Goal: Information Seeking & Learning: Learn about a topic

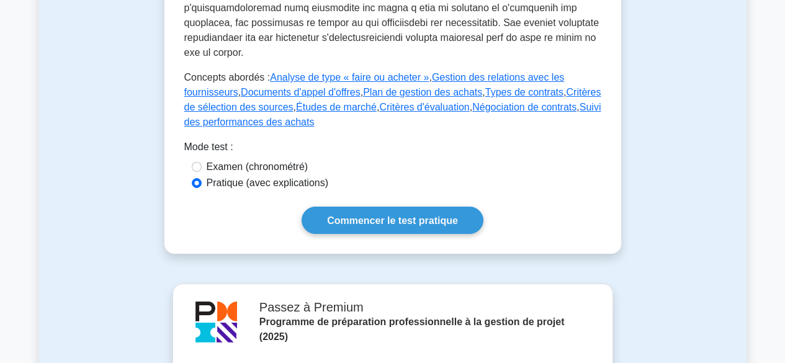
scroll to position [691, 0]
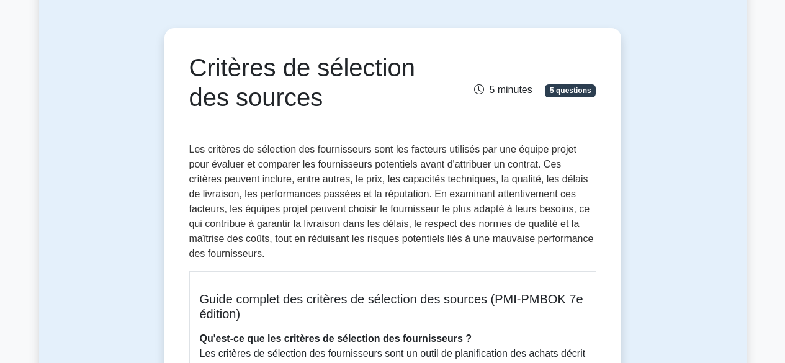
scroll to position [158, 0]
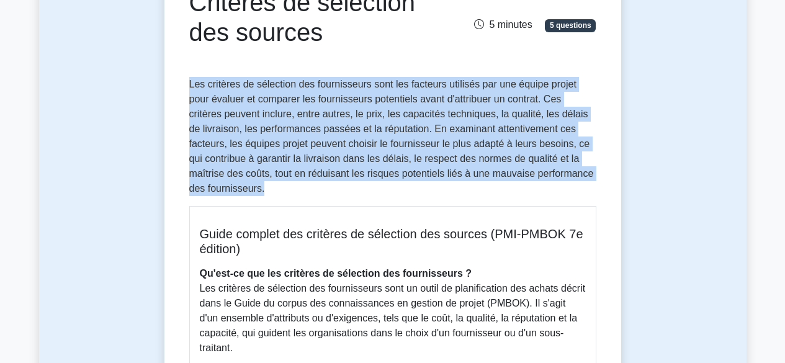
drag, startPoint x: 187, startPoint y: 84, endPoint x: 305, endPoint y: 199, distance: 164.6
copy font "Les critères de sélection des fournisseurs sont les facteurs utilisés par une é…"
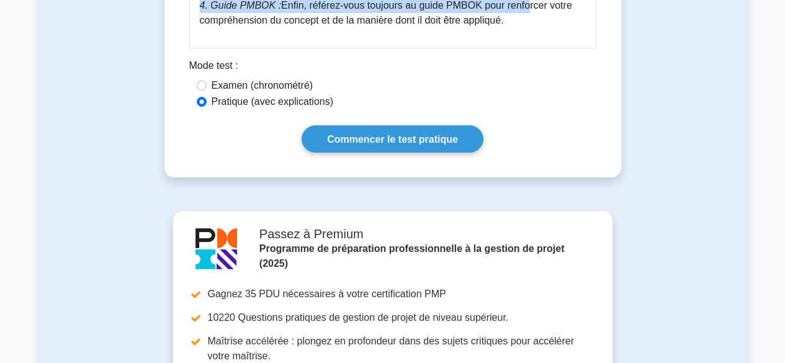
scroll to position [823, 0]
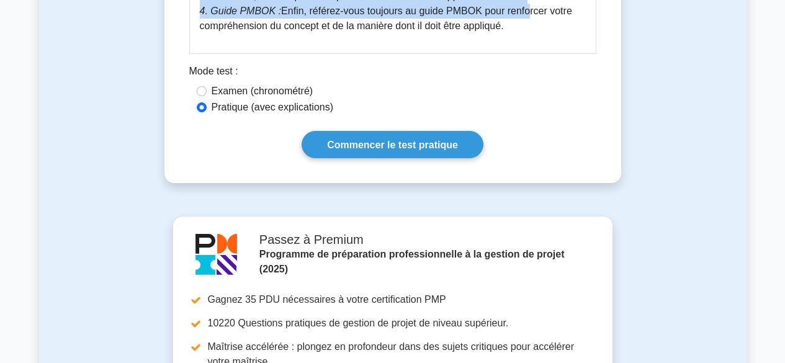
drag, startPoint x: 202, startPoint y: 236, endPoint x: 531, endPoint y: 32, distance: 386.9
copy div "Guide complet des critères de sélection des sources (PMI-PMBOK 7e édition) Qu'e…"
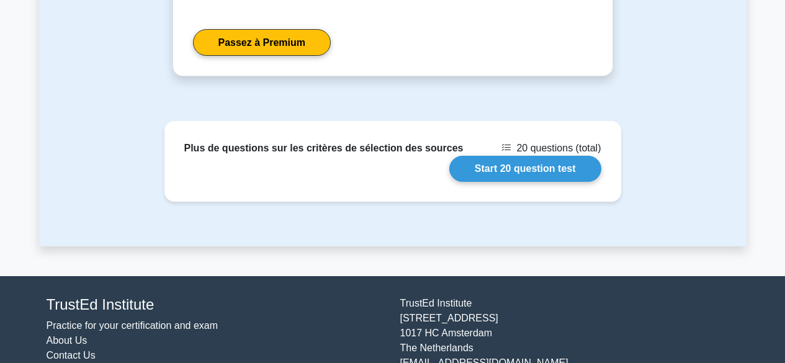
scroll to position [1317, 0]
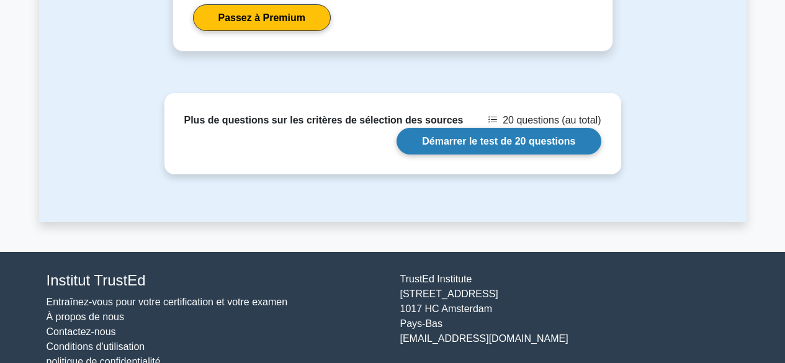
click at [511, 142] on link "Démarrer le test de 20 questions" at bounding box center [499, 141] width 204 height 27
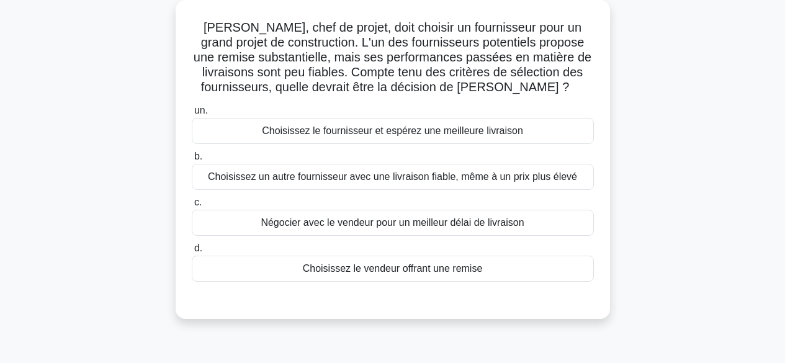
scroll to position [72, 0]
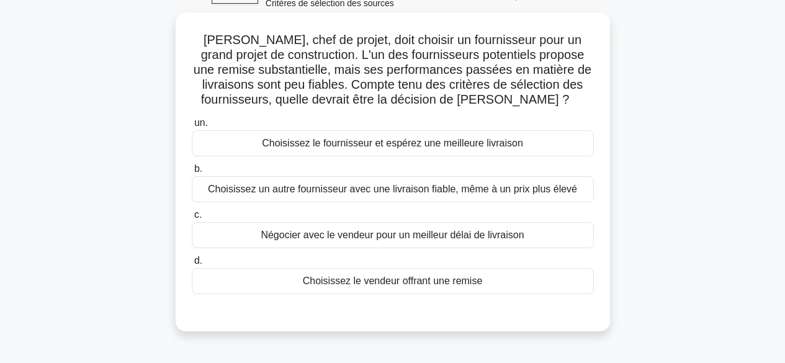
click at [557, 239] on div "Négocier avec le vendeur pour un meilleur délai de livraison" at bounding box center [393, 235] width 402 height 26
click at [192, 219] on input "c. Négocier avec le vendeur pour un meilleur délai de livraison" at bounding box center [192, 215] width 0 height 8
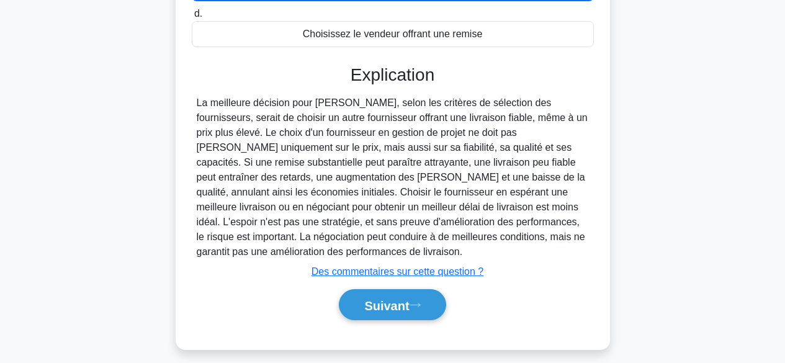
scroll to position [331, 0]
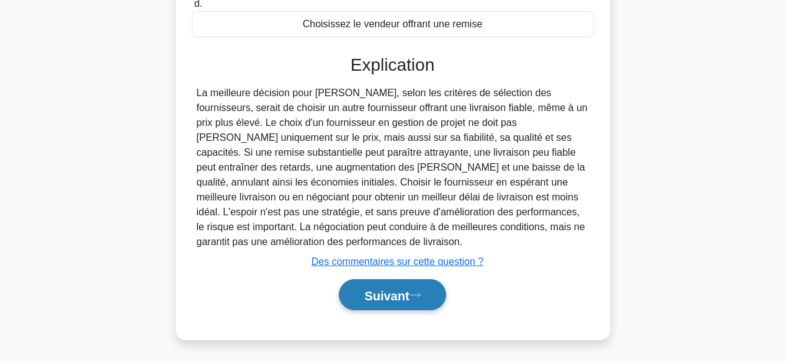
click at [393, 300] on font "Suivant" at bounding box center [386, 296] width 45 height 14
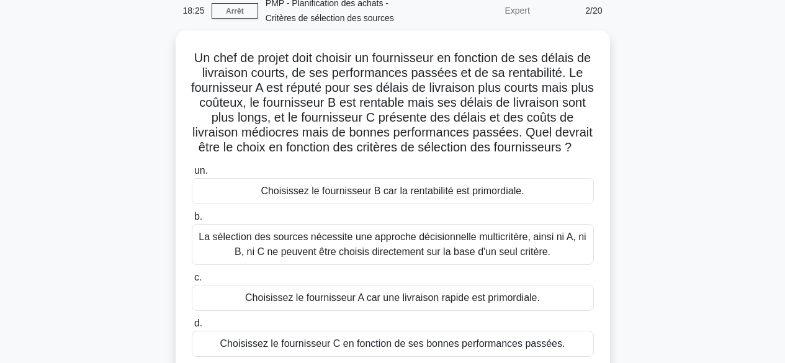
scroll to position [52, 0]
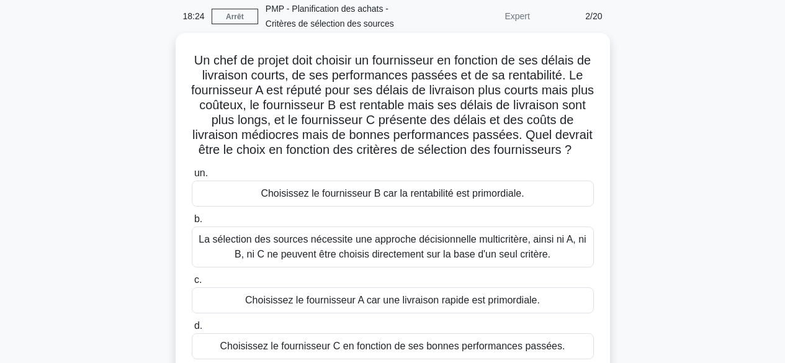
click at [539, 245] on font "La sélection des sources nécessite une approche décisionnelle multicritère, ain…" at bounding box center [392, 246] width 387 height 25
click at [192, 223] on input "b. La sélection des sources nécessite une approche décisionnelle multicritère, …" at bounding box center [192, 219] width 0 height 8
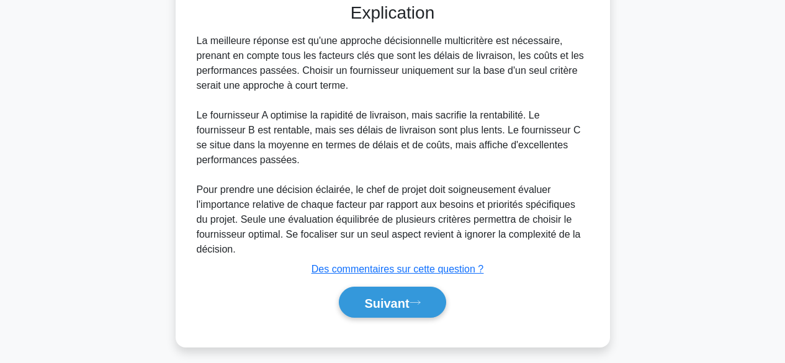
scroll to position [435, 0]
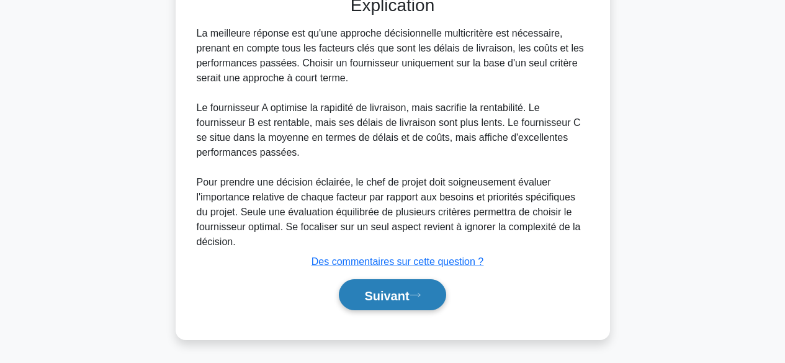
click at [409, 298] on font "Suivant" at bounding box center [386, 296] width 45 height 14
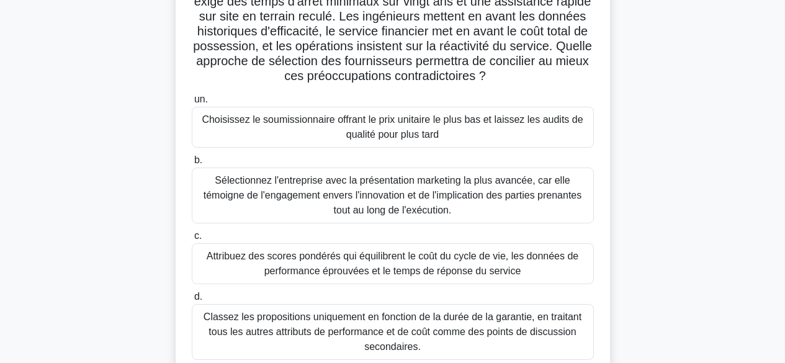
scroll to position [153, 0]
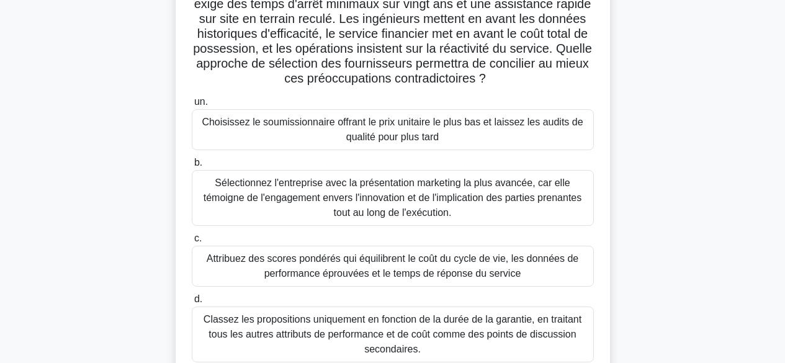
click at [456, 268] on font "Attribuez des scores pondérés qui équilibrent le coût du cycle de vie, les donn…" at bounding box center [393, 265] width 372 height 25
click at [192, 243] on input "c. Attribuez des scores pondérés qui équilibrent le coût du cycle de vie, les d…" at bounding box center [192, 239] width 0 height 8
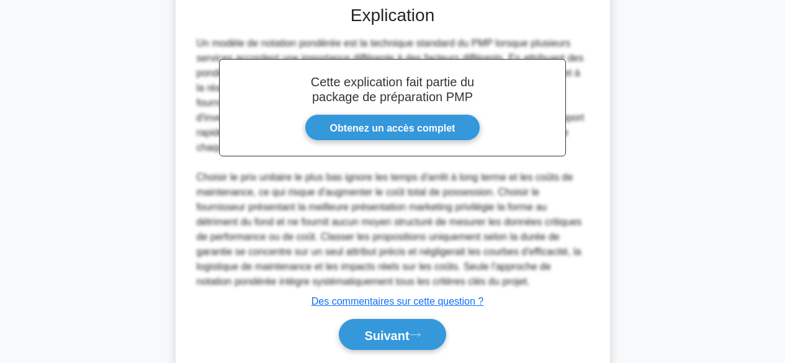
scroll to position [569, 0]
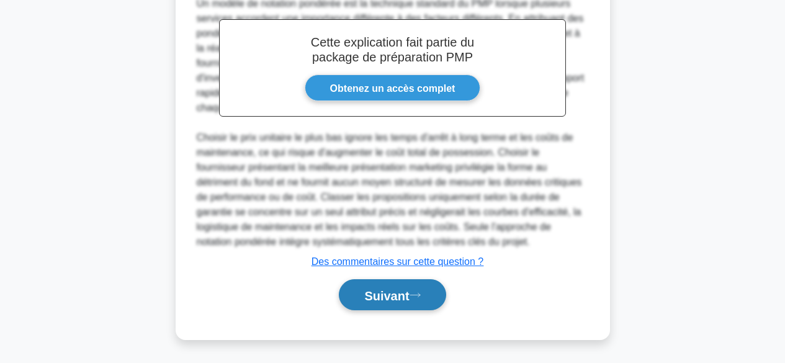
click at [409, 297] on font "Suivant" at bounding box center [386, 296] width 45 height 14
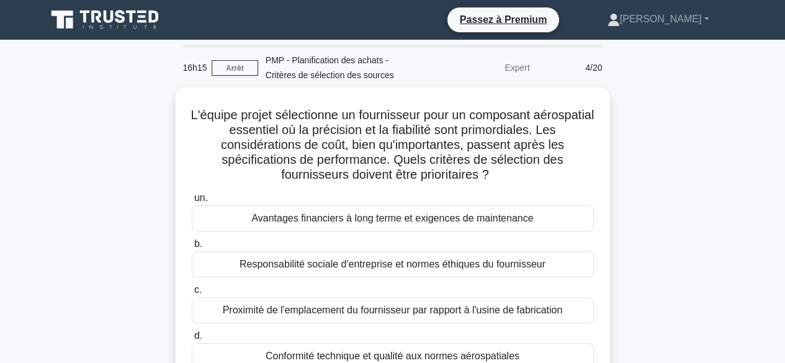
scroll to position [67, 0]
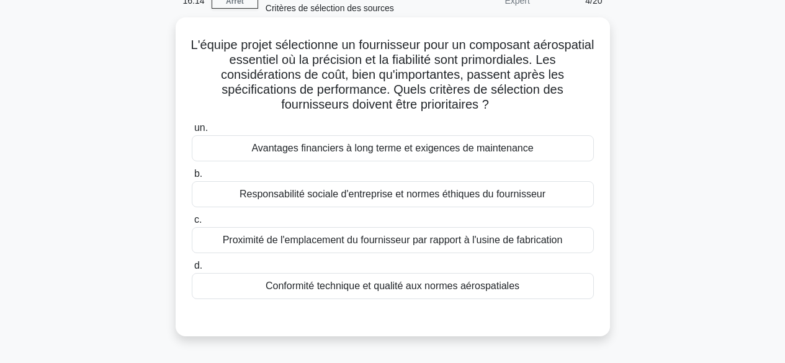
click at [535, 286] on div "Conformité technique et qualité aux normes aérospatiales" at bounding box center [393, 286] width 402 height 26
click at [192, 270] on input "d. Conformité technique et qualité aux normes aérospatiales" at bounding box center [192, 266] width 0 height 8
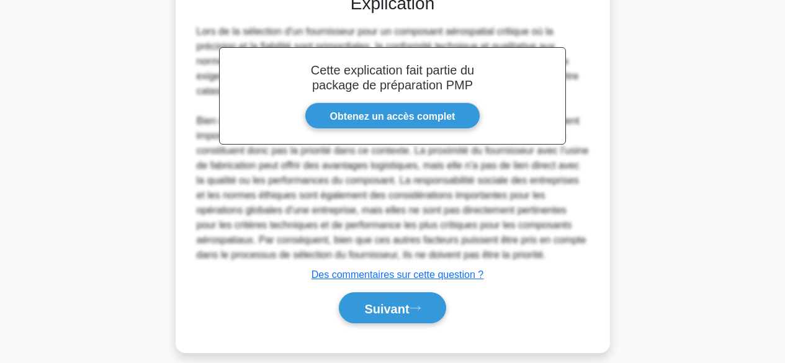
scroll to position [405, 0]
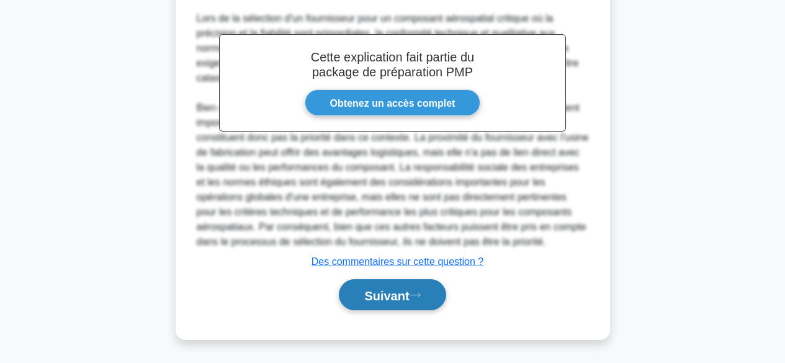
click at [405, 291] on font "Suivant" at bounding box center [386, 296] width 45 height 14
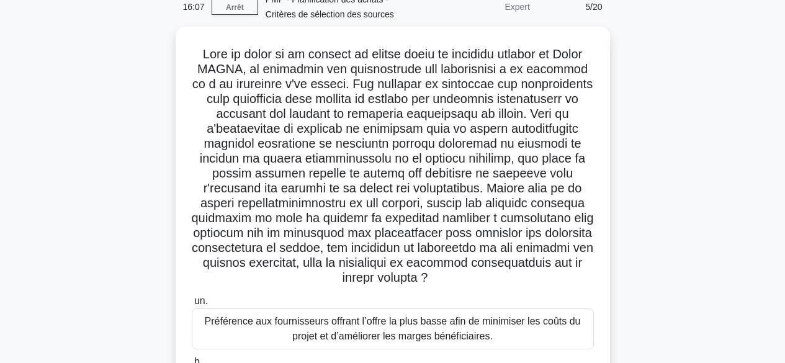
scroll to position [56, 0]
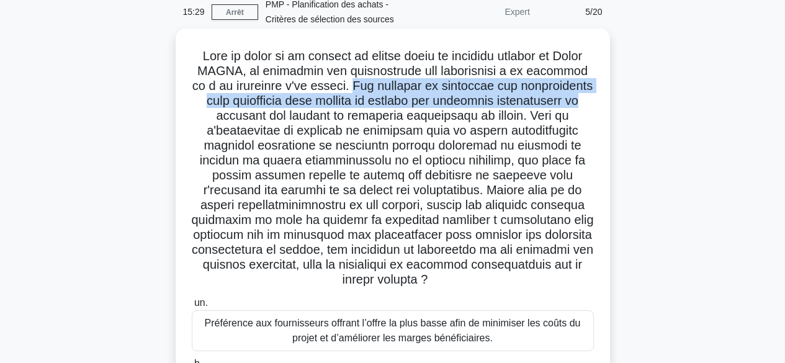
drag, startPoint x: 360, startPoint y: 86, endPoint x: 583, endPoint y: 104, distance: 223.6
click at [583, 104] on h5 ".spinner_0XTQ{transform-origin:center;animation:spinner_y6GP .75s linear infini…" at bounding box center [393, 168] width 405 height 240
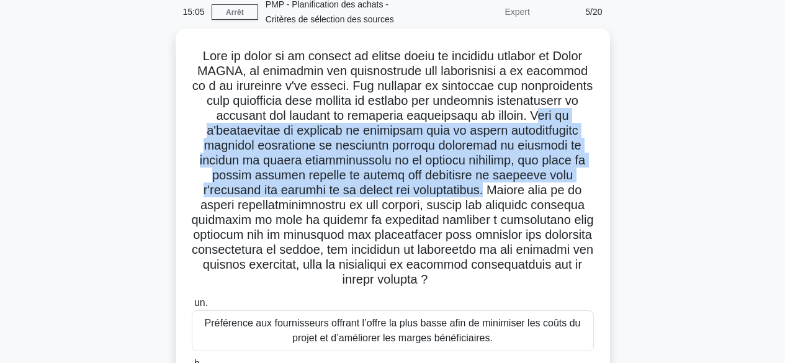
drag, startPoint x: 532, startPoint y: 116, endPoint x: 480, endPoint y: 190, distance: 90.4
click at [480, 190] on font at bounding box center [392, 167] width 402 height 237
drag, startPoint x: 483, startPoint y: 189, endPoint x: 551, endPoint y: 276, distance: 110.5
click at [551, 276] on h5 ".spinner_0XTQ{transform-origin:center;animation:spinner_y6GP .75s linear infini…" at bounding box center [393, 168] width 405 height 240
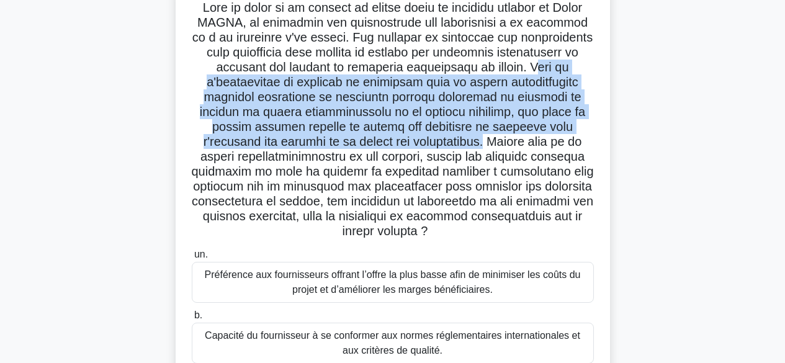
scroll to position [94, 0]
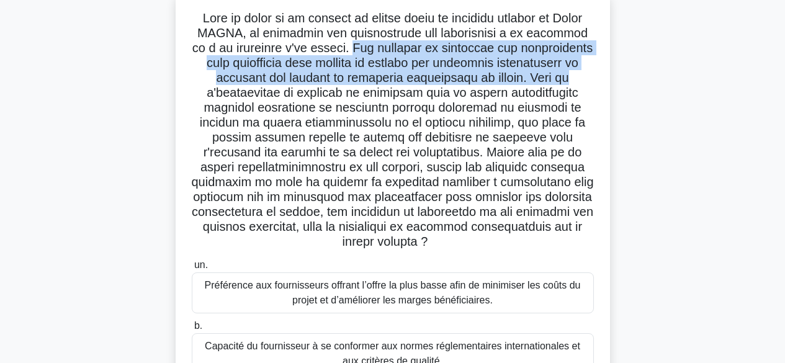
drag, startPoint x: 362, startPoint y: 44, endPoint x: 591, endPoint y: 78, distance: 231.6
click at [591, 78] on h5 ".spinner_0XTQ{transform-origin:center;animation:spinner_y6GP .75s linear infini…" at bounding box center [393, 131] width 405 height 240
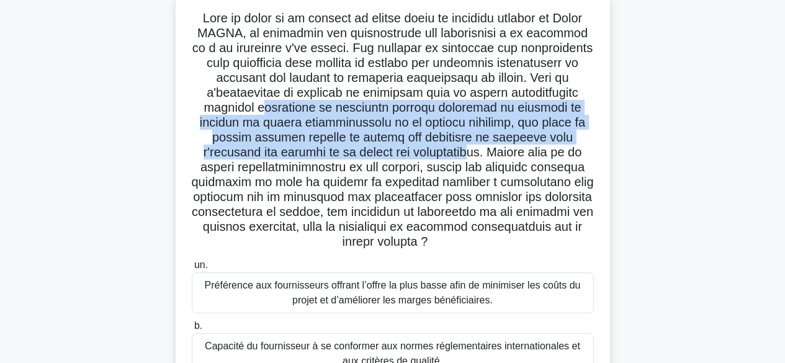
drag, startPoint x: 269, startPoint y: 107, endPoint x: 466, endPoint y: 153, distance: 201.5
click at [466, 153] on font at bounding box center [392, 129] width 402 height 237
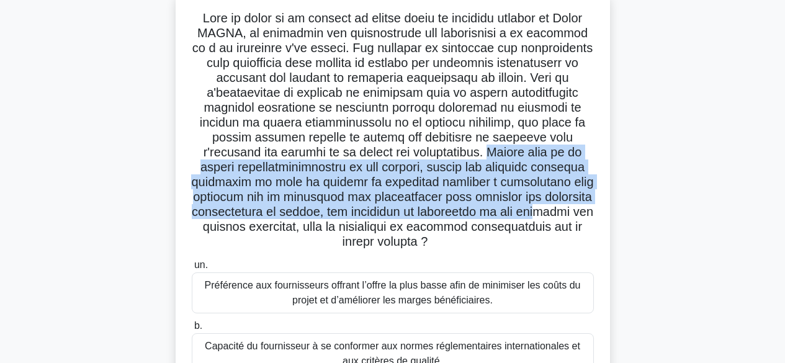
drag, startPoint x: 485, startPoint y: 153, endPoint x: 544, endPoint y: 214, distance: 84.3
click at [544, 214] on font at bounding box center [392, 129] width 402 height 237
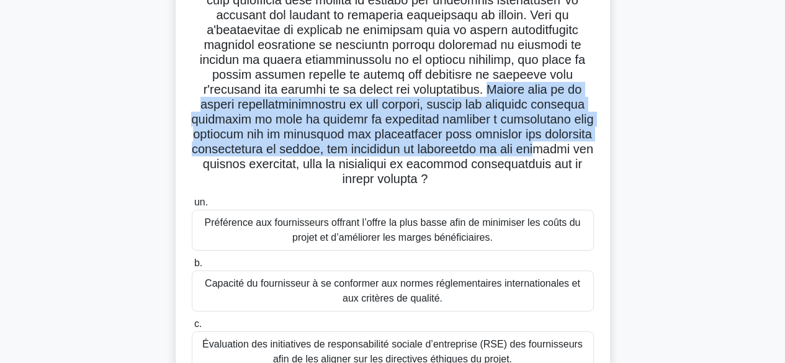
scroll to position [186, 0]
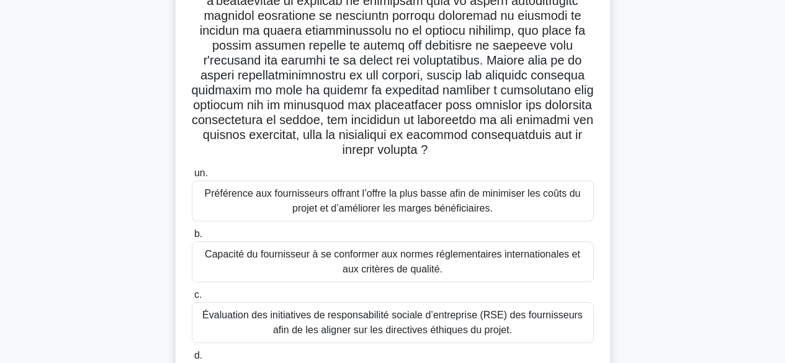
click at [453, 258] on font "Capacité du fournisseur à se conformer aux normes réglementaires internationale…" at bounding box center [393, 261] width 376 height 25
click at [192, 238] on input "b. Capacité du fournisseur à se conformer aux normes réglementaires internation…" at bounding box center [192, 234] width 0 height 8
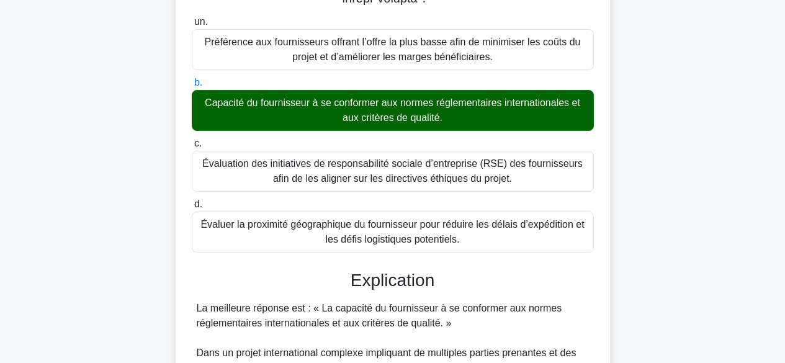
scroll to position [673, 0]
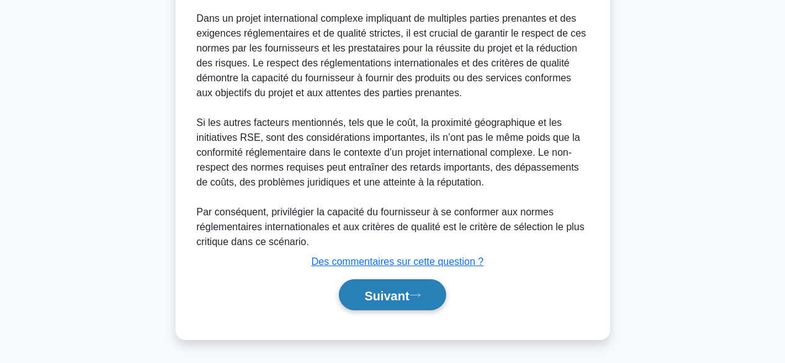
click at [397, 295] on font "Suivant" at bounding box center [386, 296] width 45 height 14
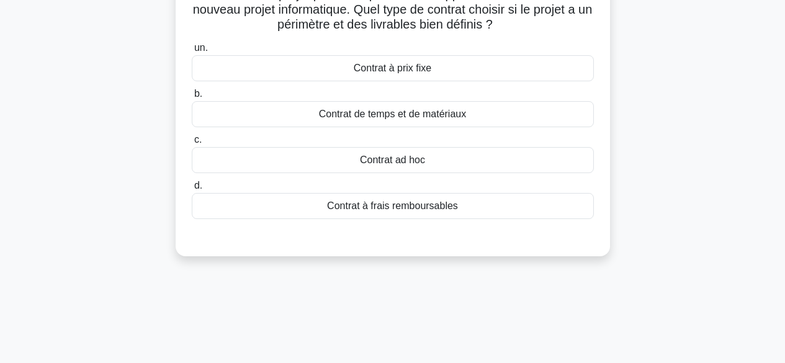
scroll to position [0, 0]
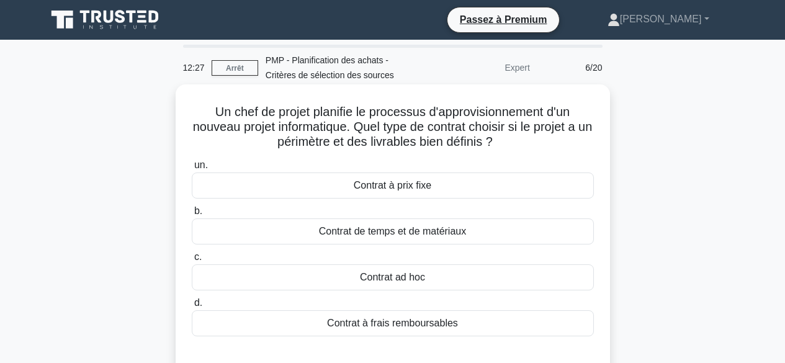
click at [456, 185] on div "Contrat à prix fixe" at bounding box center [393, 186] width 402 height 26
click at [192, 169] on input "un. Contrat à prix fixe" at bounding box center [192, 165] width 0 height 8
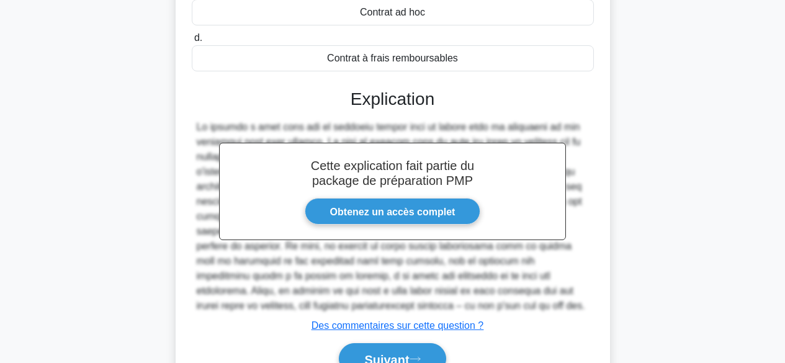
scroll to position [330, 0]
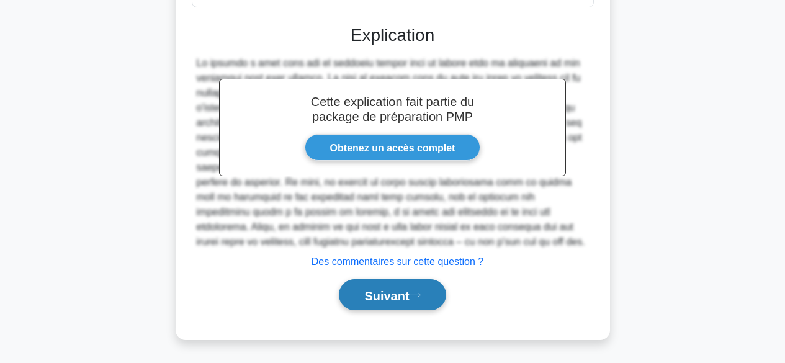
click at [398, 293] on font "Suivant" at bounding box center [386, 296] width 45 height 14
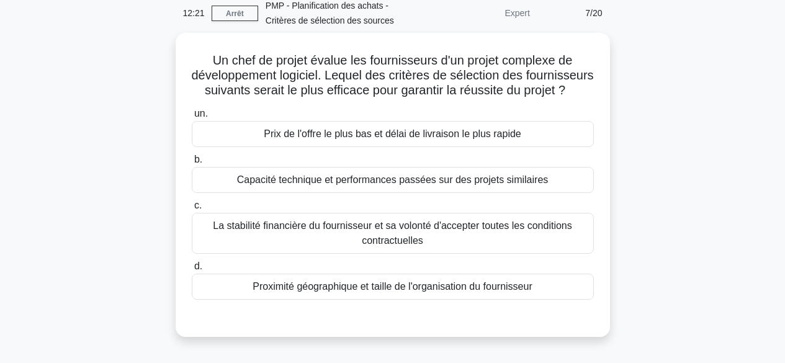
scroll to position [0, 0]
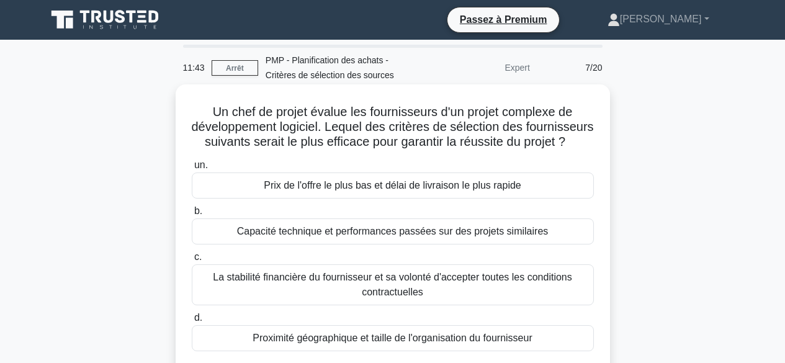
click at [499, 237] on font "Capacité technique et performances passées sur des projets similaires" at bounding box center [393, 231] width 312 height 11
click at [192, 215] on input "b. Capacité technique et performances passées sur des projets similaires" at bounding box center [192, 211] width 0 height 8
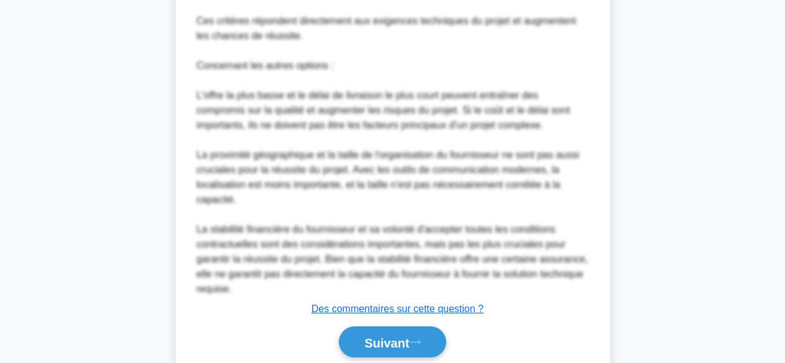
scroll to position [598, 0]
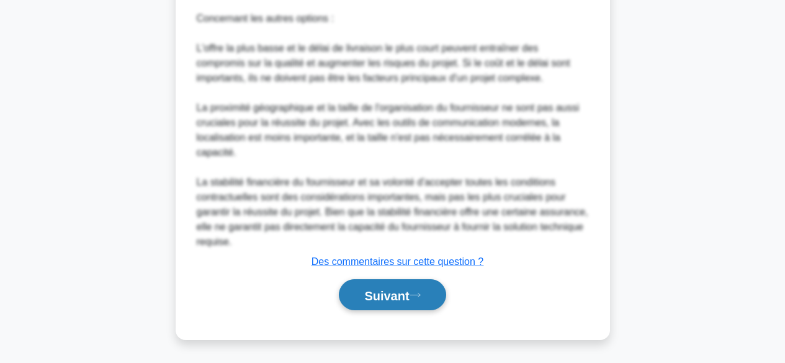
click at [409, 298] on font "Suivant" at bounding box center [386, 296] width 45 height 14
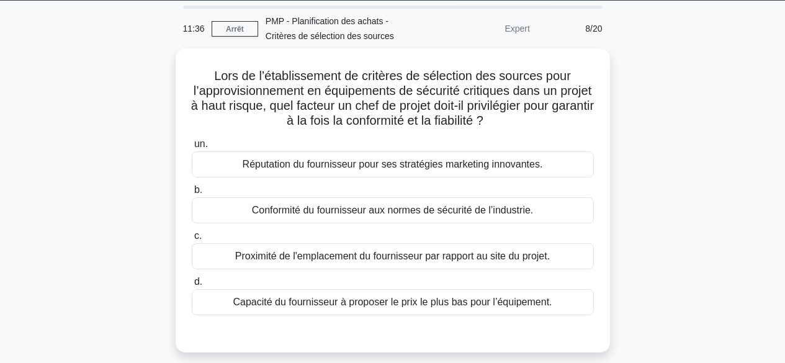
scroll to position [12, 0]
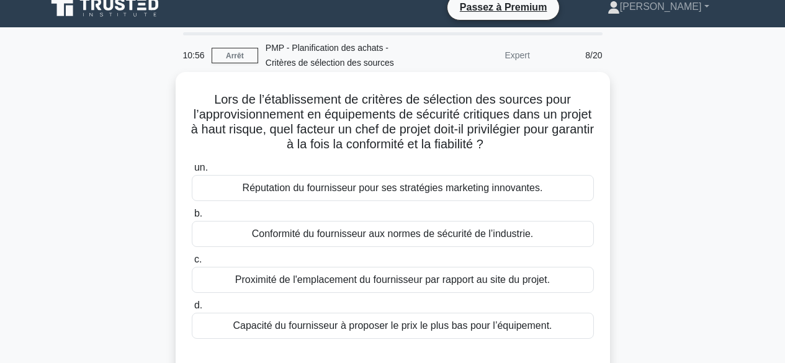
click at [389, 232] on font "Conformité du fournisseur aux normes de sécurité de l’industrie." at bounding box center [393, 233] width 282 height 11
click at [192, 218] on input "b. Conformité du fournisseur aux normes de sécurité de l’industrie." at bounding box center [192, 214] width 0 height 8
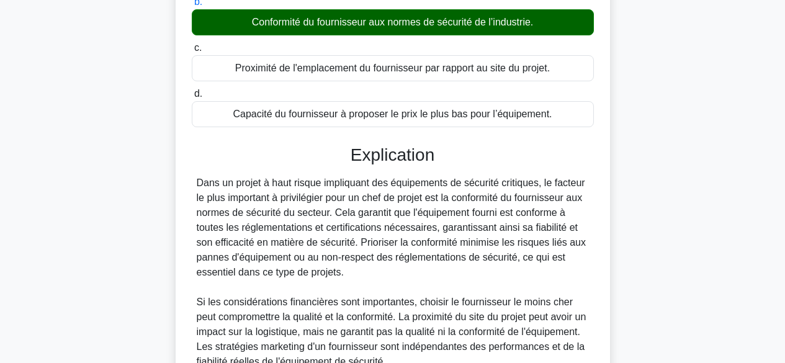
scroll to position [345, 0]
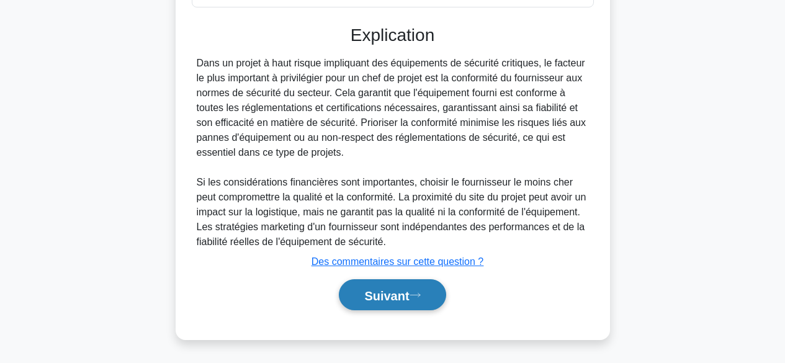
click at [400, 295] on font "Suivant" at bounding box center [386, 296] width 45 height 14
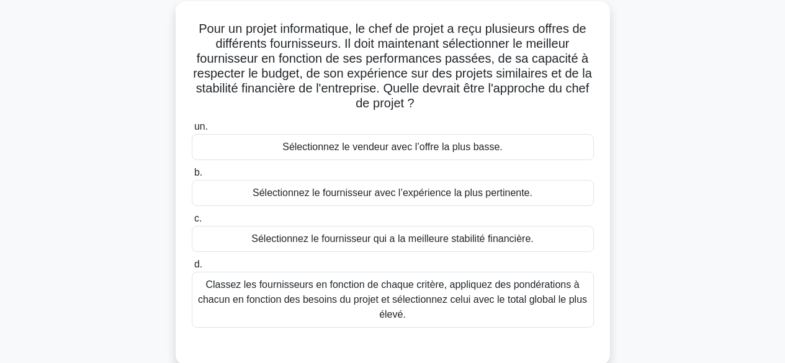
scroll to position [96, 0]
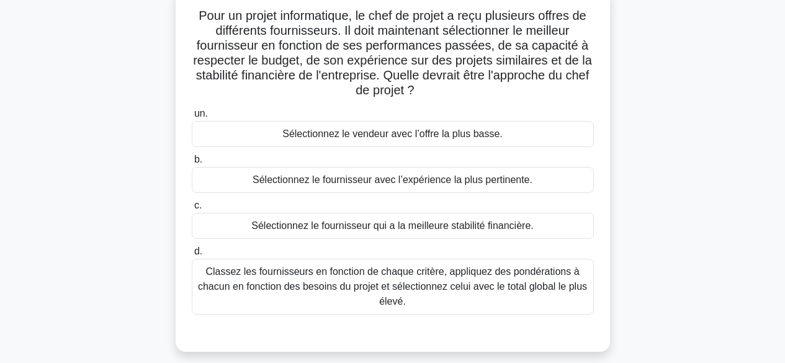
click at [521, 295] on font "Classez les fournisseurs en fonction de chaque critère, appliquez des pondérati…" at bounding box center [392, 286] width 391 height 45
click at [192, 256] on input "d. Classez les fournisseurs en fonction de chaque critère, appliquez des pondér…" at bounding box center [192, 252] width 0 height 8
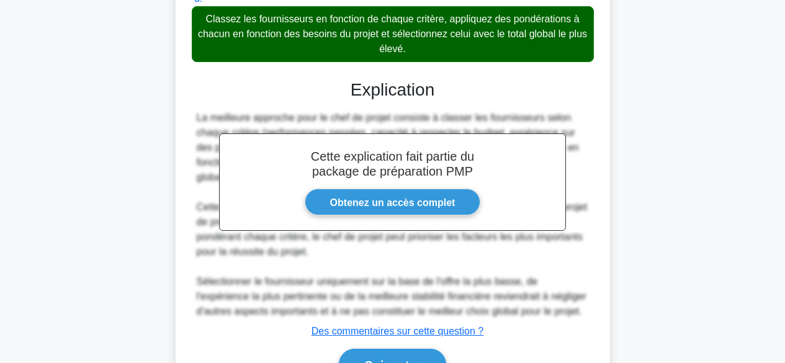
scroll to position [420, 0]
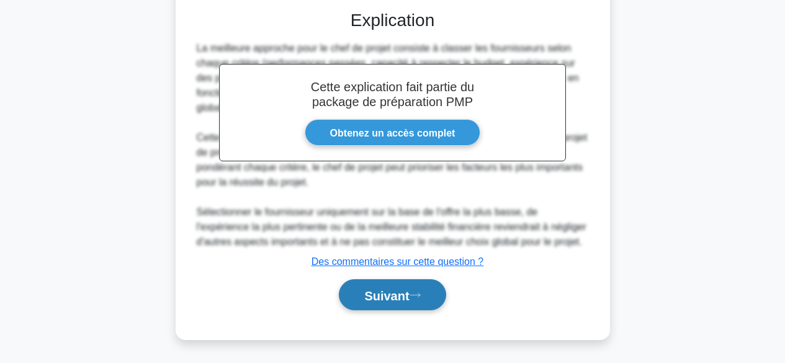
click at [397, 297] on font "Suivant" at bounding box center [386, 296] width 45 height 14
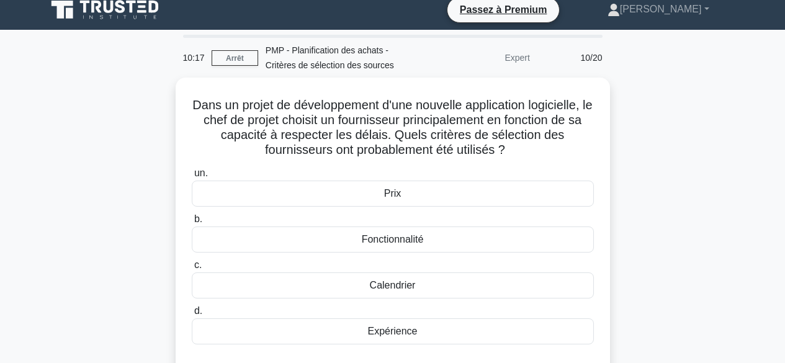
scroll to position [9, 0]
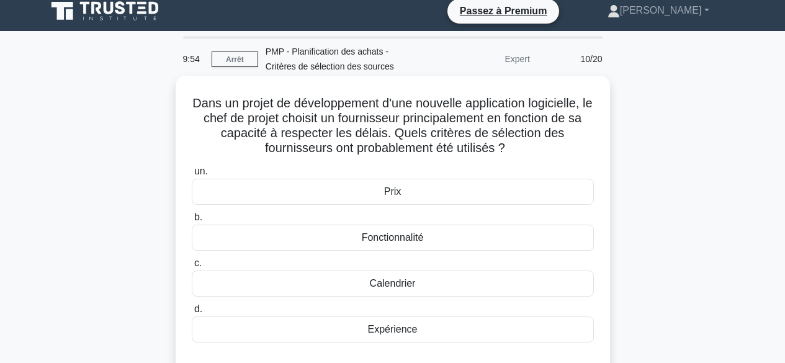
click at [425, 284] on div "Calendrier" at bounding box center [393, 284] width 402 height 26
click at [192, 268] on input "c. Calendrier" at bounding box center [192, 263] width 0 height 8
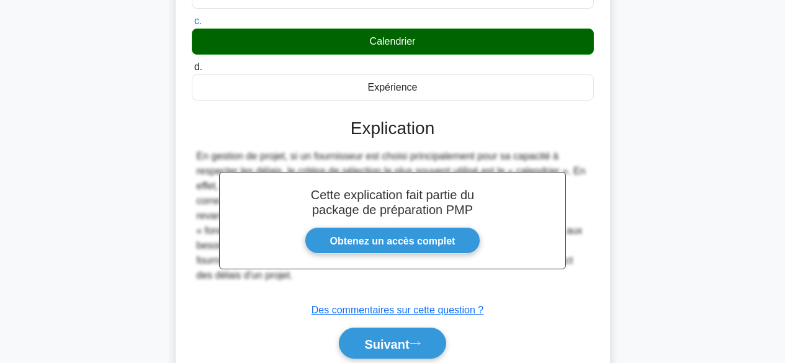
scroll to position [307, 0]
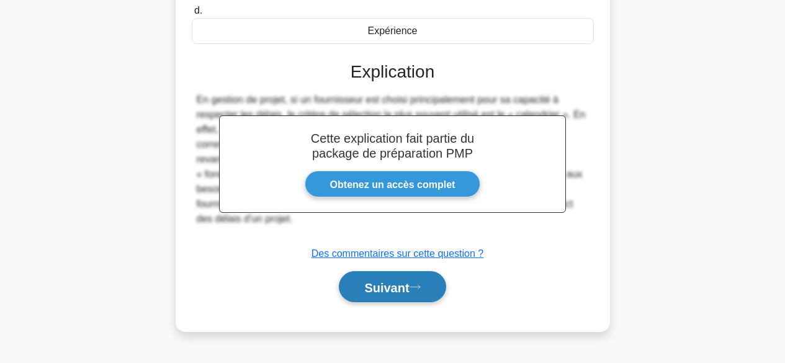
click at [397, 293] on font "Suivant" at bounding box center [386, 288] width 45 height 14
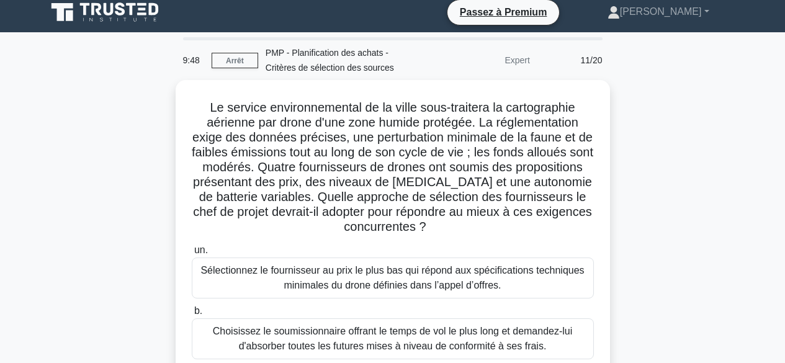
scroll to position [0, 0]
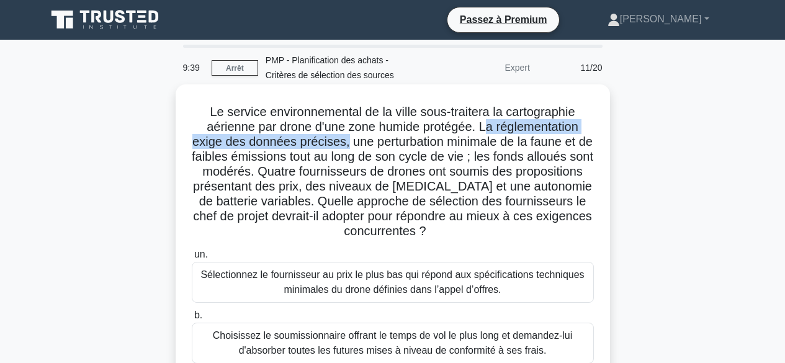
drag, startPoint x: 485, startPoint y: 126, endPoint x: 352, endPoint y: 145, distance: 134.8
click at [352, 145] on font "Le service environnemental de la ville sous-traitera la cartographie aérienne p…" at bounding box center [393, 171] width 402 height 133
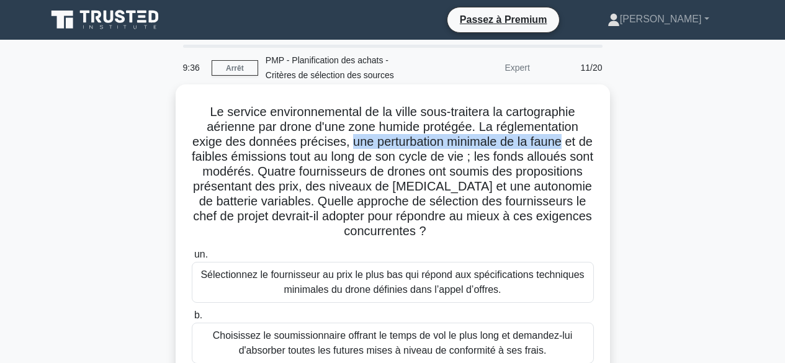
drag, startPoint x: 358, startPoint y: 143, endPoint x: 572, endPoint y: 136, distance: 214.9
click at [572, 136] on font "Le service environnemental de la ville sous-traitera la cartographie aérienne p…" at bounding box center [393, 171] width 402 height 133
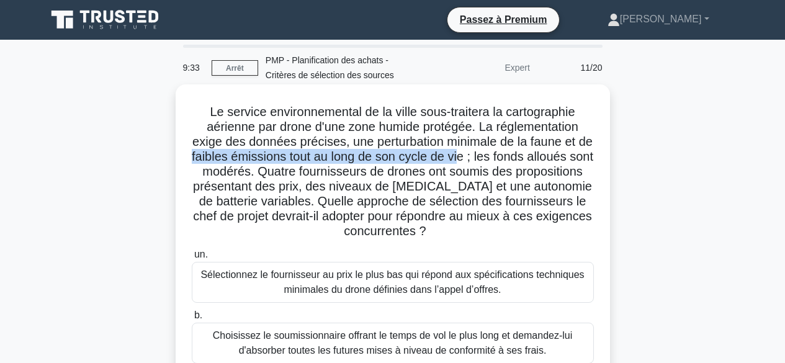
drag, startPoint x: 206, startPoint y: 160, endPoint x: 484, endPoint y: 163, distance: 278.1
click at [484, 163] on font "Le service environnemental de la ville sous-traitera la cartographie aérienne p…" at bounding box center [393, 171] width 402 height 133
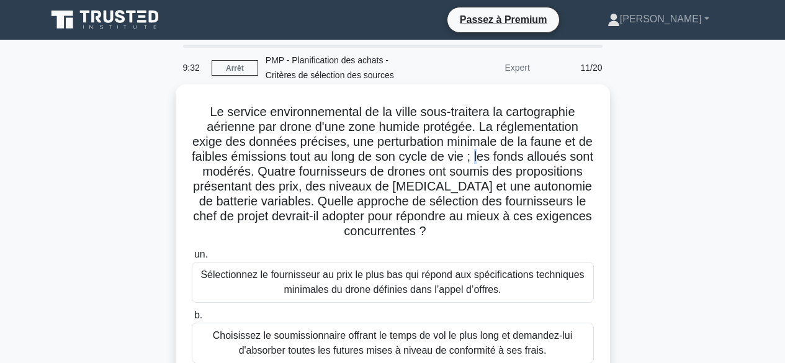
click at [502, 160] on font "Le service environnemental de la ville sous-traitera la cartographie aérienne p…" at bounding box center [393, 171] width 402 height 133
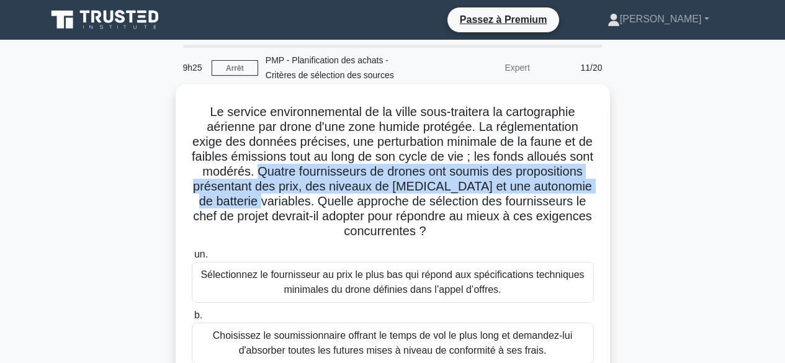
drag, startPoint x: 309, startPoint y: 170, endPoint x: 383, endPoint y: 203, distance: 81.4
click at [383, 203] on font "Le service environnemental de la ville sous-traitera la cartographie aérienne p…" at bounding box center [393, 171] width 402 height 133
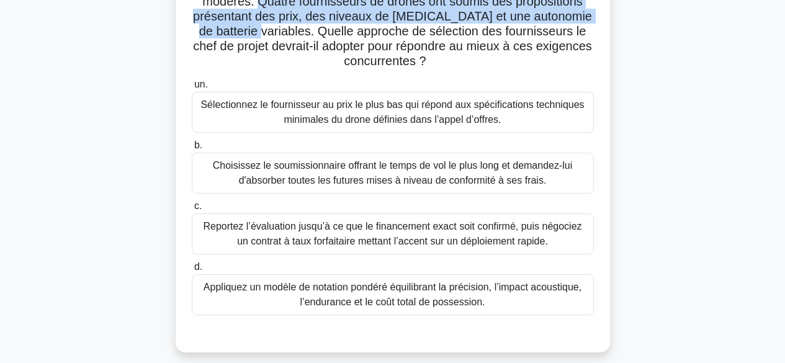
scroll to position [174, 0]
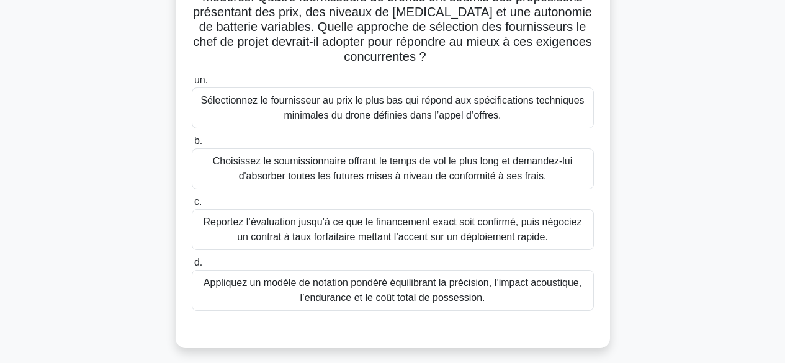
click at [393, 295] on font "Appliquez un modèle de notation pondéré équilibrant la précision, l’impact acou…" at bounding box center [393, 289] width 378 height 25
click at [192, 267] on input "d. Appliquez un modèle de notation pondéré équilibrant la précision, l’impact a…" at bounding box center [192, 263] width 0 height 8
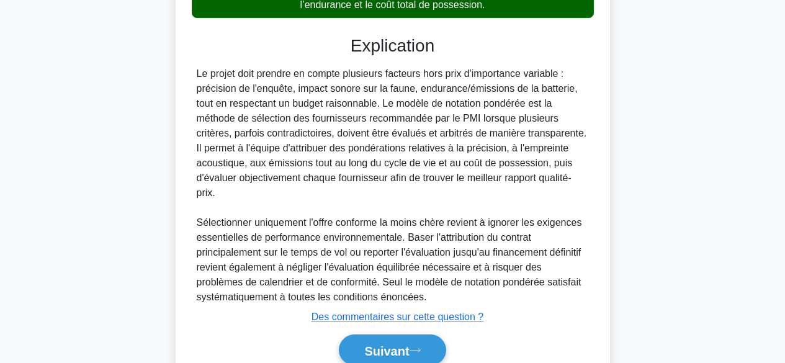
scroll to position [524, 0]
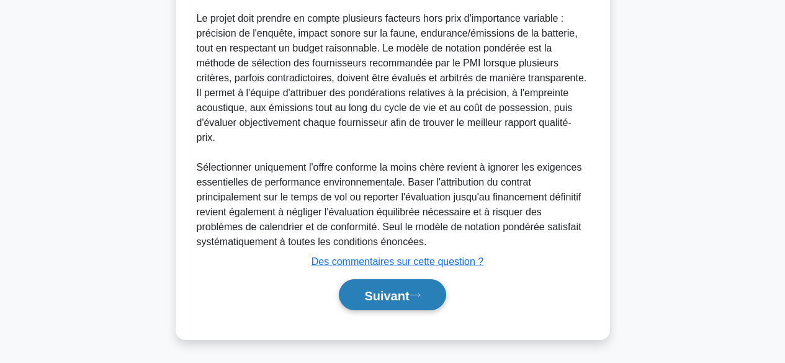
click at [389, 294] on font "Suivant" at bounding box center [386, 296] width 45 height 14
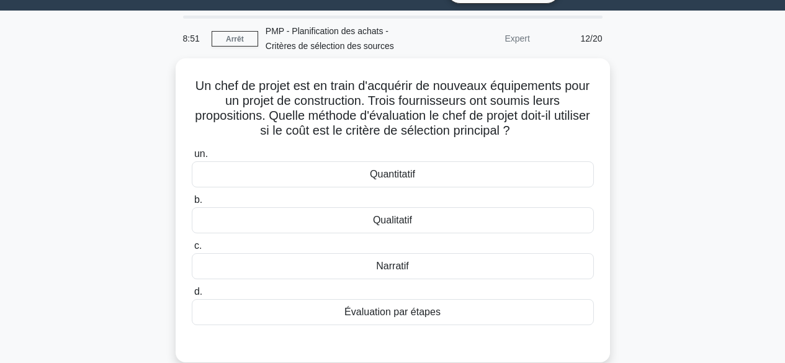
scroll to position [15, 0]
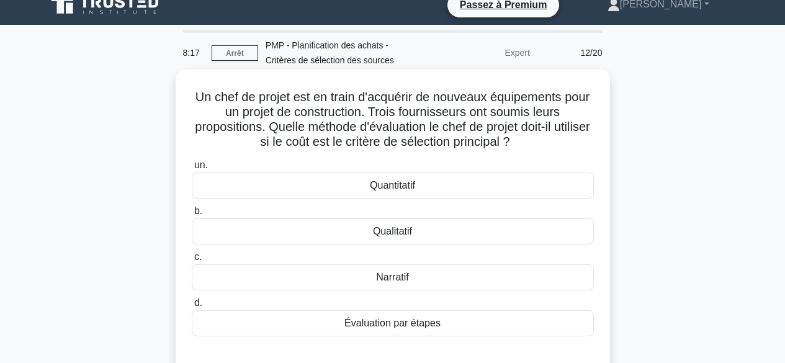
click at [432, 324] on font "Évaluation par étapes" at bounding box center [393, 323] width 96 height 11
click at [192, 307] on input "d. Évaluation par étapes" at bounding box center [192, 303] width 0 height 8
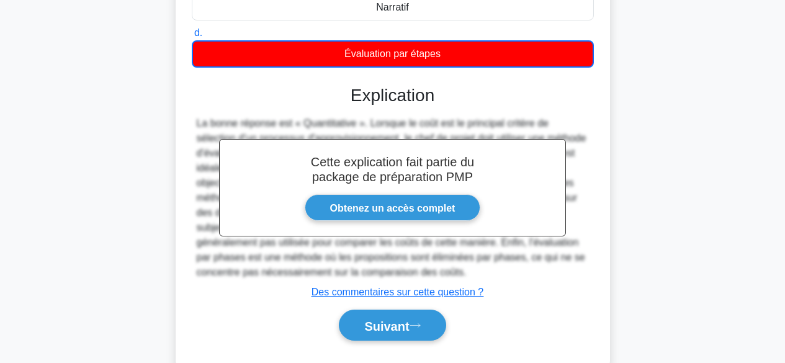
scroll to position [317, 0]
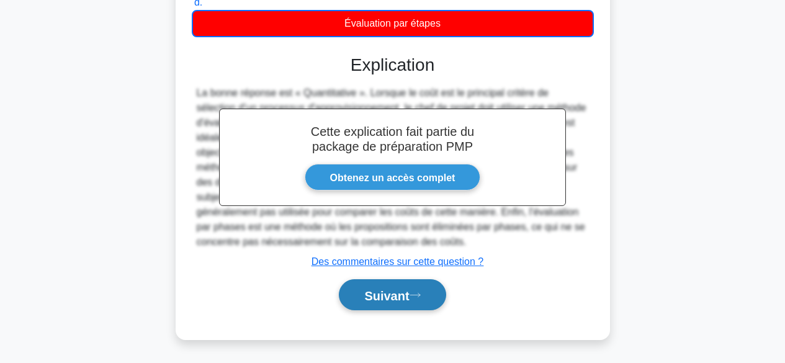
click at [393, 290] on font "Suivant" at bounding box center [386, 296] width 45 height 14
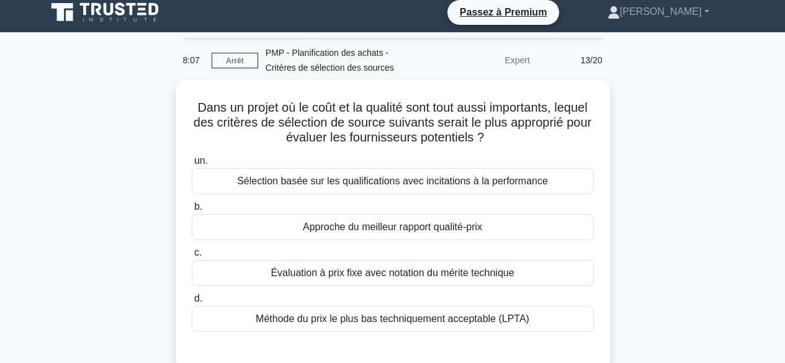
scroll to position [0, 0]
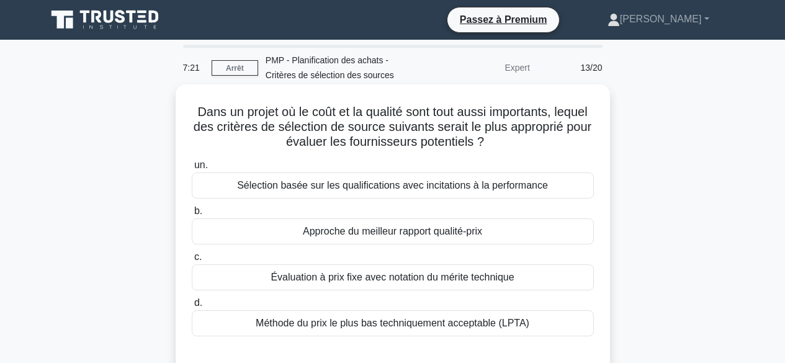
click at [475, 233] on font "Approche du meilleur rapport qualité-prix" at bounding box center [392, 231] width 179 height 11
click at [192, 215] on input "b. Approche du meilleur rapport qualité-prix" at bounding box center [192, 211] width 0 height 8
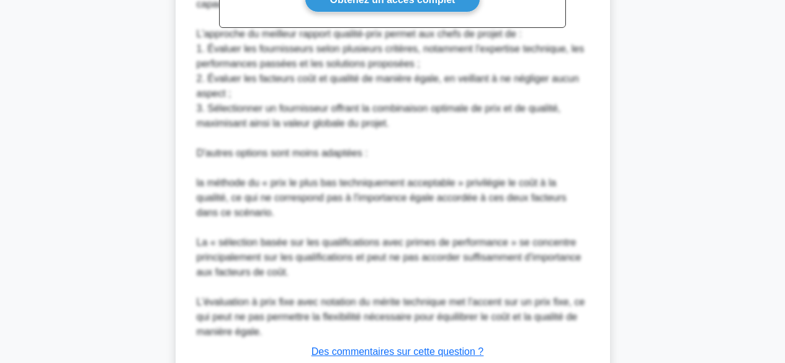
scroll to position [511, 0]
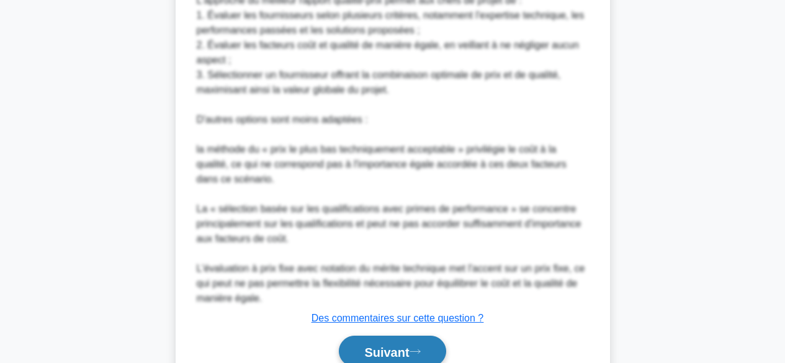
click at [409, 349] on font "Suivant" at bounding box center [386, 352] width 45 height 14
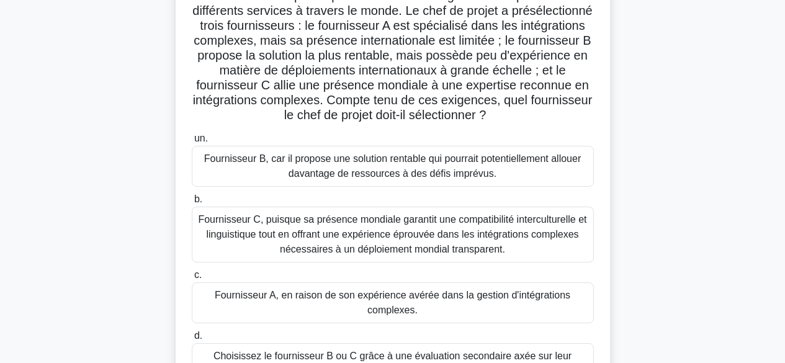
scroll to position [0, 0]
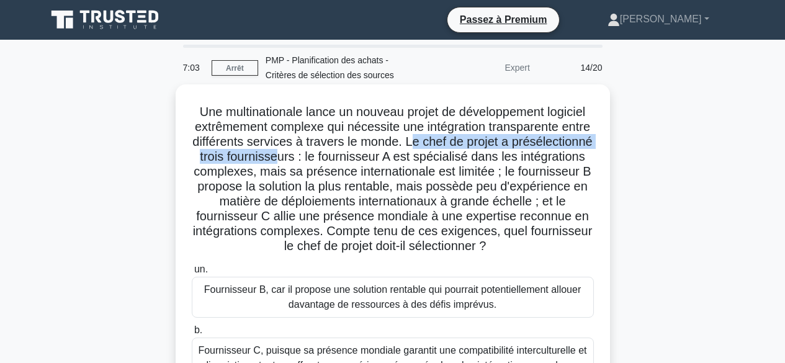
drag, startPoint x: 470, startPoint y: 142, endPoint x: 363, endPoint y: 163, distance: 109.4
click at [363, 163] on font "Une multinationale lance un nouveau projet de développement logiciel extrêmemen…" at bounding box center [392, 179] width 400 height 148
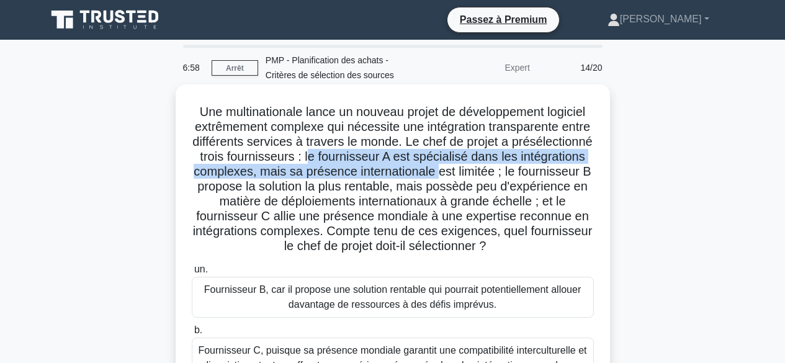
drag, startPoint x: 395, startPoint y: 153, endPoint x: 530, endPoint y: 168, distance: 134.8
click at [530, 168] on font "Une multinationale lance un nouveau projet de développement logiciel extrêmemen…" at bounding box center [392, 179] width 400 height 148
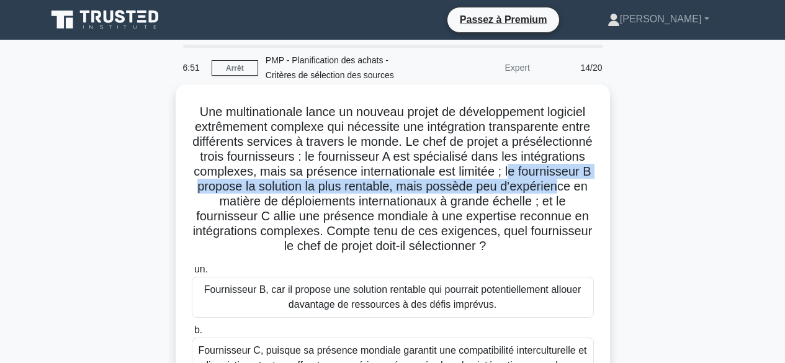
drag, startPoint x: 197, startPoint y: 186, endPoint x: 268, endPoint y: 209, distance: 74.4
click at [268, 209] on font "Une multinationale lance un nouveau projet de développement logiciel extrêmemen…" at bounding box center [392, 179] width 400 height 148
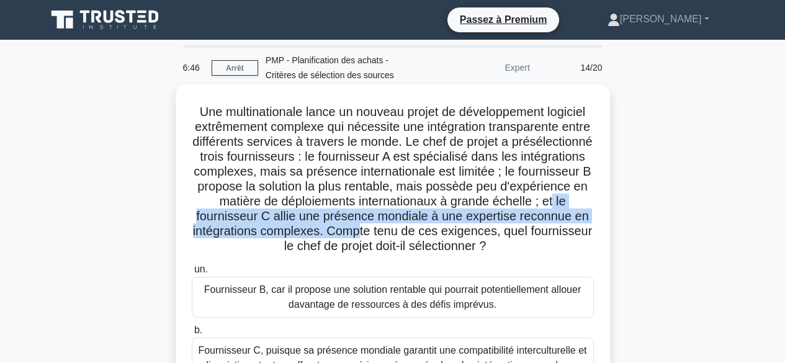
drag, startPoint x: 253, startPoint y: 218, endPoint x: 445, endPoint y: 227, distance: 192.0
click at [445, 227] on font "Une multinationale lance un nouveau projet de développement logiciel extrêmemen…" at bounding box center [392, 179] width 400 height 148
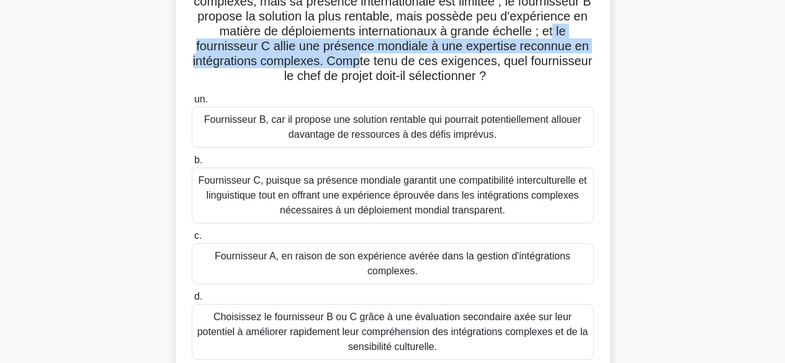
scroll to position [174, 0]
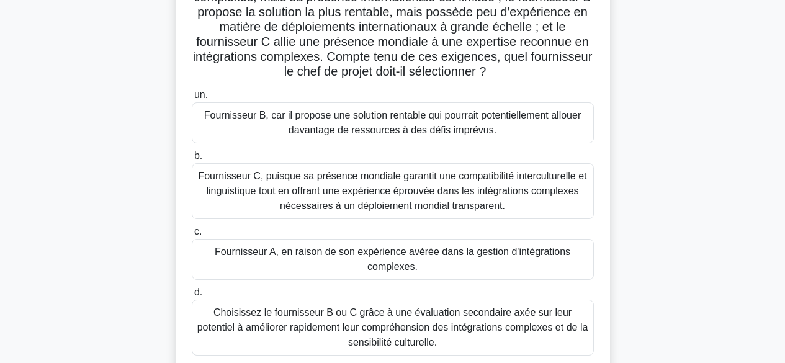
click at [523, 210] on font "Fournisseur C, puisque sa présence mondiale garantit une compatibilité intercul…" at bounding box center [392, 191] width 391 height 45
click at [192, 160] on input "b. Fournisseur C, puisque sa présence mondiale garantit une compatibilité inter…" at bounding box center [192, 156] width 0 height 8
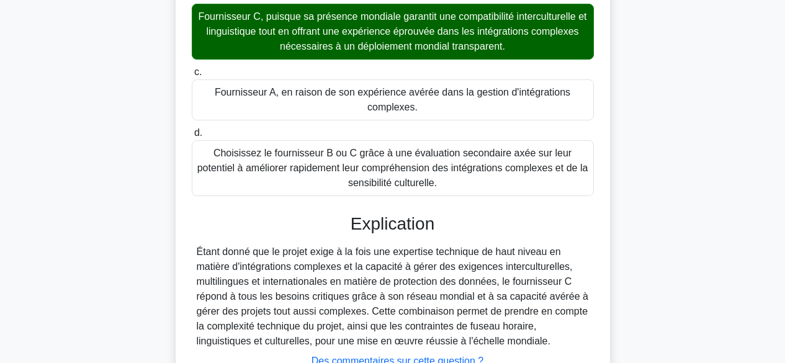
scroll to position [435, 0]
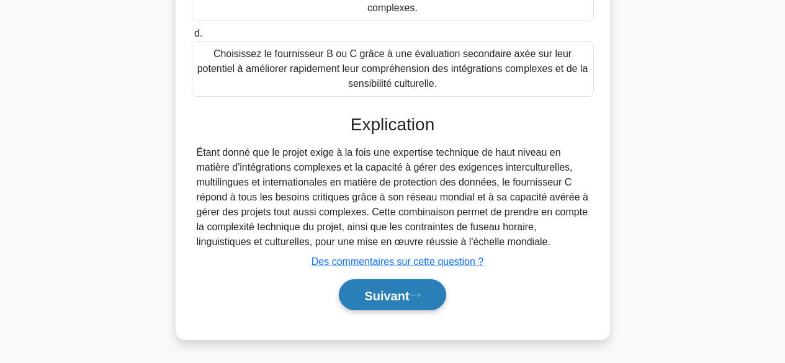
click at [405, 294] on font "Suivant" at bounding box center [386, 296] width 45 height 14
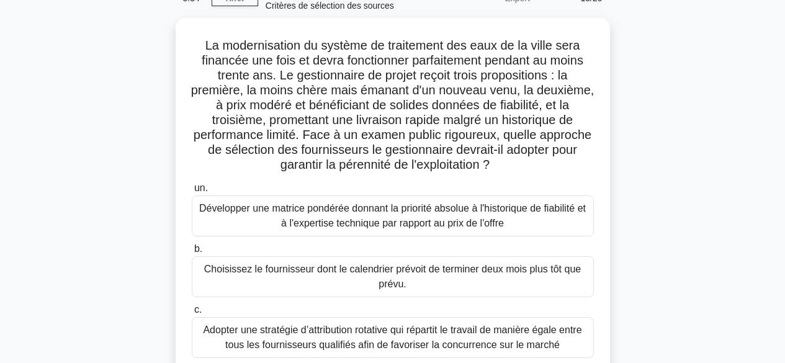
scroll to position [61, 0]
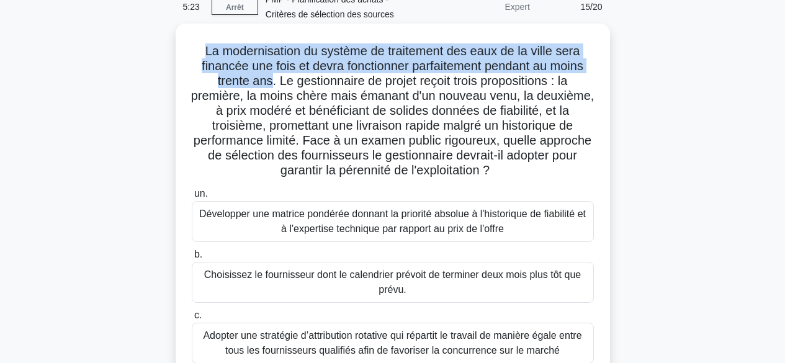
drag, startPoint x: 198, startPoint y: 51, endPoint x: 269, endPoint y: 87, distance: 79.4
click at [269, 87] on h5 "La modernisation du système de traitement des eaux de la ville sera financée un…" at bounding box center [393, 110] width 405 height 135
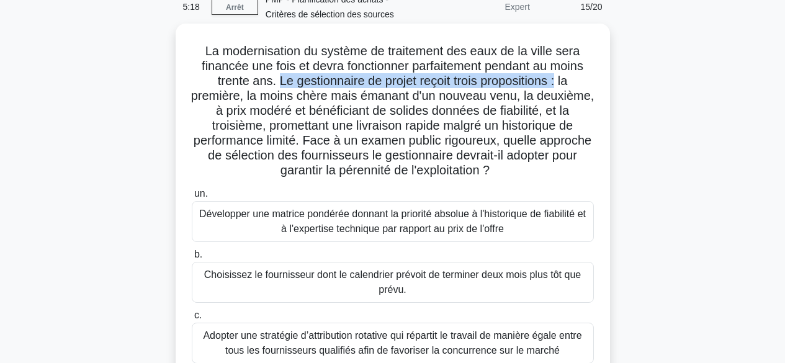
drag, startPoint x: 275, startPoint y: 80, endPoint x: 559, endPoint y: 79, distance: 284.3
click at [559, 79] on font "La modernisation du système de traitement des eaux de la ville sera financée un…" at bounding box center [392, 110] width 403 height 133
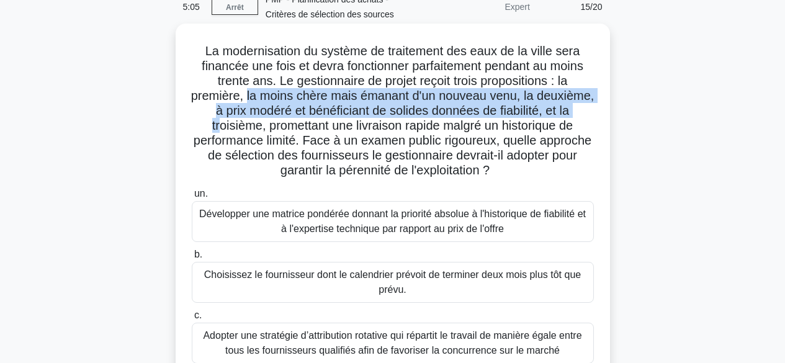
drag, startPoint x: 277, startPoint y: 98, endPoint x: 229, endPoint y: 130, distance: 57.7
click at [229, 130] on font "La modernisation du système de traitement des eaux de la ville sera financée un…" at bounding box center [392, 110] width 403 height 133
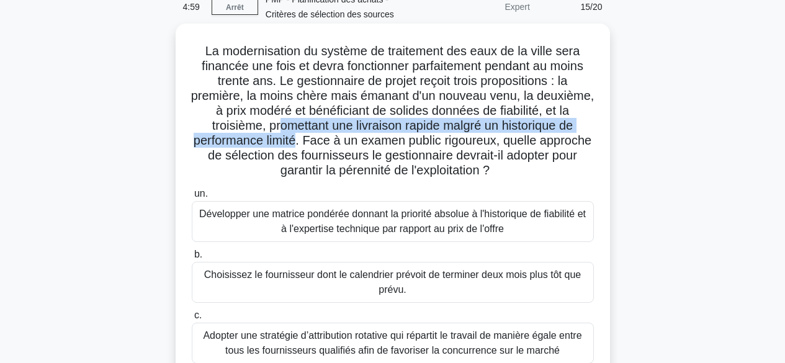
drag, startPoint x: 292, startPoint y: 127, endPoint x: 325, endPoint y: 143, distance: 36.1
click at [325, 143] on font "La modernisation du système de traitement des eaux de la ville sera financée un…" at bounding box center [392, 110] width 403 height 133
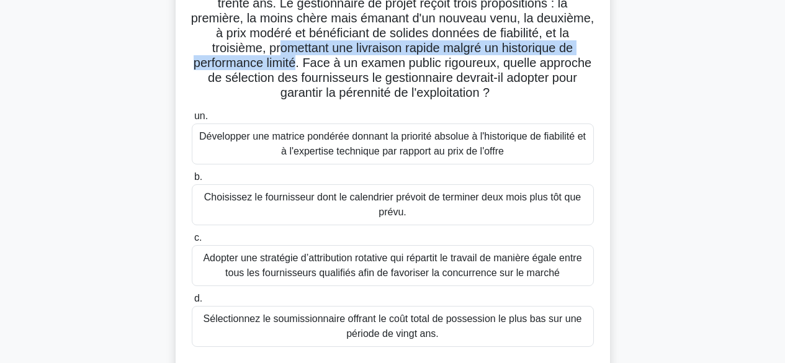
scroll to position [153, 0]
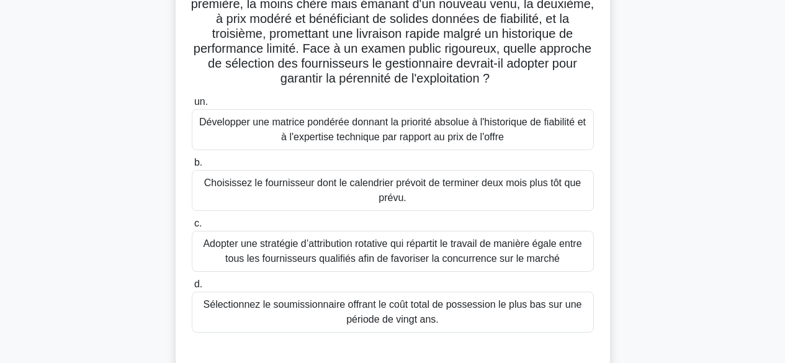
click at [552, 134] on font "Développer une matrice pondérée donnant la priorité absolue à l'historique de f…" at bounding box center [392, 130] width 391 height 30
click at [192, 106] on input "un. Développer une matrice pondérée donnant la priorité absolue à l'historique …" at bounding box center [192, 102] width 0 height 8
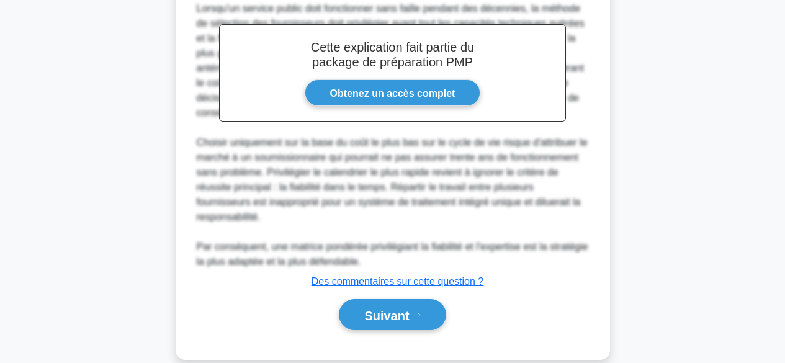
scroll to position [554, 0]
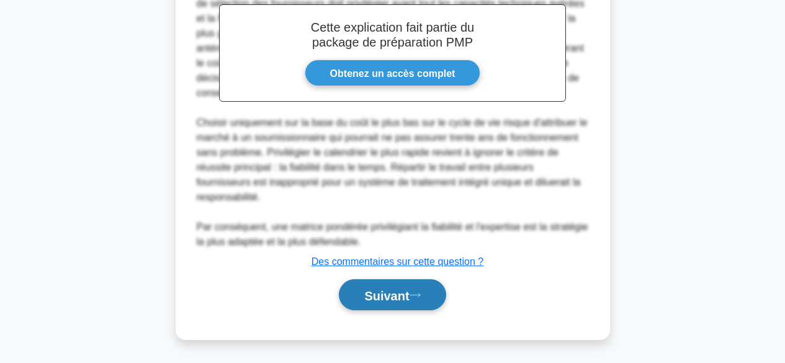
click at [414, 296] on icon at bounding box center [415, 295] width 11 height 7
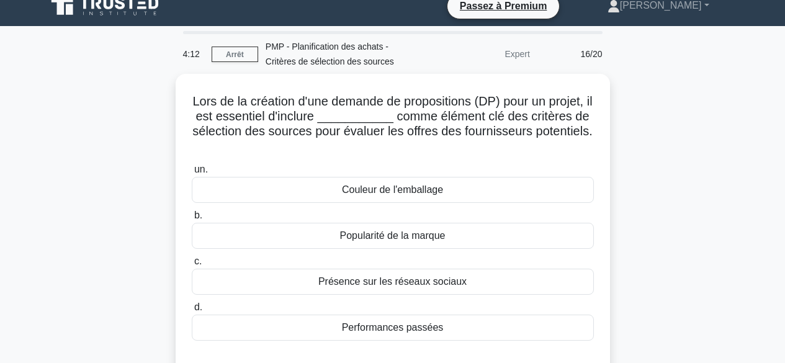
scroll to position [10, 0]
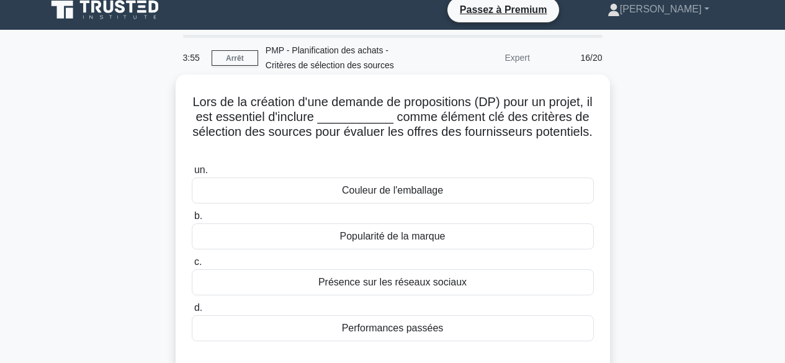
click at [438, 327] on font "Performances passées" at bounding box center [393, 328] width 102 height 11
click at [192, 312] on input "d. Performances passées" at bounding box center [192, 308] width 0 height 8
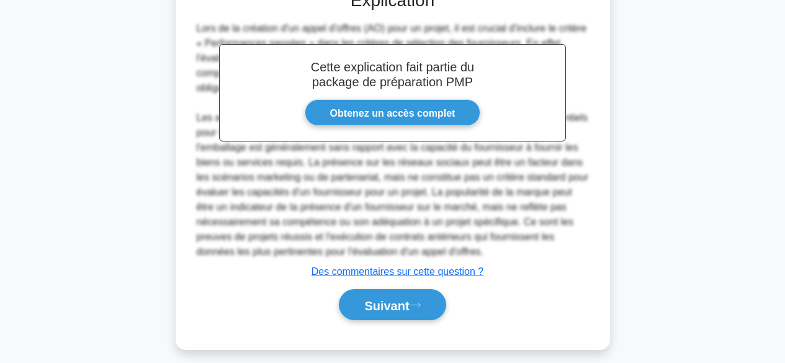
scroll to position [390, 0]
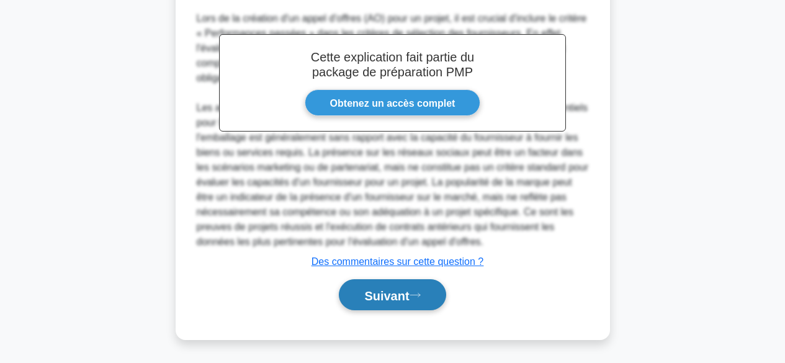
click at [420, 297] on icon at bounding box center [415, 295] width 11 height 7
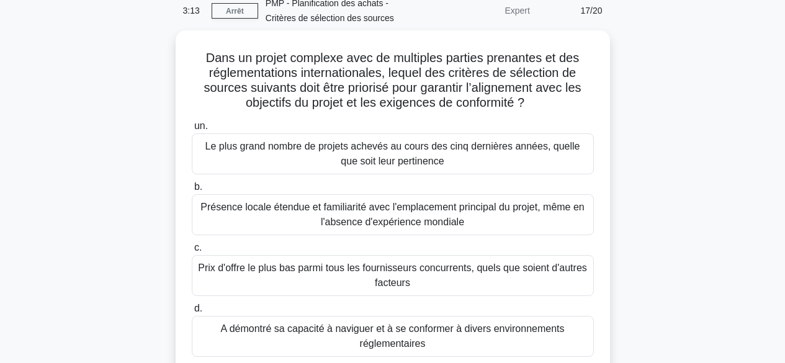
scroll to position [71, 0]
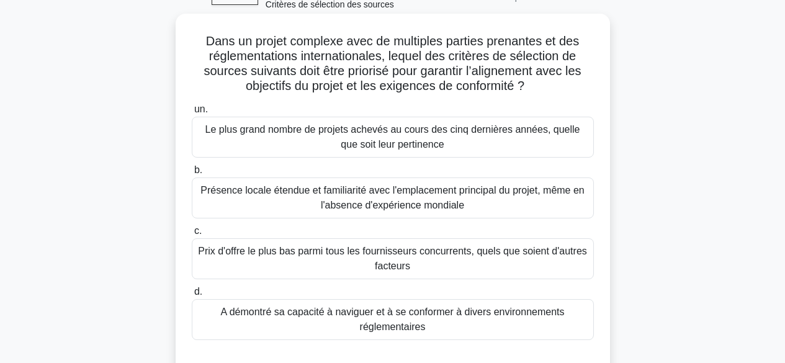
click at [523, 322] on font "A démontré sa capacité à naviguer et à se conformer à divers environnements rég…" at bounding box center [392, 320] width 391 height 30
click at [192, 296] on input "d. A démontré sa capacité à naviguer et à se conformer à divers environnements …" at bounding box center [192, 292] width 0 height 8
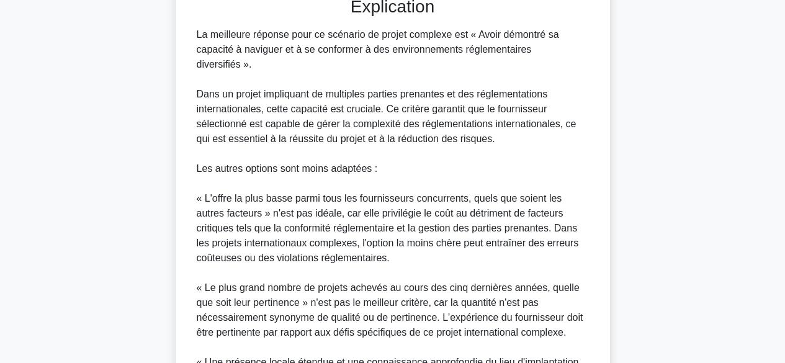
scroll to position [623, 0]
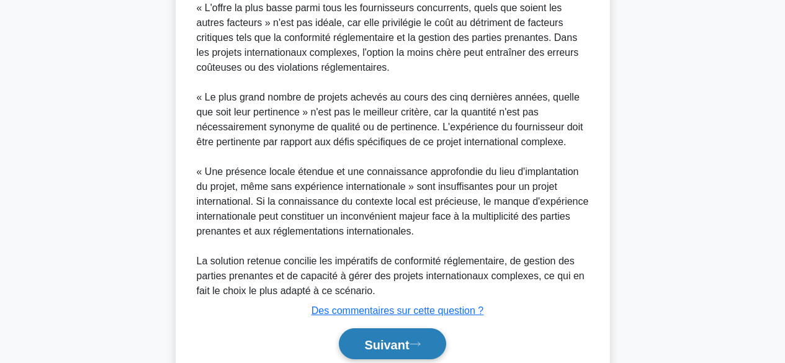
click at [372, 338] on font "Suivant" at bounding box center [386, 345] width 45 height 14
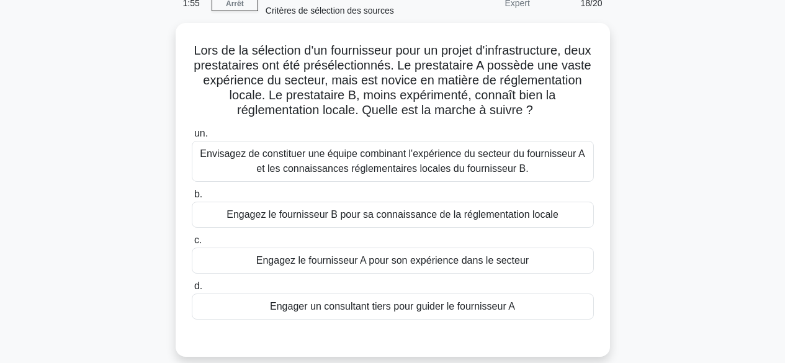
scroll to position [16, 0]
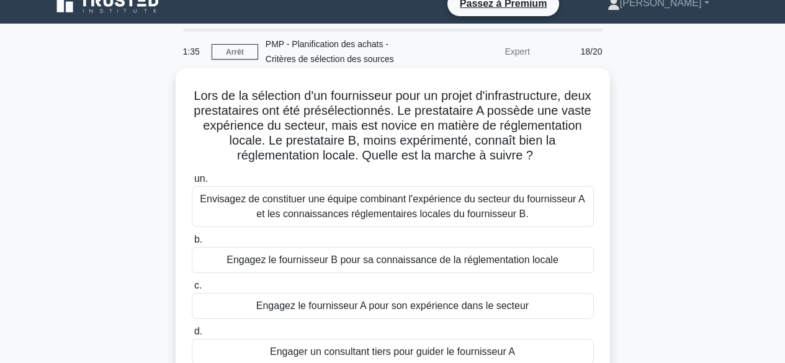
click at [521, 200] on font "Envisagez de constituer une équipe combinant l'expérience du secteur du fournis…" at bounding box center [392, 206] width 385 height 25
click at [192, 183] on input "un. Envisagez de constituer une équipe combinant l'expérience du secteur du fou…" at bounding box center [192, 179] width 0 height 8
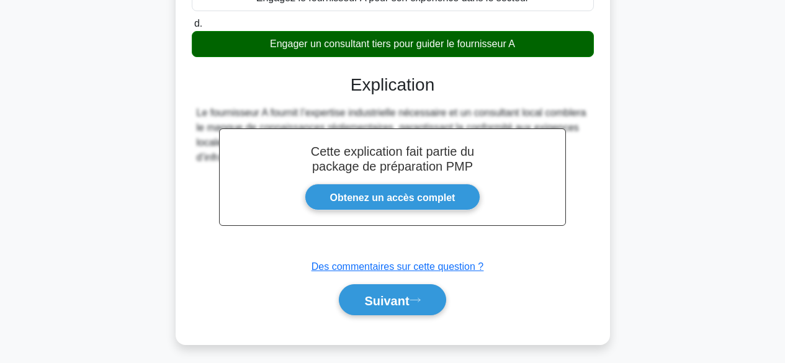
scroll to position [331, 0]
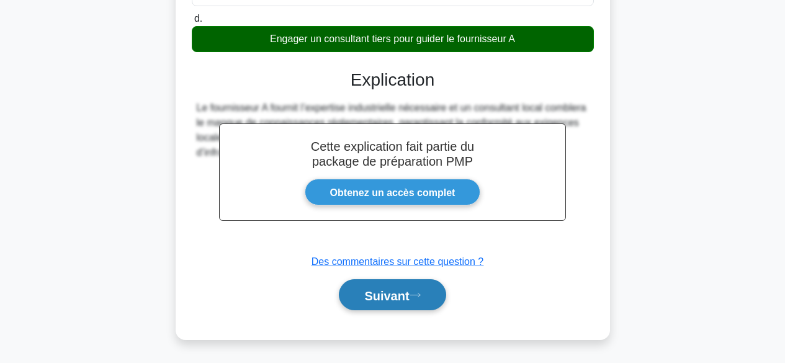
click at [402, 295] on font "Suivant" at bounding box center [386, 296] width 45 height 14
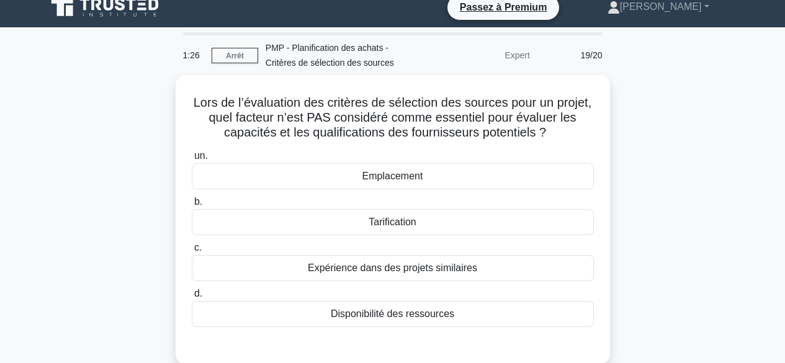
scroll to position [0, 0]
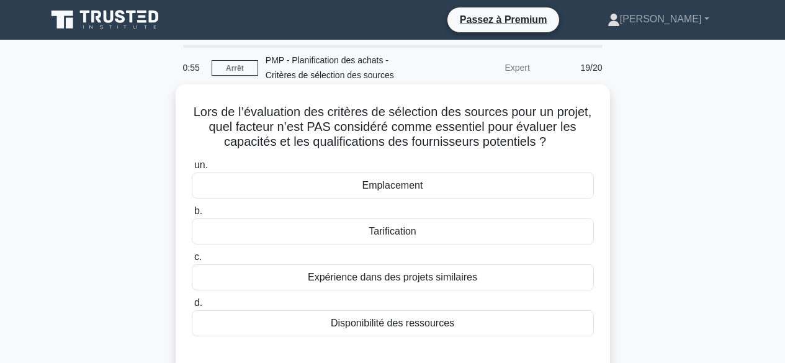
click at [457, 185] on div "Emplacement" at bounding box center [393, 186] width 402 height 26
click at [192, 169] on input "un. Emplacement" at bounding box center [192, 165] width 0 height 8
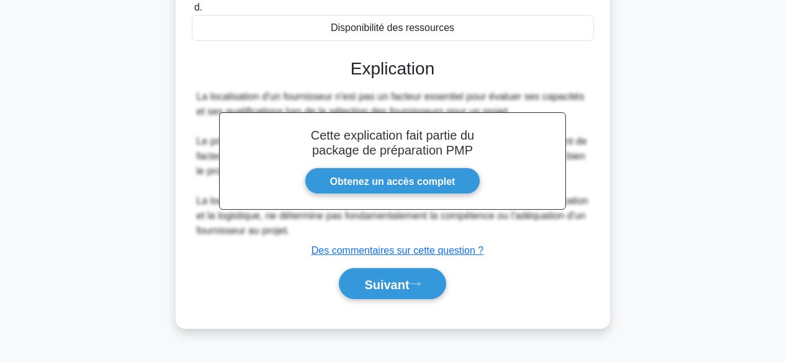
scroll to position [307, 0]
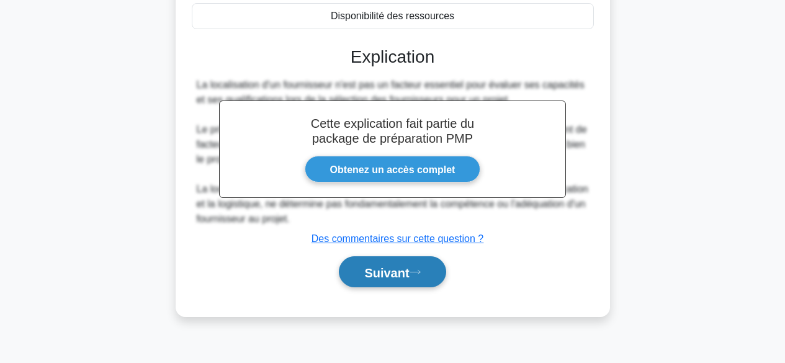
click at [380, 273] on font "Suivant" at bounding box center [386, 273] width 45 height 14
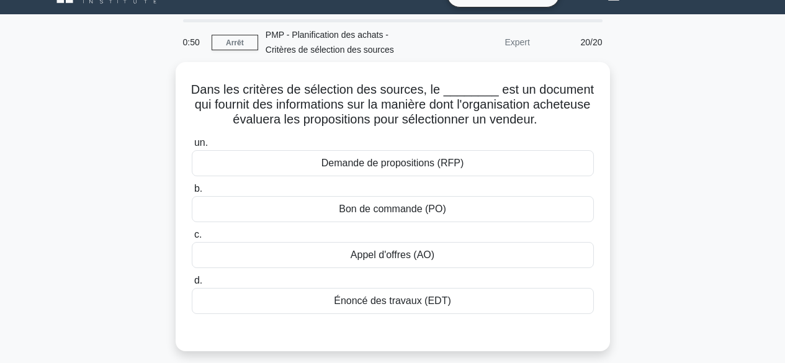
scroll to position [0, 0]
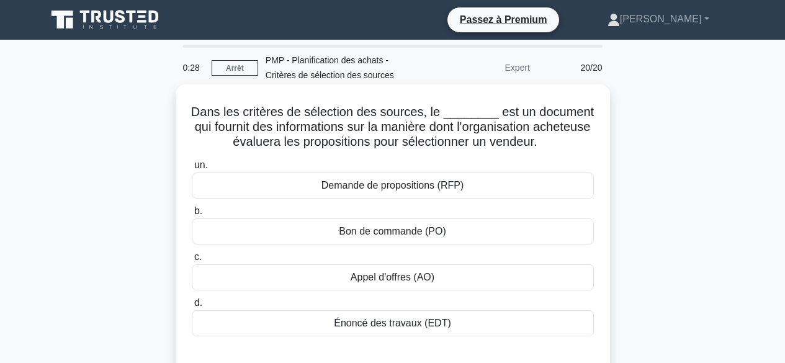
click at [452, 278] on div "Appel d'offres (AO)" at bounding box center [393, 277] width 402 height 26
click at [192, 261] on input "c. Appel d'offres (AO)" at bounding box center [192, 257] width 0 height 8
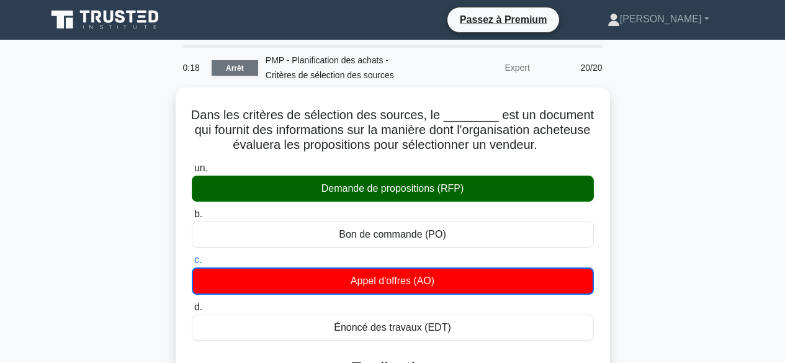
click at [229, 68] on font "Arrêt" at bounding box center [235, 68] width 18 height 9
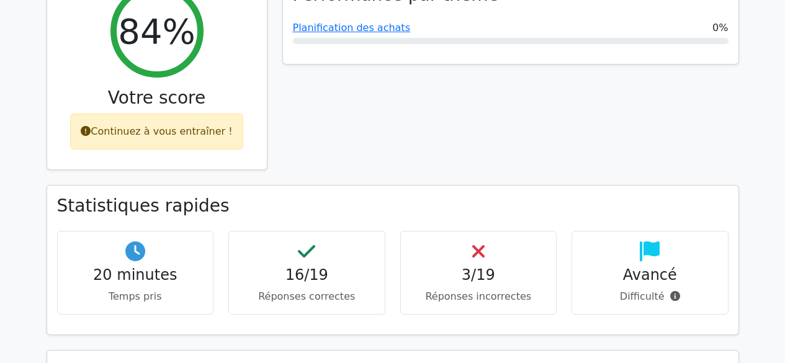
scroll to position [454, 0]
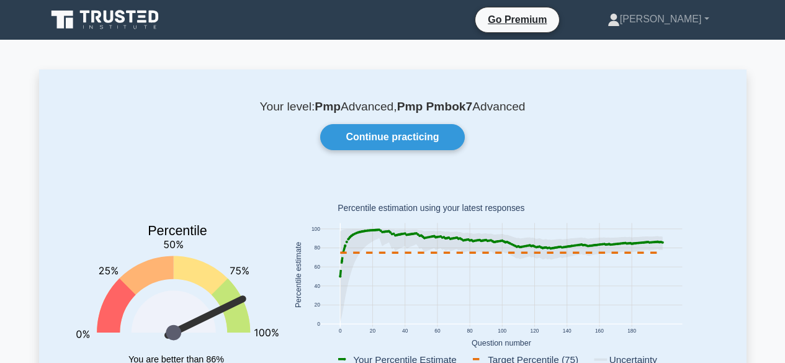
click at [696, 131] on div "Continue practicing" at bounding box center [392, 137] width 663 height 26
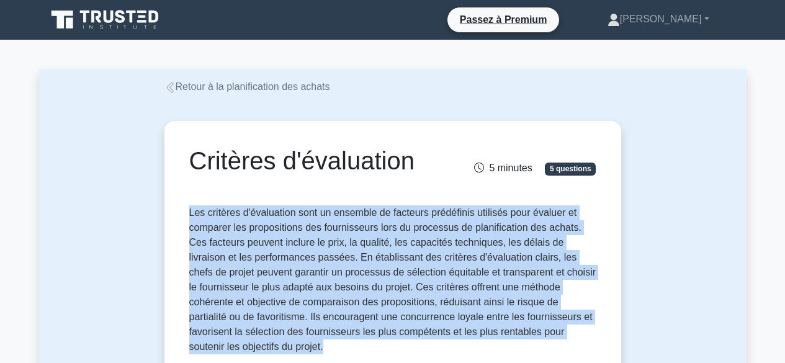
drag, startPoint x: 188, startPoint y: 213, endPoint x: 281, endPoint y: 349, distance: 164.4
copy font "Les critères d'évaluation sont un ensemble de facteurs prédéfinis utilisés pour…"
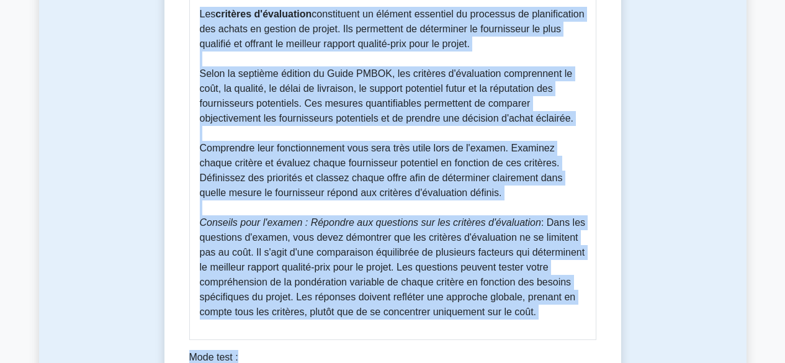
scroll to position [422, 0]
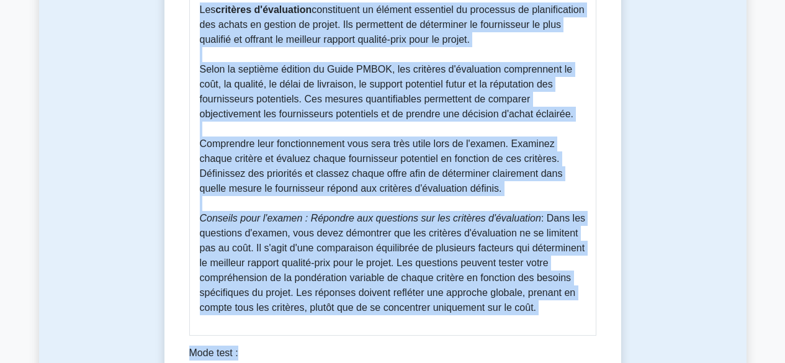
drag, startPoint x: 201, startPoint y: 38, endPoint x: 572, endPoint y: 310, distance: 459.3
click at [572, 310] on div "Guide des critères d'évaluation dans la planification des achats selon le Guide…" at bounding box center [392, 139] width 407 height 394
copy div "Guide des critères d'évaluation dans la planification des achats selon le Guide…"
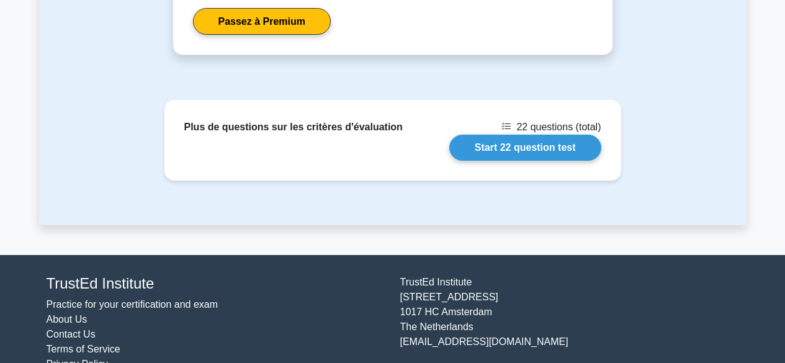
scroll to position [1212, 0]
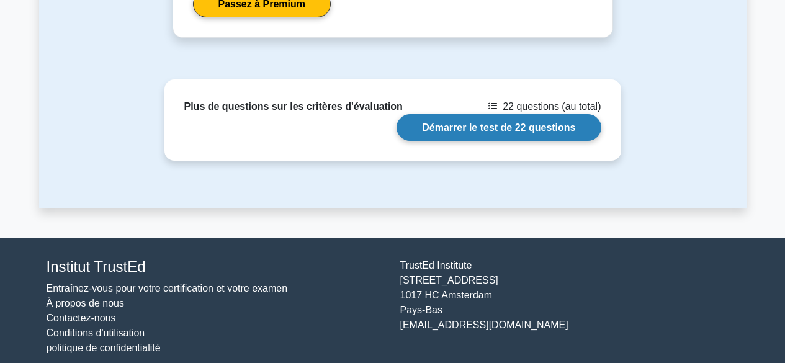
click at [525, 132] on link "Démarrer le test de 22 questions" at bounding box center [499, 127] width 204 height 27
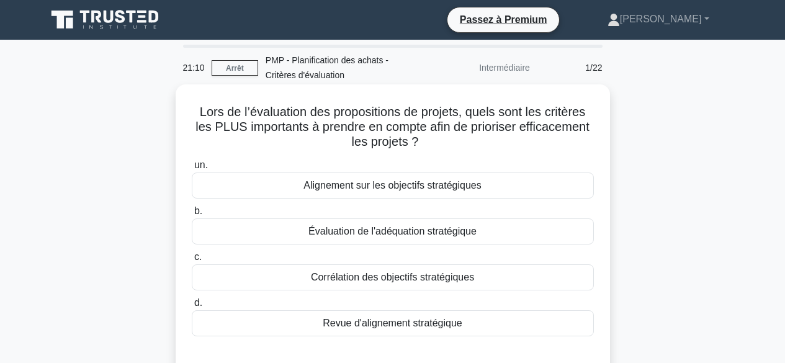
click at [513, 178] on div "Alignement sur les objectifs stratégiques" at bounding box center [393, 186] width 402 height 26
click at [192, 169] on input "un. Alignement sur les objectifs stratégiques" at bounding box center [192, 165] width 0 height 8
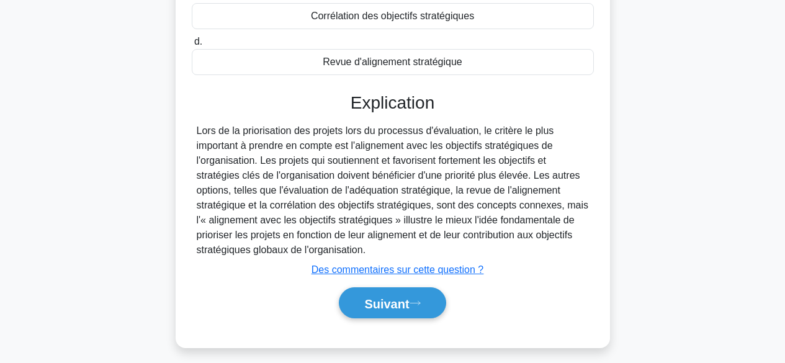
scroll to position [296, 0]
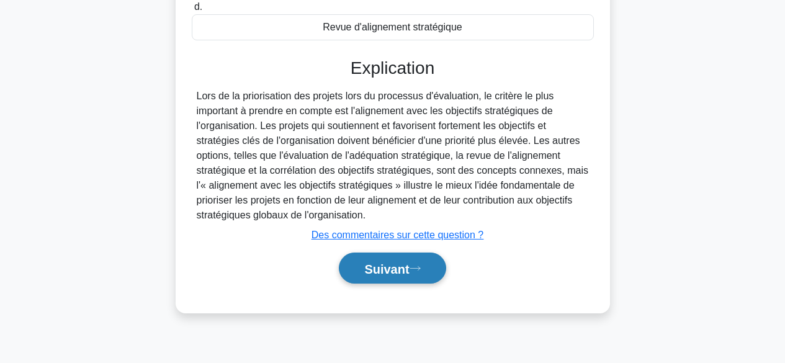
click at [433, 266] on button "Suivant" at bounding box center [392, 269] width 107 height 32
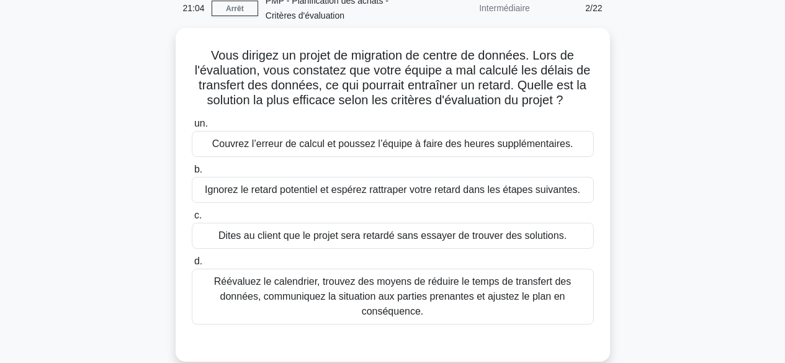
scroll to position [20, 0]
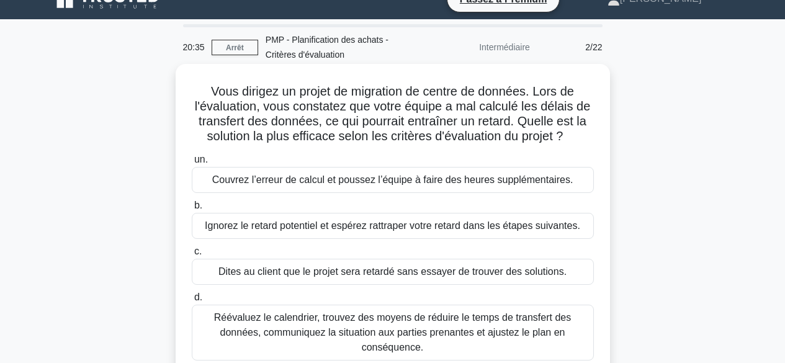
click at [533, 328] on font "Réévaluez le calendrier, trouvez des moyens de réduire le temps de transfert de…" at bounding box center [392, 332] width 357 height 40
click at [192, 302] on input "d. Réévaluez le calendrier, trouvez des moyens de réduire le temps de transfert…" at bounding box center [192, 298] width 0 height 8
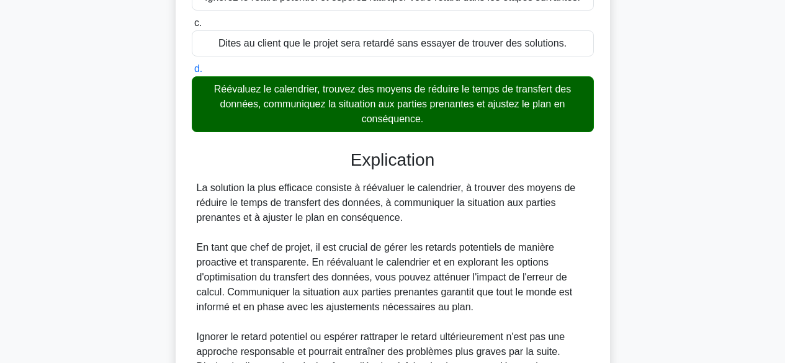
scroll to position [420, 0]
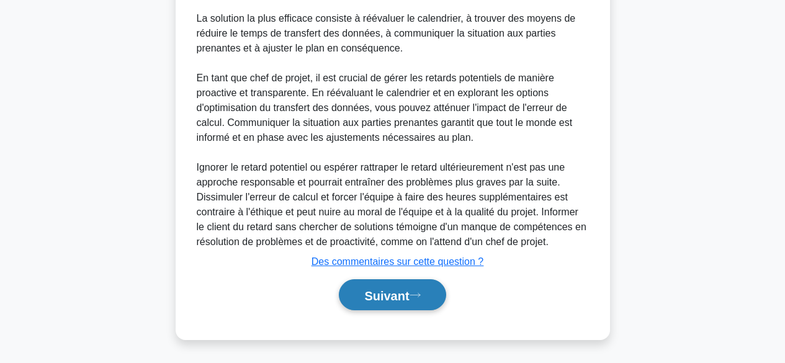
click at [405, 297] on font "Suivant" at bounding box center [386, 296] width 45 height 14
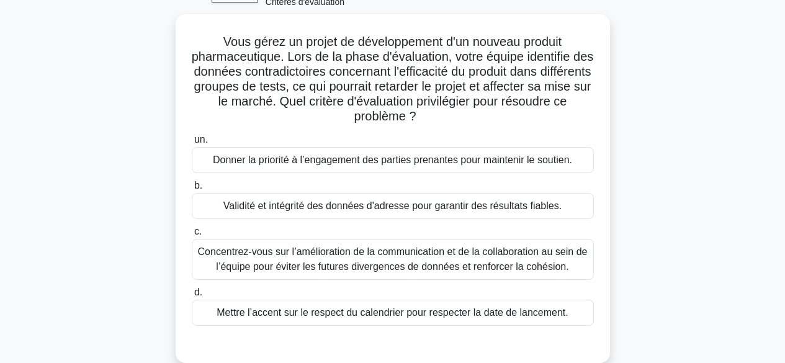
scroll to position [62, 0]
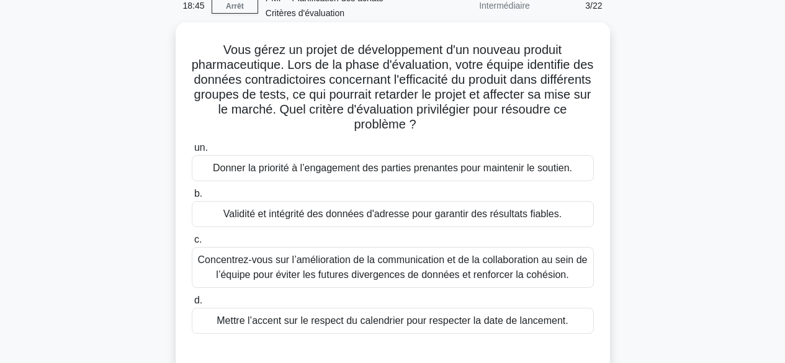
click at [419, 219] on font "Validité et intégrité des données d'adresse pour garantir des résultats fiables." at bounding box center [392, 214] width 338 height 11
click at [192, 198] on input "b. Validité et intégrité des données d'adresse pour garantir des résultats fiab…" at bounding box center [192, 194] width 0 height 8
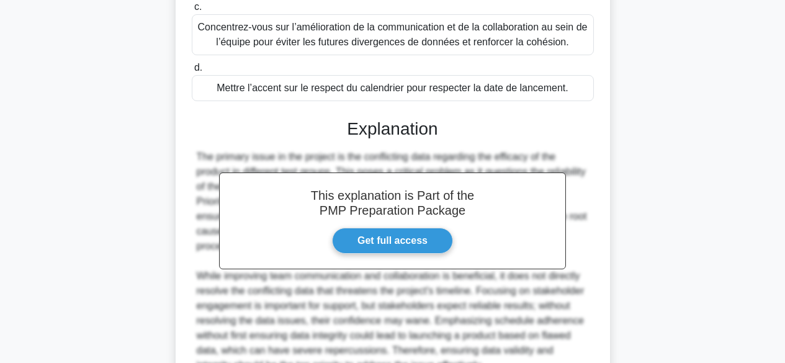
scroll to position [418, 0]
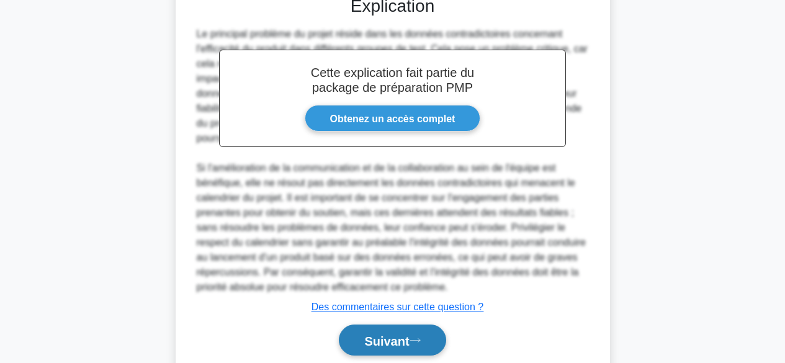
click at [364, 345] on font "Suivant" at bounding box center [386, 341] width 45 height 14
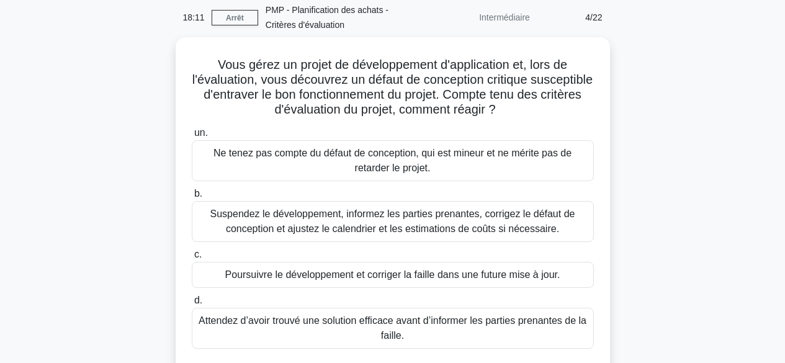
scroll to position [42, 0]
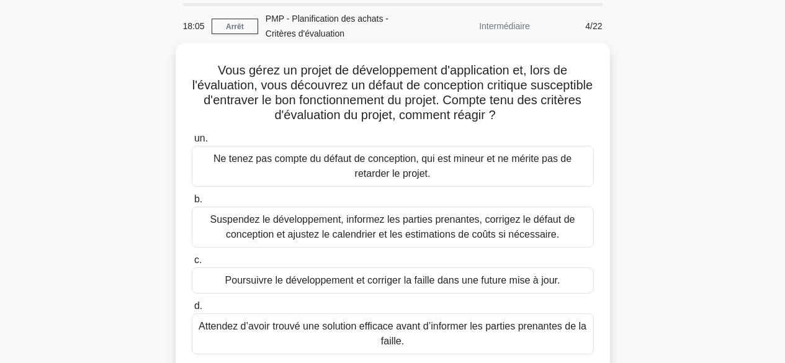
click at [522, 223] on font "Suspendez le développement, informez les parties prenantes, corrigez le défaut …" at bounding box center [392, 226] width 365 height 25
click at [192, 204] on input "b. Suspendez le développement, informez les parties prenantes, corrigez le défa…" at bounding box center [192, 200] width 0 height 8
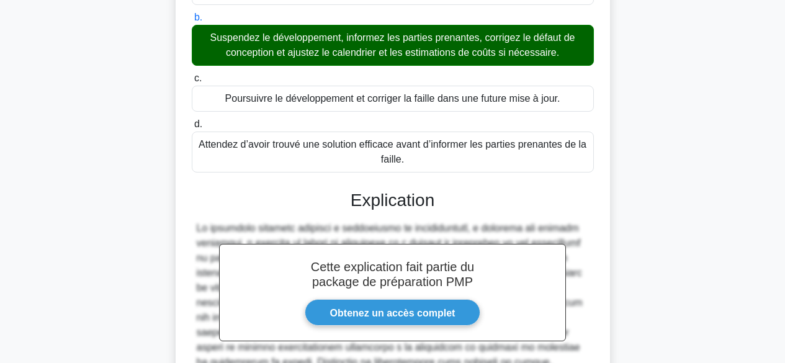
scroll to position [390, 0]
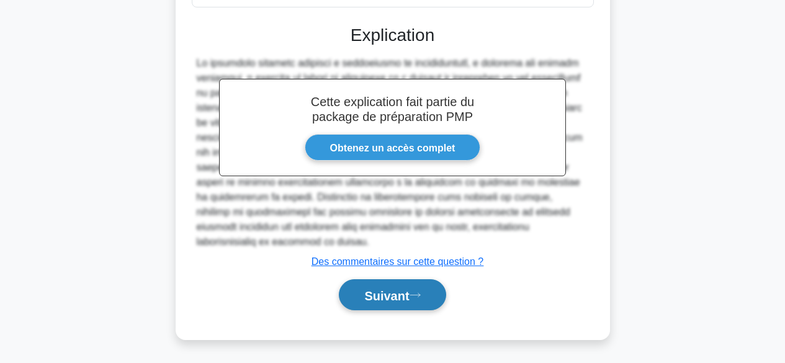
click at [394, 298] on font "Suivant" at bounding box center [386, 296] width 45 height 14
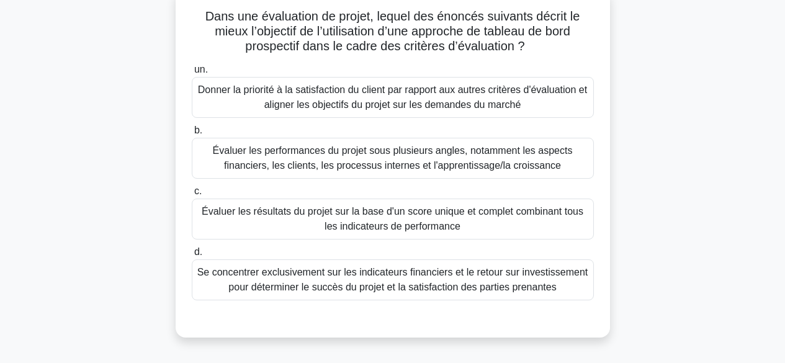
scroll to position [89, 0]
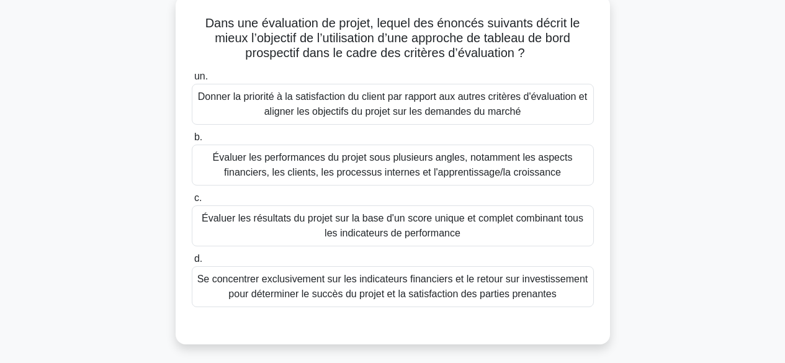
click at [430, 102] on font "Donner la priorité à la satisfaction du client par rapport aux autres critères …" at bounding box center [392, 103] width 389 height 25
click at [192, 81] on input "un. Donner la priorité à la satisfaction du client par rapport aux autres critè…" at bounding box center [192, 77] width 0 height 8
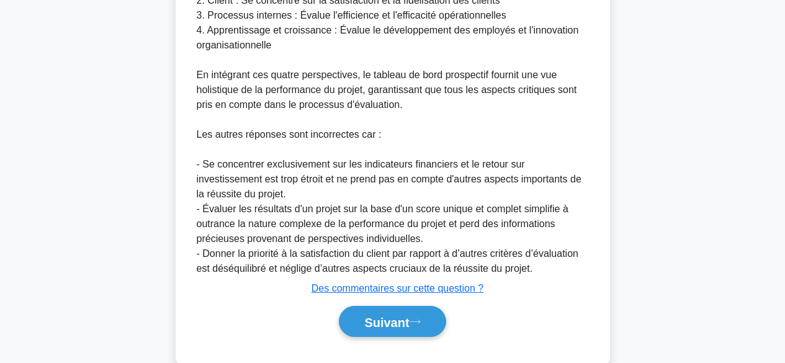
scroll to position [615, 0]
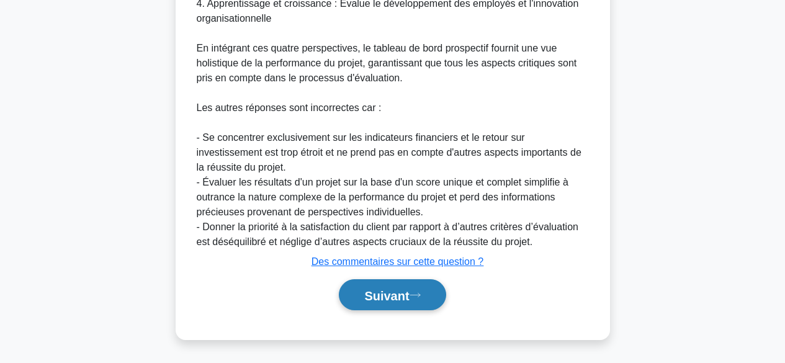
click at [406, 293] on font "Suivant" at bounding box center [386, 296] width 45 height 14
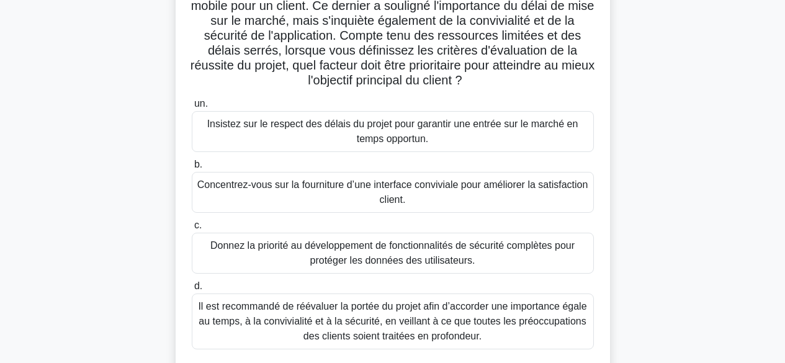
scroll to position [119, 0]
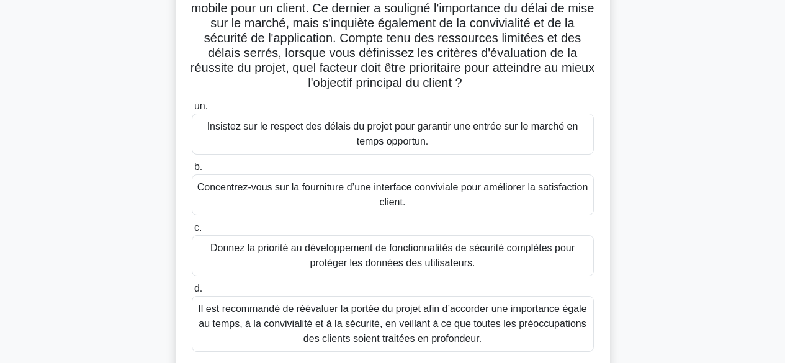
click at [543, 318] on font "Il est recommandé de réévaluer la portée du projet afin d’accorder une importan…" at bounding box center [392, 324] width 389 height 40
click at [192, 293] on input "d. Il est recommandé de réévaluer la portée du projet afin d’accorder une impor…" at bounding box center [192, 289] width 0 height 8
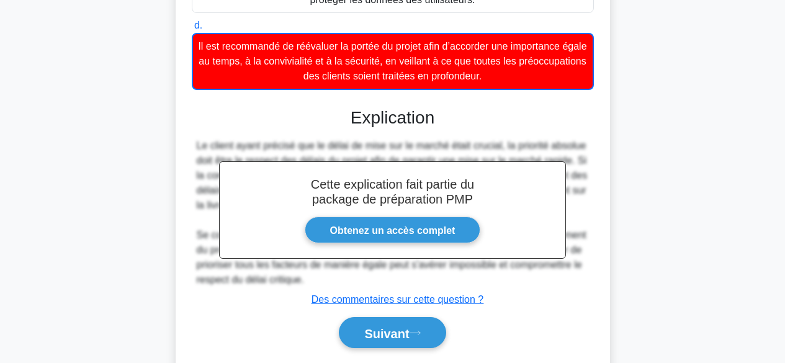
scroll to position [401, 0]
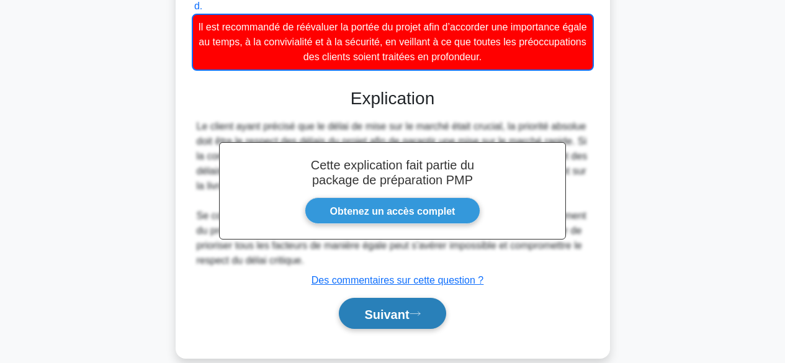
click at [397, 313] on font "Suivant" at bounding box center [386, 314] width 45 height 14
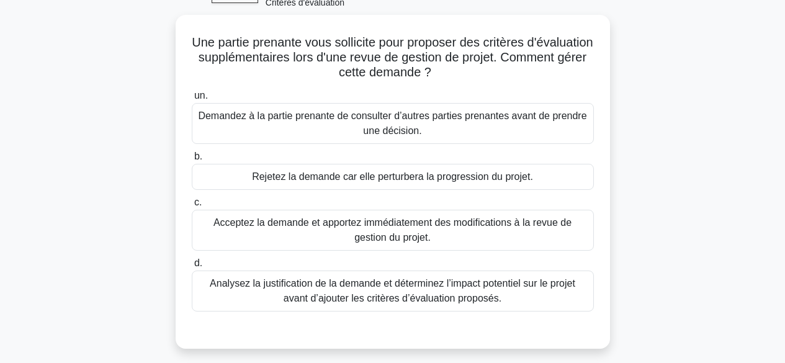
scroll to position [74, 0]
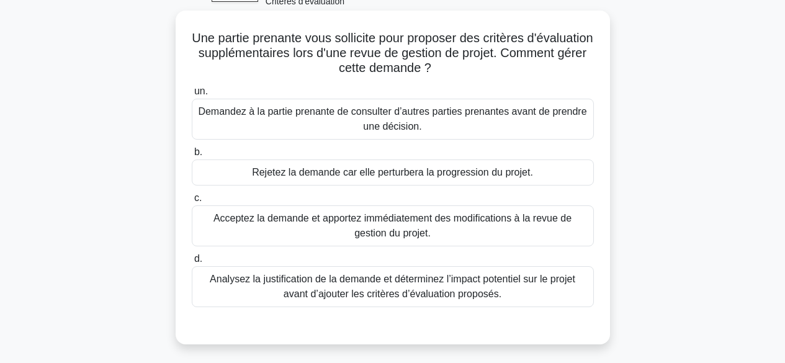
click at [473, 292] on font "Analysez la justification de la demande et déterminez l’impact potentiel sur le…" at bounding box center [393, 286] width 366 height 25
click at [192, 263] on input "d. Analysez la justification de la demande et déterminez l’impact potentiel sur…" at bounding box center [192, 259] width 0 height 8
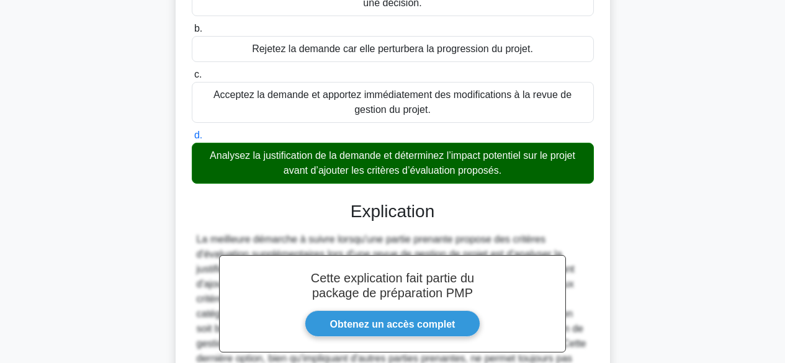
scroll to position [330, 0]
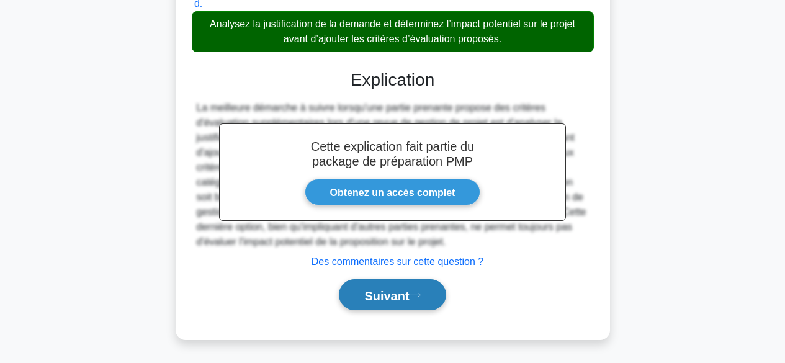
click at [392, 293] on font "Suivant" at bounding box center [386, 296] width 45 height 14
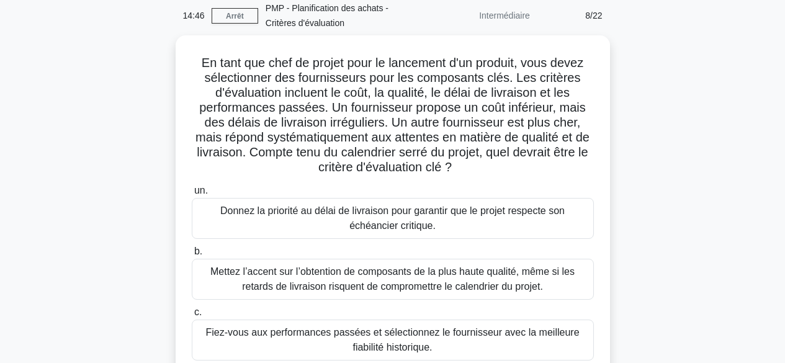
scroll to position [48, 0]
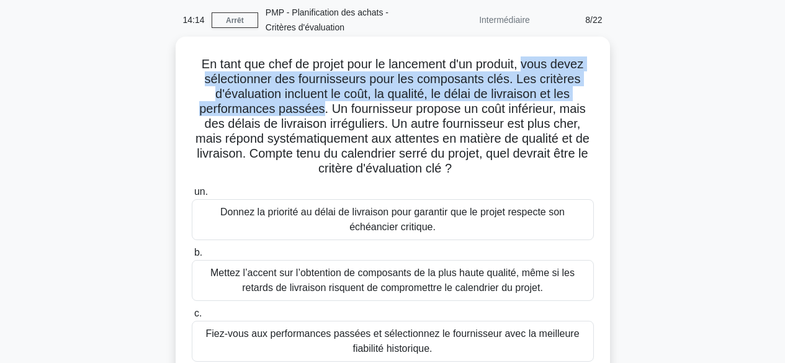
drag, startPoint x: 528, startPoint y: 61, endPoint x: 322, endPoint y: 114, distance: 212.6
click at [322, 114] on font "En tant que chef de projet pour le lancement d'un produit, vous devez sélection…" at bounding box center [393, 116] width 394 height 118
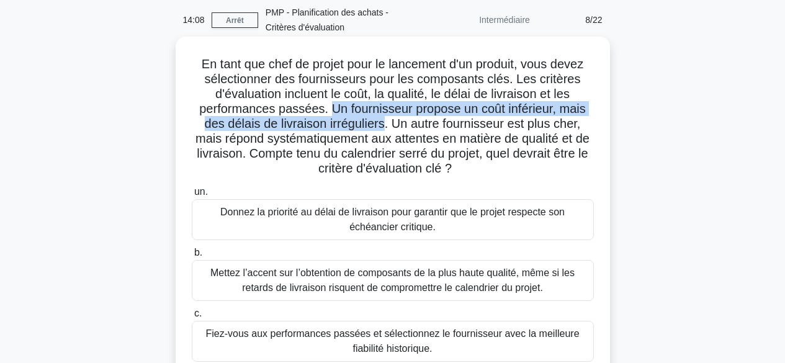
drag, startPoint x: 327, startPoint y: 104, endPoint x: 385, endPoint y: 128, distance: 62.6
click at [385, 128] on font "En tant que chef de projet pour le lancement d'un produit, vous devez sélection…" at bounding box center [393, 116] width 394 height 118
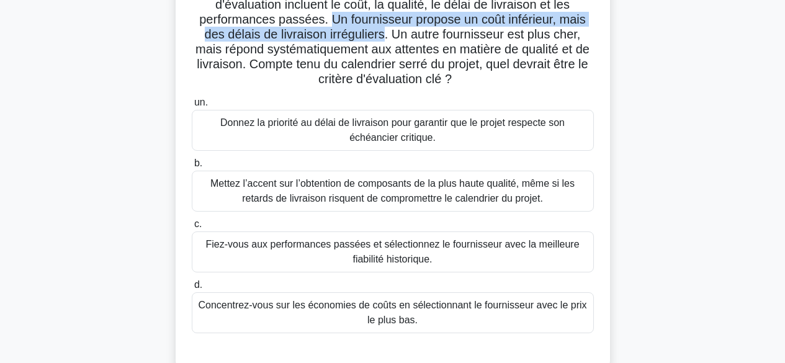
scroll to position [143, 0]
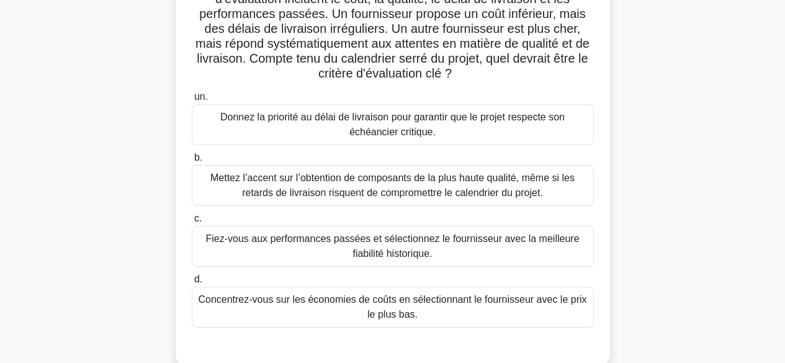
click at [455, 132] on font "Donnez la priorité au délai de livraison pour garantir que le projet respecte s…" at bounding box center [392, 125] width 391 height 30
click at [192, 101] on input "un. Donnez la priorité au délai de livraison pour garantir que le projet respec…" at bounding box center [192, 97] width 0 height 8
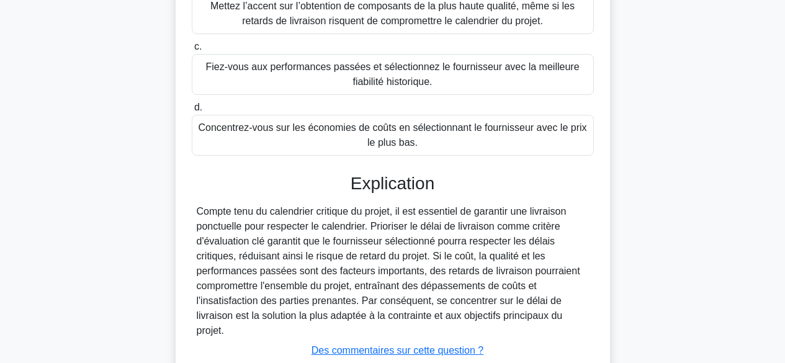
scroll to position [405, 0]
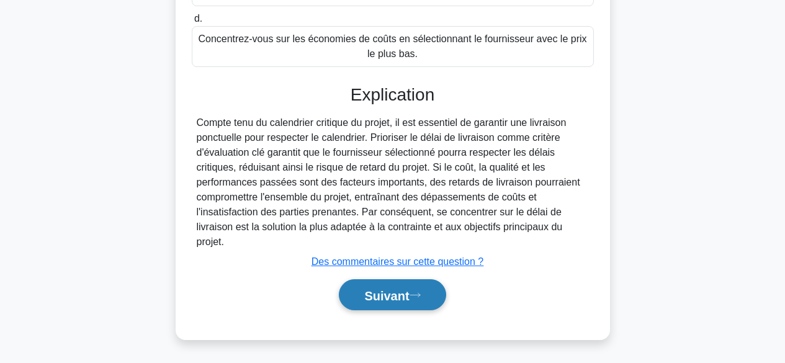
click at [384, 297] on font "Suivant" at bounding box center [386, 296] width 45 height 14
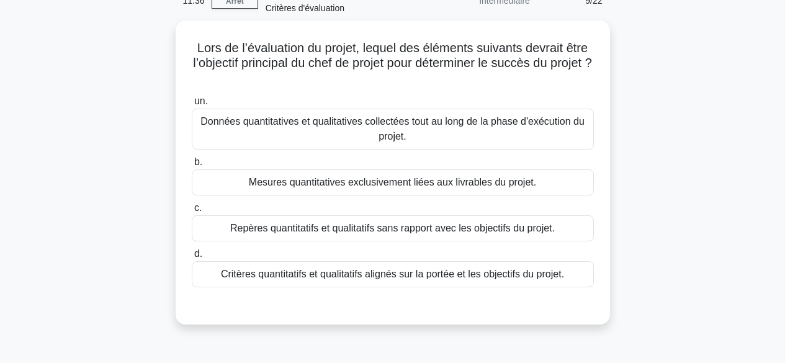
scroll to position [0, 0]
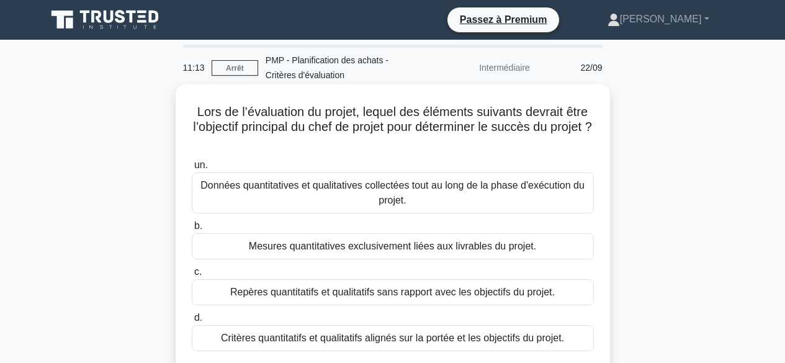
click at [561, 342] on font "Critères quantitatifs et qualitatifs alignés sur la portée et les objectifs du …" at bounding box center [392, 338] width 343 height 11
click at [192, 322] on input "d. Critères quantitatifs et qualitatifs alignés sur la portée et les objectifs …" at bounding box center [192, 318] width 0 height 8
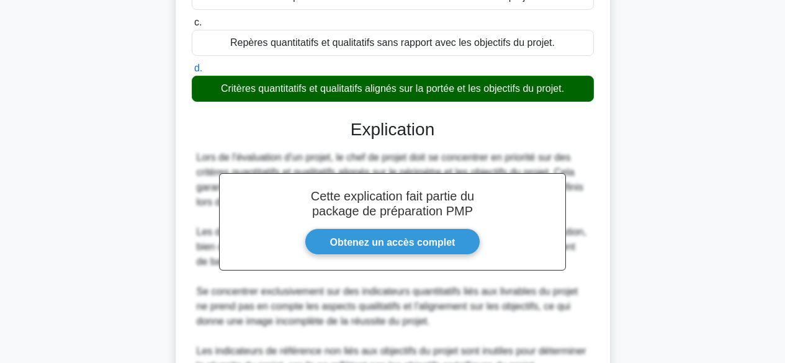
scroll to position [375, 0]
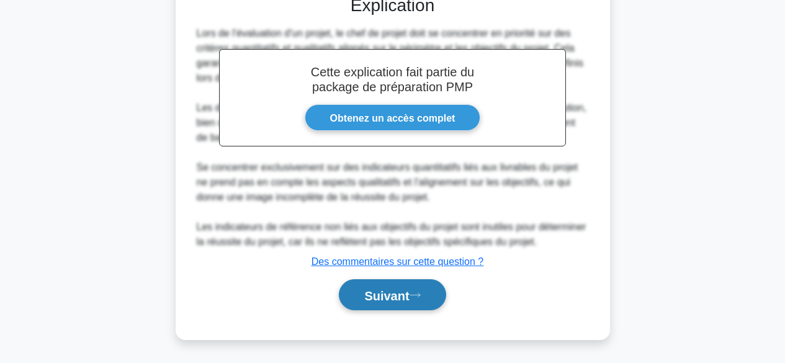
click at [409, 291] on font "Suivant" at bounding box center [386, 296] width 45 height 14
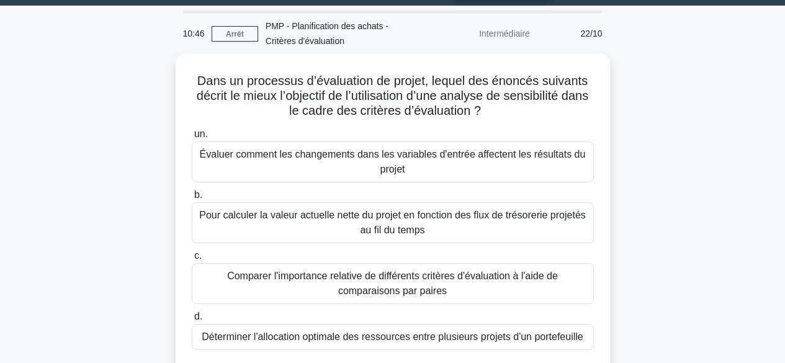
scroll to position [28, 0]
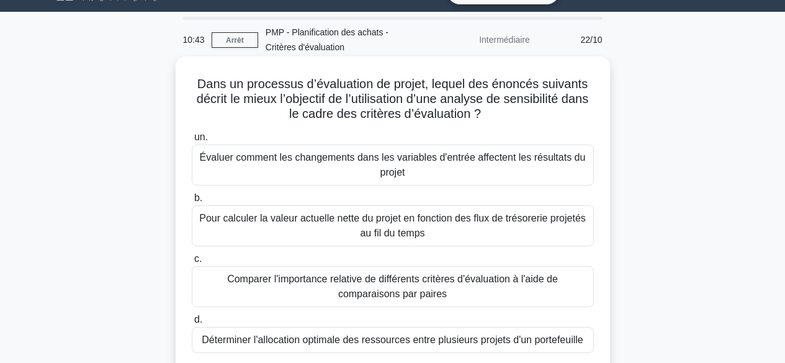
click at [460, 168] on font "Évaluer comment les changements dans les variables d'entrée affectent les résul…" at bounding box center [392, 165] width 391 height 30
click at [192, 142] on input "un. Évaluer comment les changements dans les variables d'entrée affectent les r…" at bounding box center [192, 137] width 0 height 8
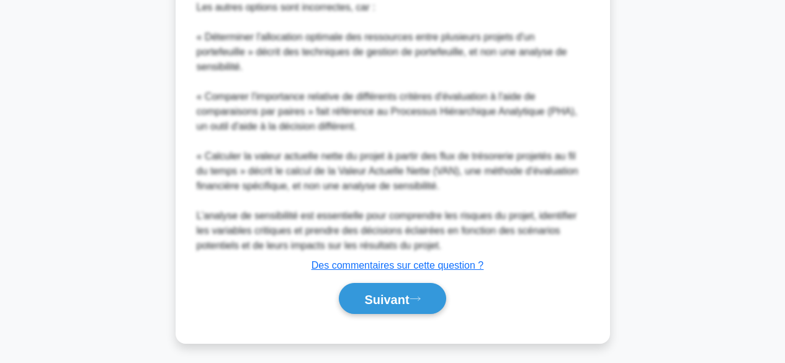
scroll to position [658, 0]
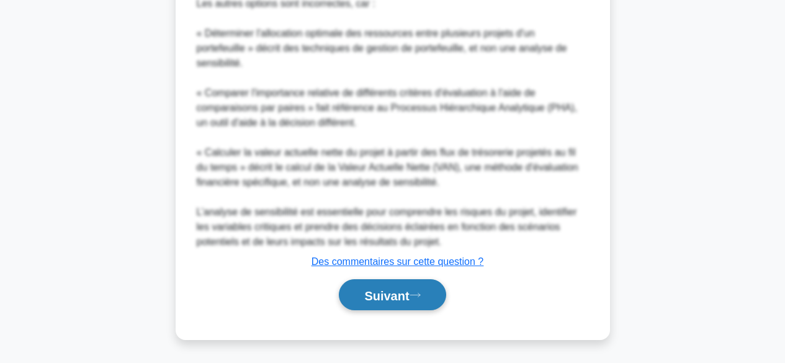
click at [388, 292] on font "Suivant" at bounding box center [386, 296] width 45 height 14
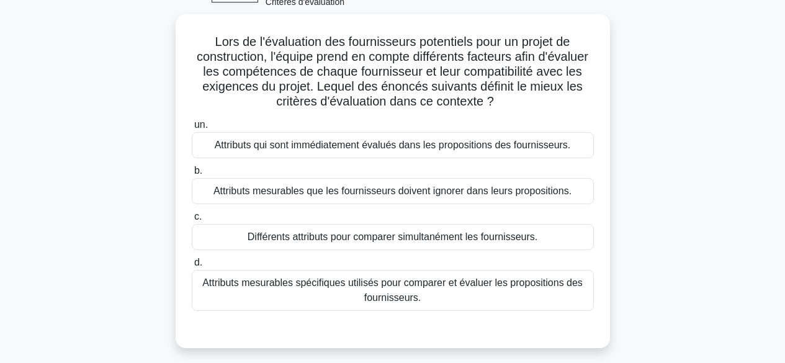
scroll to position [55, 0]
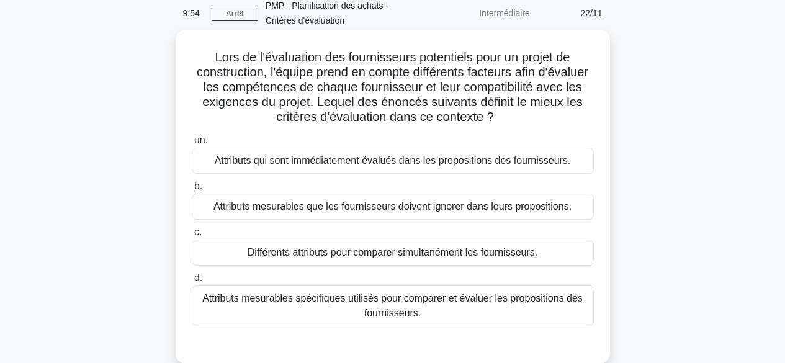
click at [410, 310] on font "Attributs mesurables spécifiques utilisés pour comparer et évaluer les proposit…" at bounding box center [392, 305] width 381 height 25
click at [192, 282] on input "d. Attributs mesurables spécifiques utilisés pour comparer et évaluer les propo…" at bounding box center [192, 278] width 0 height 8
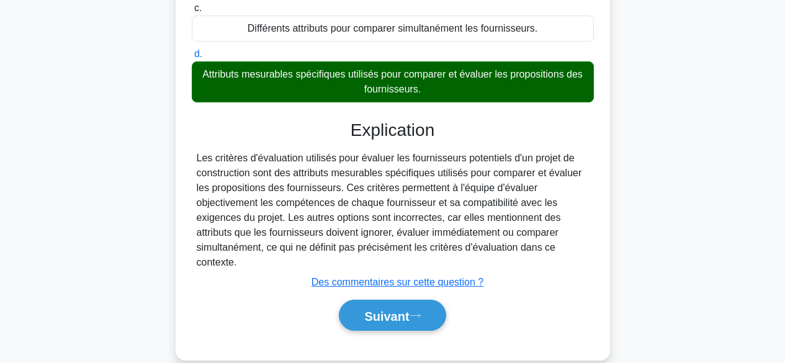
scroll to position [307, 0]
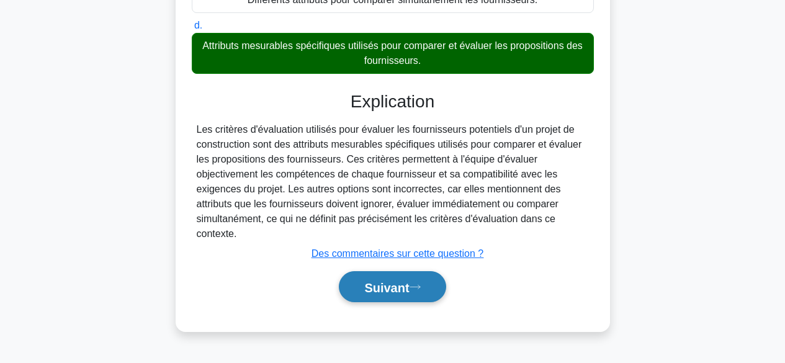
click at [397, 287] on font "Suivant" at bounding box center [386, 288] width 45 height 14
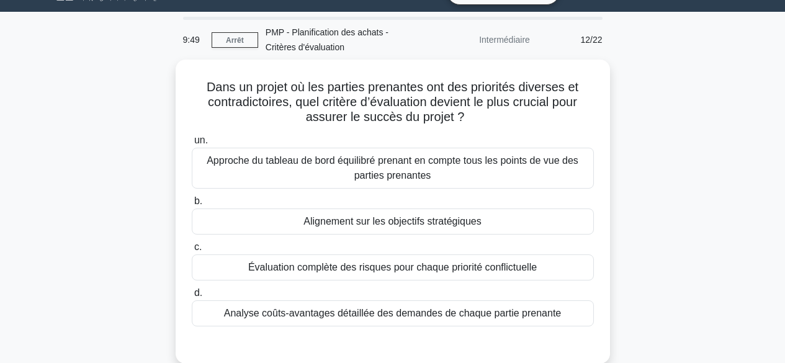
scroll to position [0, 0]
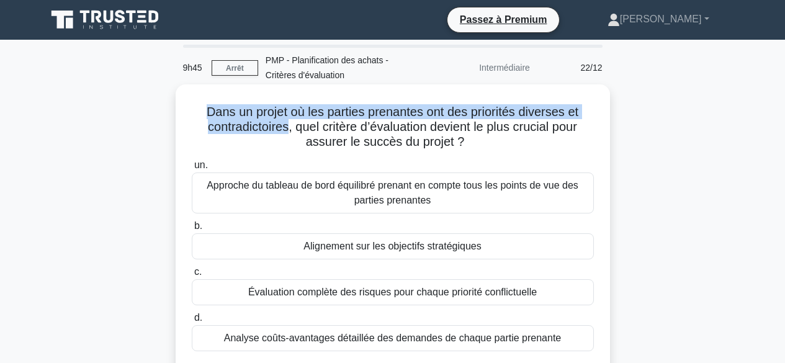
drag, startPoint x: 203, startPoint y: 109, endPoint x: 284, endPoint y: 133, distance: 84.3
click at [284, 133] on font "Dans un projet où les parties prenantes ont des priorités diverses et contradic…" at bounding box center [393, 126] width 372 height 43
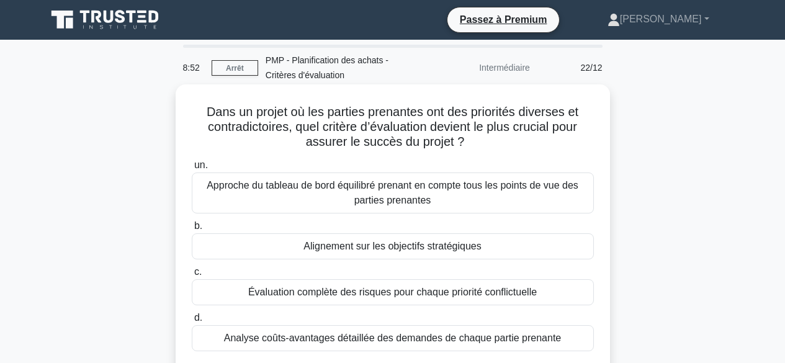
click at [459, 191] on font "Approche du tableau de bord équilibré prenant en compte tous les points de vue …" at bounding box center [393, 192] width 372 height 25
click at [192, 169] on input "un. Approche du tableau de bord équilibré prenant en compte tous les points de …" at bounding box center [192, 165] width 0 height 8
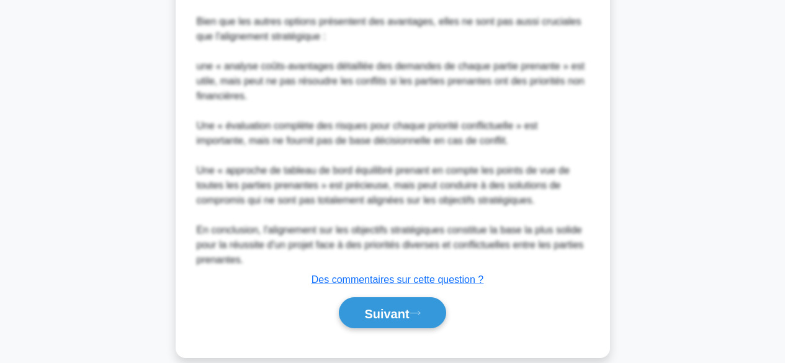
scroll to position [734, 0]
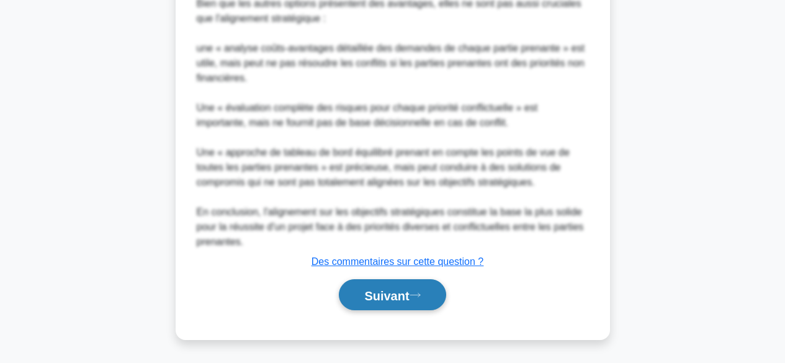
click at [397, 295] on font "Suivant" at bounding box center [386, 296] width 45 height 14
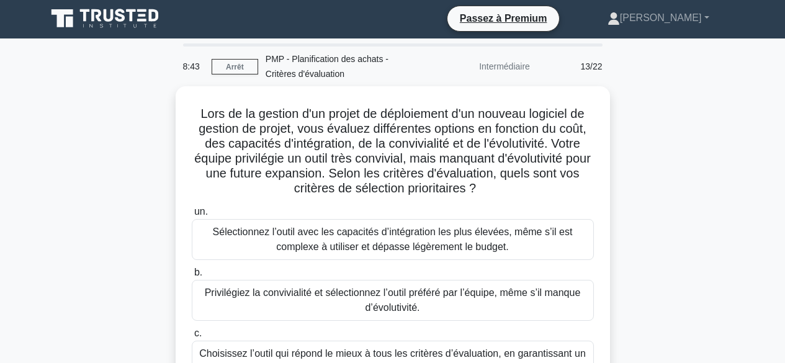
scroll to position [0, 0]
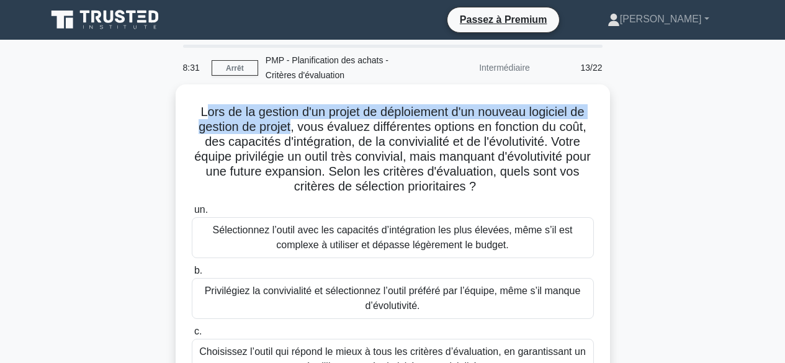
drag, startPoint x: 197, startPoint y: 112, endPoint x: 286, endPoint y: 127, distance: 90.5
click at [286, 127] on font "Lors de la gestion d'un projet de déploiement d'un nouveau logiciel de gestion …" at bounding box center [392, 149] width 397 height 88
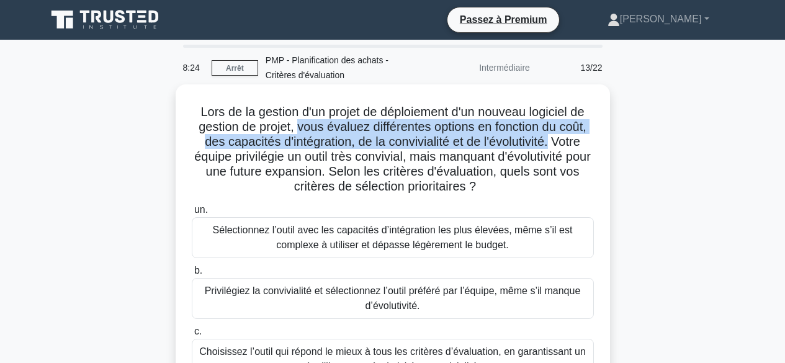
drag, startPoint x: 295, startPoint y: 129, endPoint x: 552, endPoint y: 144, distance: 257.4
click at [552, 144] on font "Lors de la gestion d'un projet de déploiement d'un nouveau logiciel de gestion …" at bounding box center [392, 149] width 397 height 88
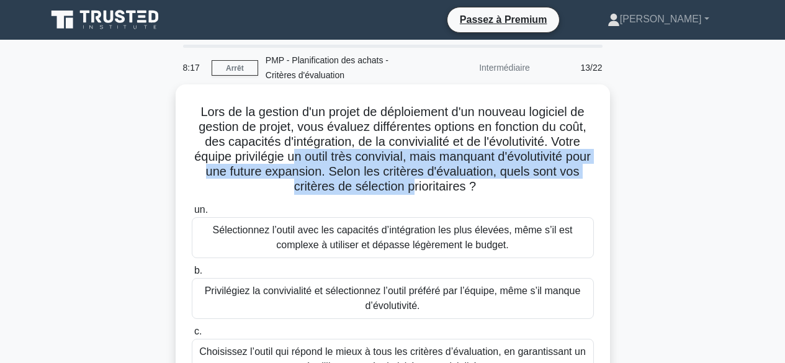
drag, startPoint x: 304, startPoint y: 156, endPoint x: 422, endPoint y: 181, distance: 120.5
click at [422, 181] on font "Lors de la gestion d'un projet de déploiement d'un nouveau logiciel de gestion …" at bounding box center [392, 149] width 397 height 88
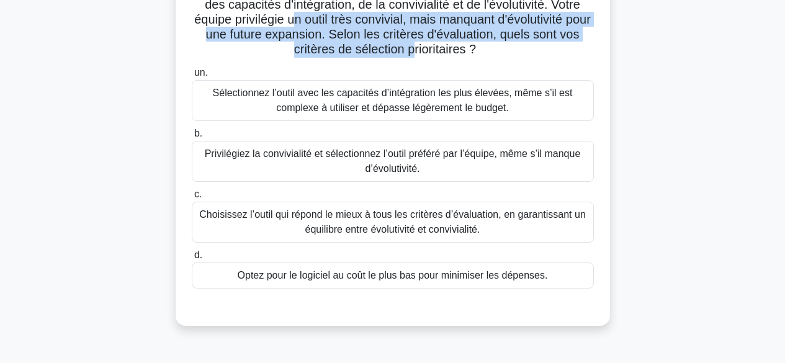
scroll to position [145, 0]
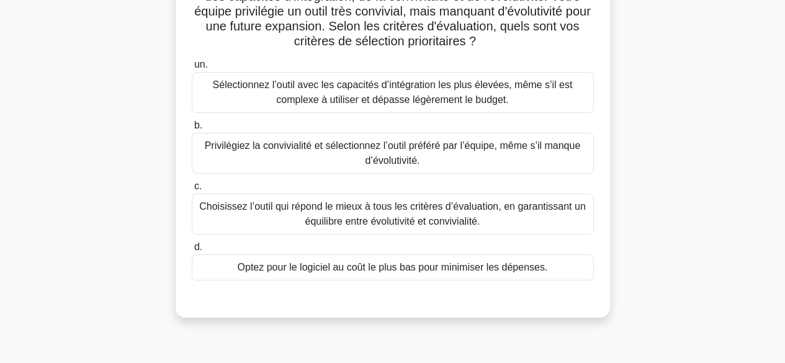
click at [557, 216] on font "Choisissez l’outil qui répond le mieux à tous les critères d’évaluation, en gar…" at bounding box center [392, 214] width 391 height 30
click at [192, 191] on input "c. Choisissez l’outil qui répond le mieux à tous les critères d’évaluation, en …" at bounding box center [192, 187] width 0 height 8
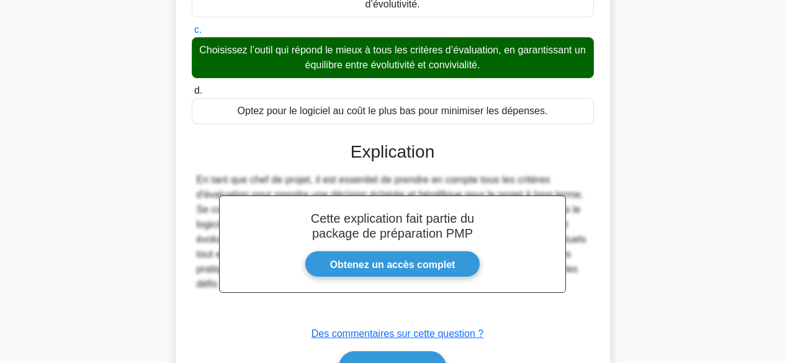
scroll to position [375, 0]
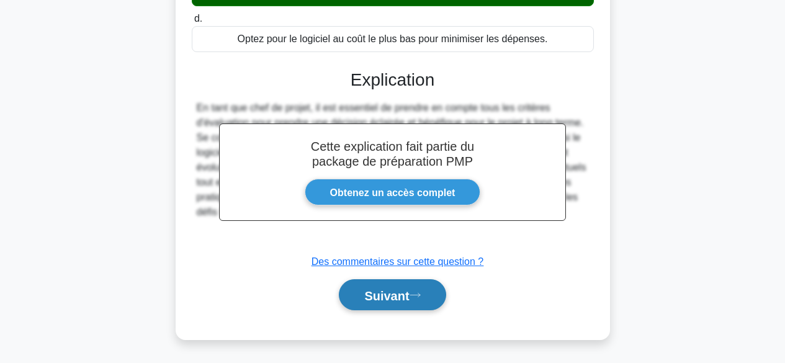
click at [408, 300] on font "Suivant" at bounding box center [386, 296] width 45 height 14
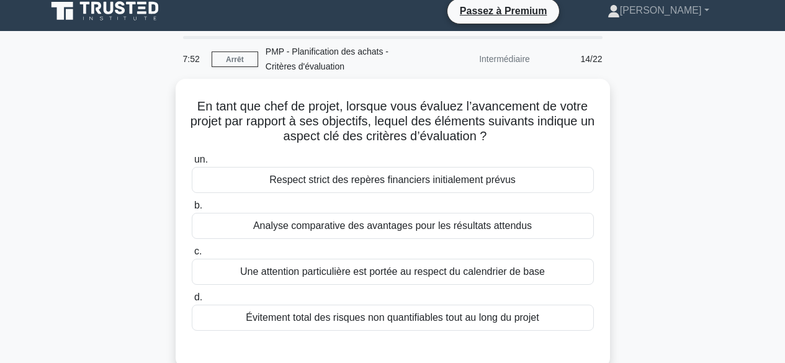
scroll to position [0, 0]
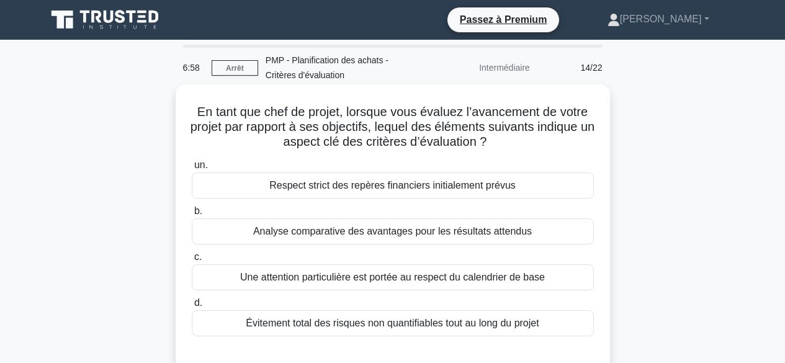
click at [500, 230] on font "Analyse comparative des avantages pour les résultats attendus" at bounding box center [392, 231] width 279 height 11
click at [192, 215] on input "b. Analyse comparative des avantages pour les résultats attendus" at bounding box center [192, 211] width 0 height 8
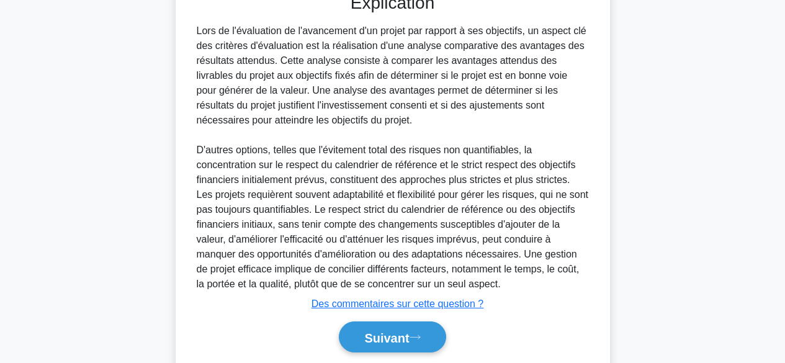
scroll to position [372, 0]
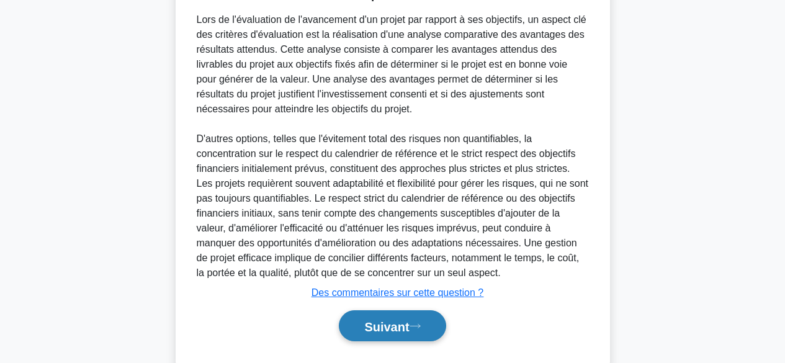
click at [407, 325] on font "Suivant" at bounding box center [386, 327] width 45 height 14
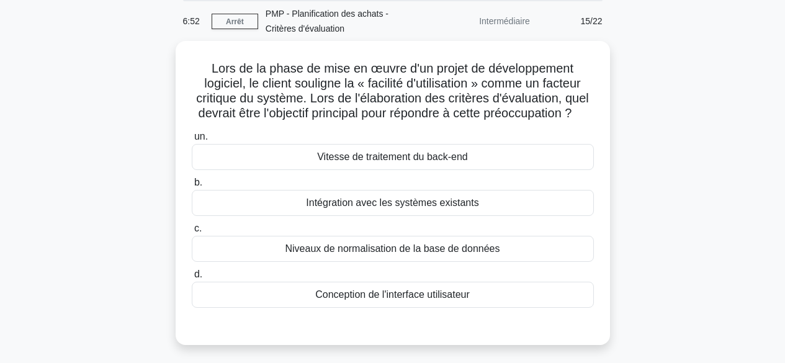
scroll to position [0, 0]
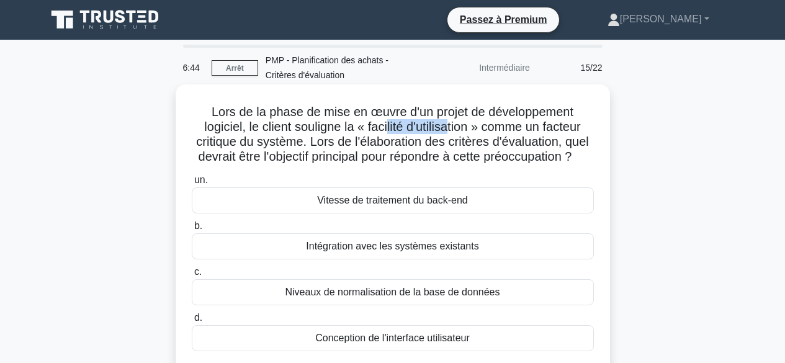
drag, startPoint x: 385, startPoint y: 131, endPoint x: 452, endPoint y: 132, distance: 66.4
click at [452, 132] on font "Lors de la phase de mise en œuvre d'un projet de développement logiciel, le cli…" at bounding box center [392, 134] width 392 height 58
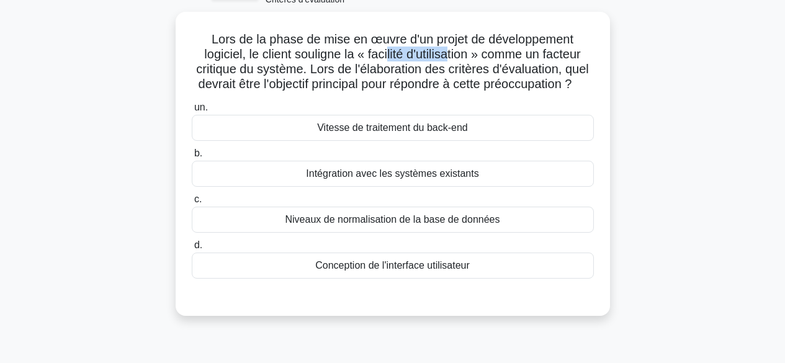
scroll to position [81, 0]
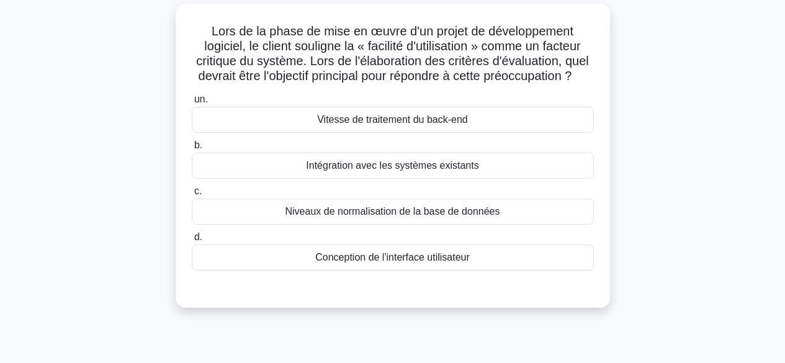
click at [391, 263] on font "Conception de l'interface utilisateur" at bounding box center [392, 257] width 155 height 11
click at [192, 241] on input "d. Conception de l'interface utilisateur" at bounding box center [192, 237] width 0 height 8
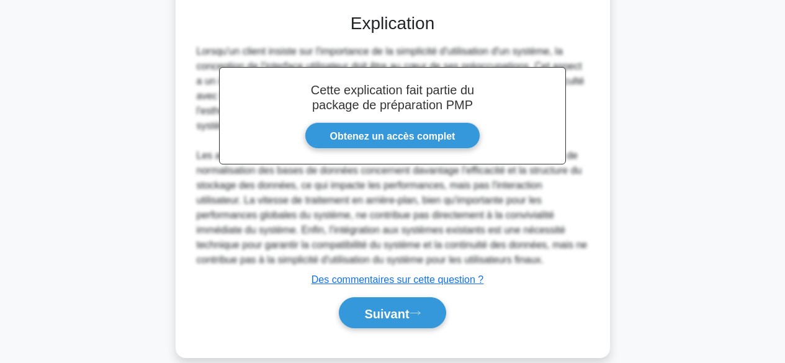
scroll to position [375, 0]
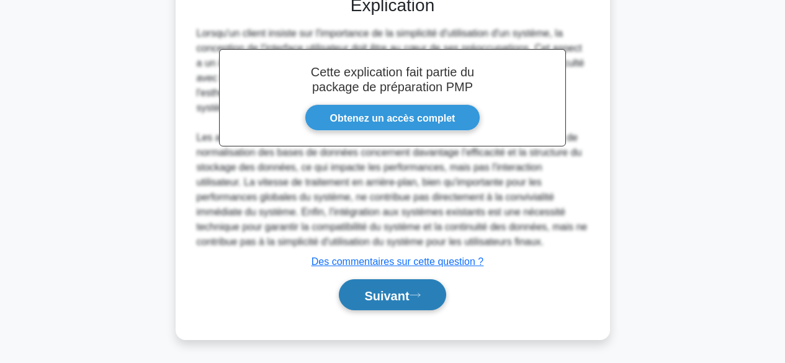
click at [391, 295] on font "Suivant" at bounding box center [386, 296] width 45 height 14
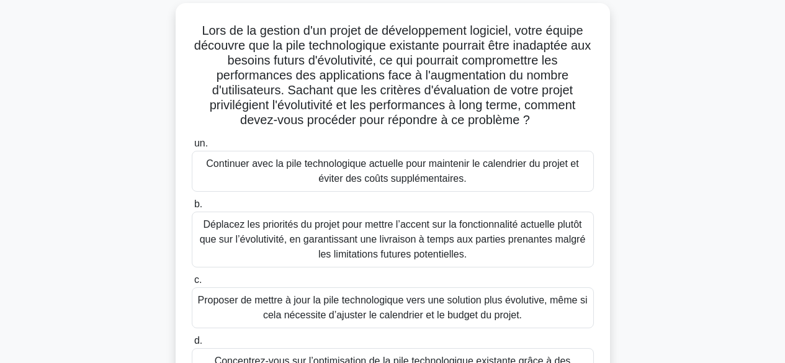
scroll to position [0, 0]
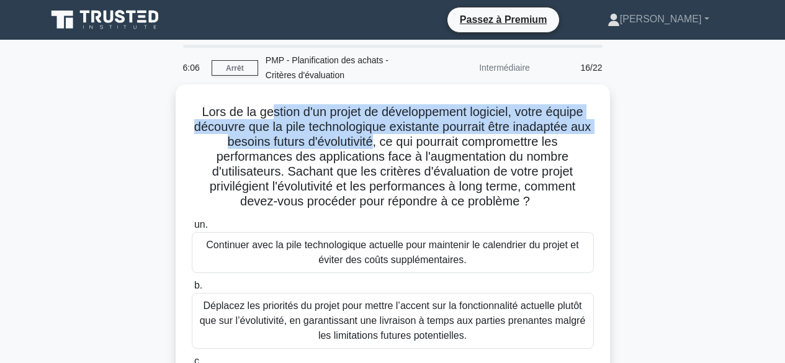
drag, startPoint x: 269, startPoint y: 110, endPoint x: 382, endPoint y: 143, distance: 117.2
click at [382, 143] on font "Lors de la gestion d'un projet de développement logiciel, votre équipe découvre…" at bounding box center [392, 156] width 397 height 103
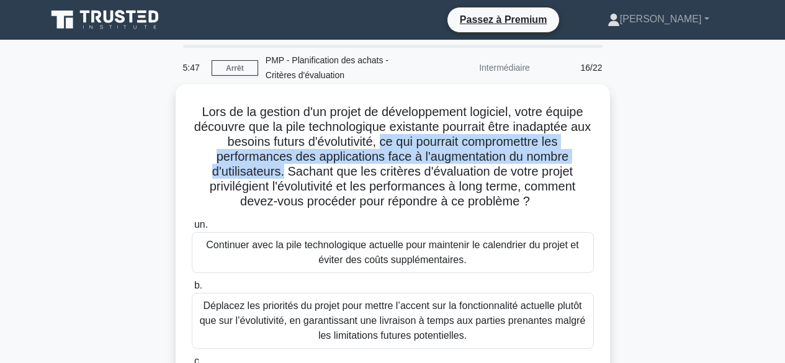
drag, startPoint x: 392, startPoint y: 139, endPoint x: 283, endPoint y: 171, distance: 113.3
click at [283, 171] on font "Lors de la gestion d'un projet de développement logiciel, votre équipe découvre…" at bounding box center [392, 156] width 397 height 103
drag, startPoint x: 286, startPoint y: 169, endPoint x: 543, endPoint y: 198, distance: 258.0
click at [543, 198] on h5 "Lors de la gestion d'un projet de développement logiciel, votre équipe découvre…" at bounding box center [393, 157] width 405 height 106
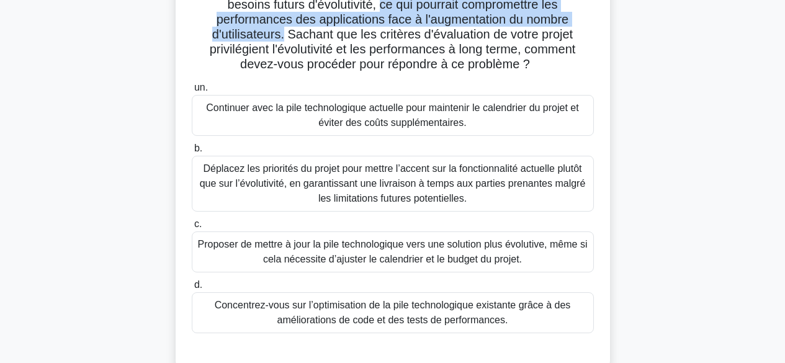
scroll to position [132, 0]
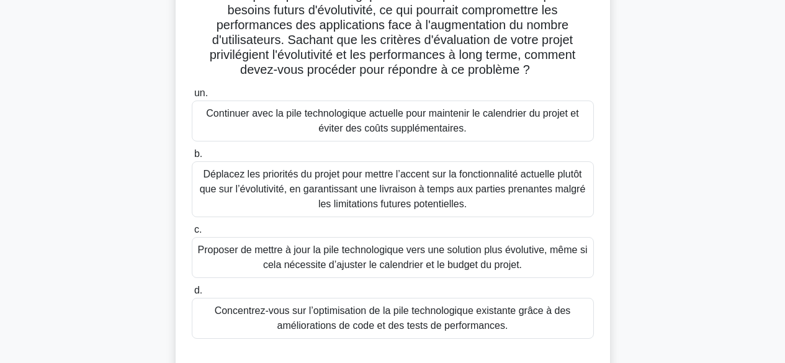
click at [527, 253] on font "Proposer de mettre à jour la pile technologique vers une solution plus évolutiv…" at bounding box center [393, 257] width 390 height 25
click at [192, 234] on input "c. Proposer de mettre à jour la pile technologique vers une solution plus évolu…" at bounding box center [192, 230] width 0 height 8
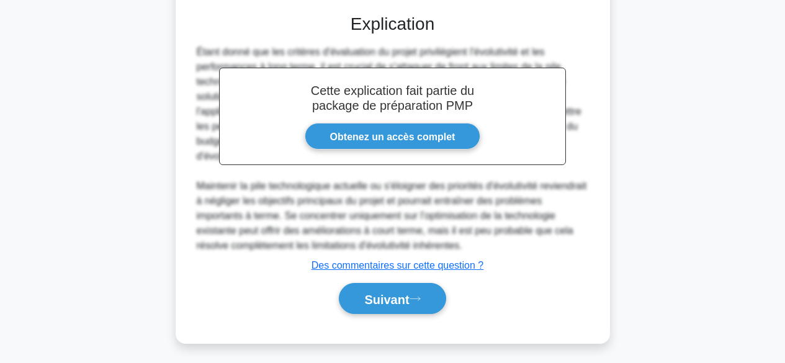
scroll to position [479, 0]
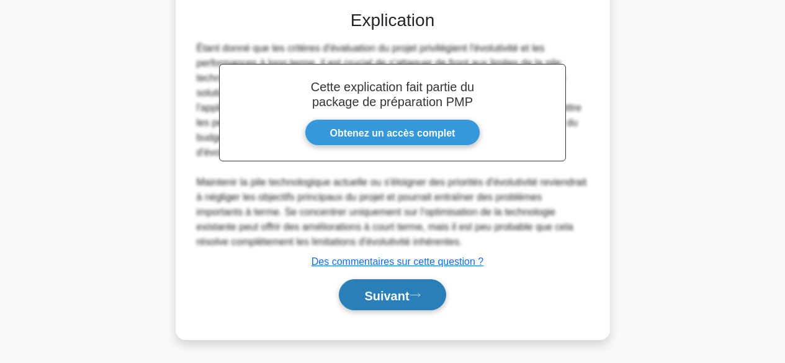
click at [405, 289] on font "Suivant" at bounding box center [386, 296] width 45 height 14
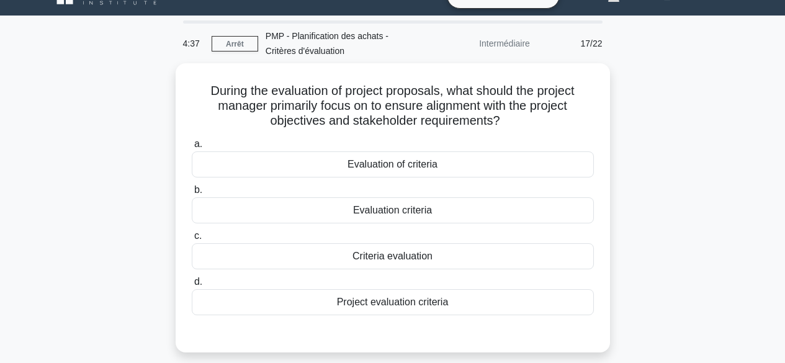
scroll to position [0, 0]
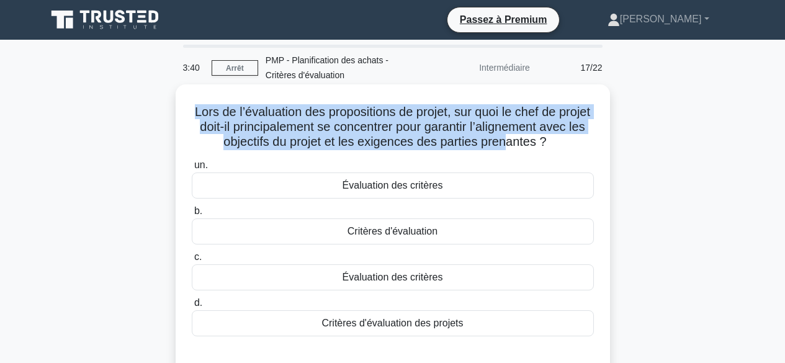
drag, startPoint x: 207, startPoint y: 115, endPoint x: 529, endPoint y: 146, distance: 323.6
click at [529, 146] on font "Lors de l’évaluation des propositions de projet, sur quoi le chef de projet doi…" at bounding box center [392, 126] width 395 height 43
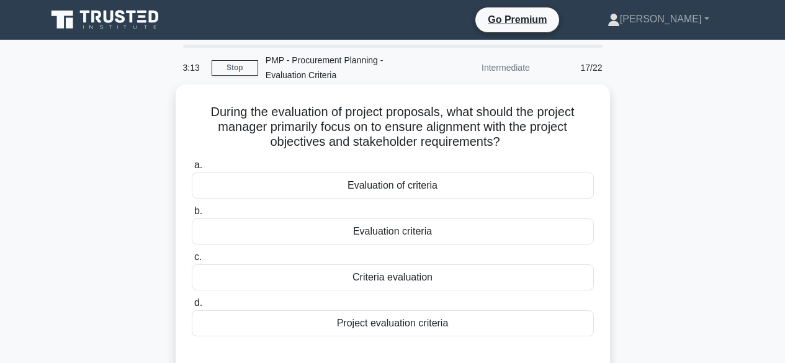
click at [468, 179] on div "Evaluation of criteria" at bounding box center [393, 186] width 402 height 26
click at [192, 169] on input "a. Evaluation of criteria" at bounding box center [192, 165] width 0 height 8
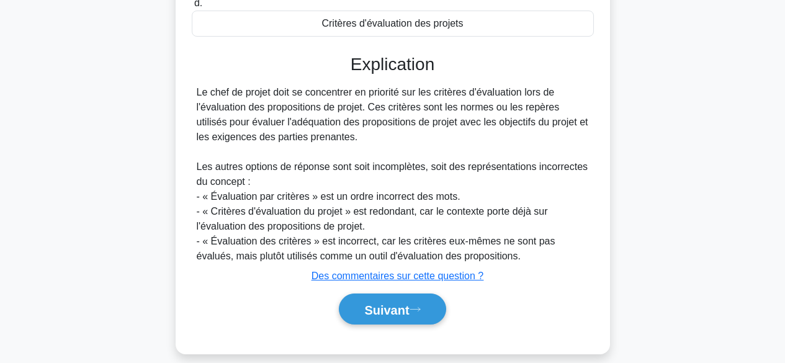
scroll to position [317, 0]
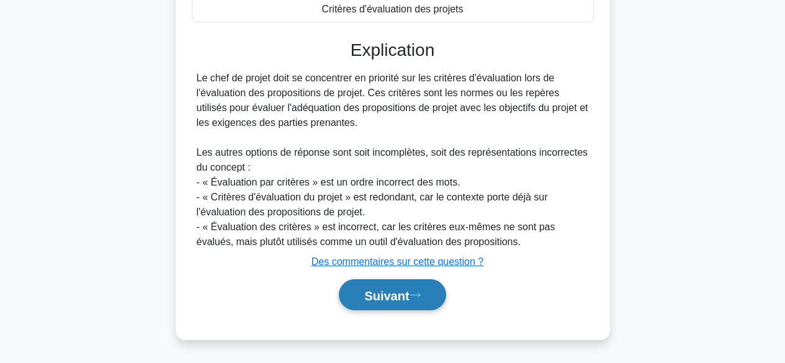
click at [392, 294] on font "Suivant" at bounding box center [386, 296] width 45 height 14
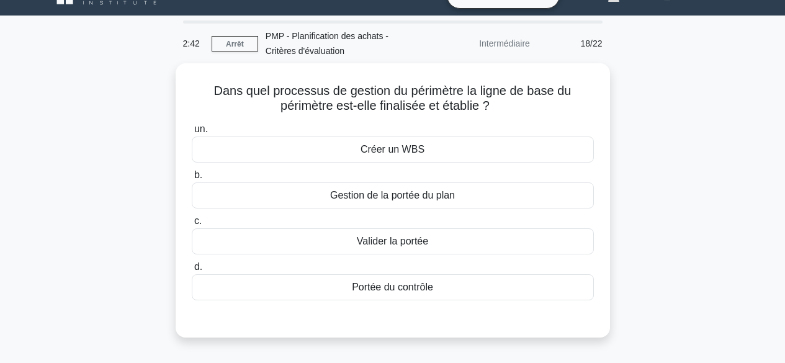
scroll to position [0, 0]
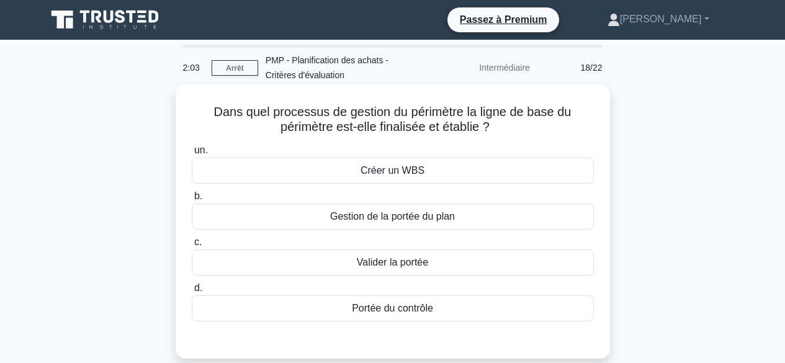
click at [451, 266] on div "Valider la portée" at bounding box center [393, 263] width 402 height 26
click at [192, 246] on input "c. Valider la portée" at bounding box center [192, 242] width 0 height 8
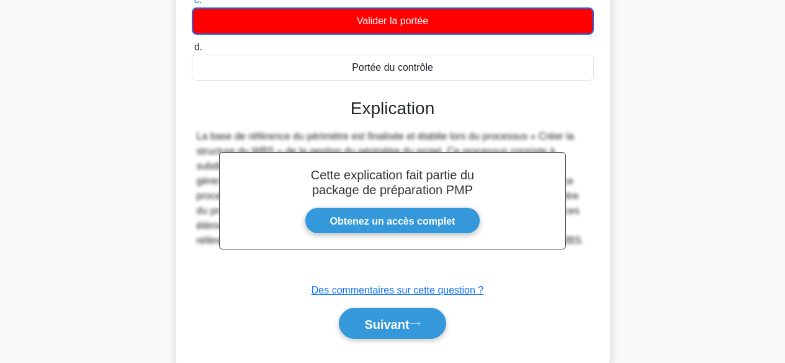
scroll to position [307, 0]
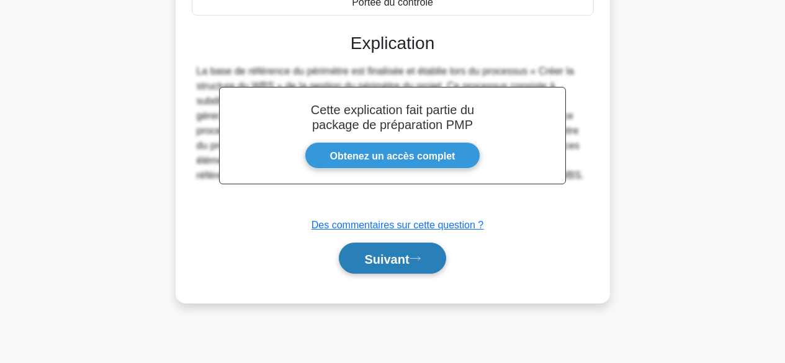
click at [400, 256] on font "Suivant" at bounding box center [386, 259] width 45 height 14
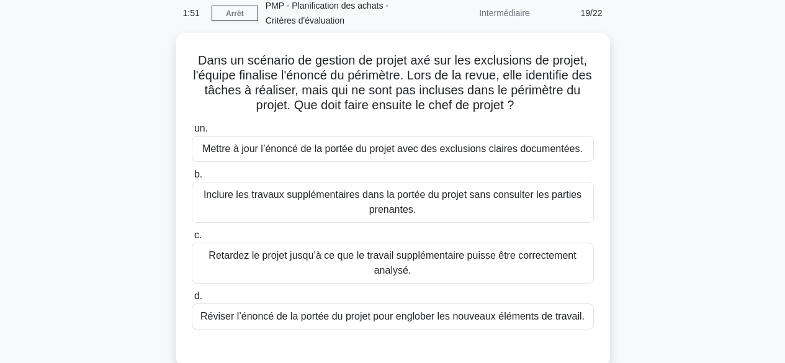
scroll to position [48, 0]
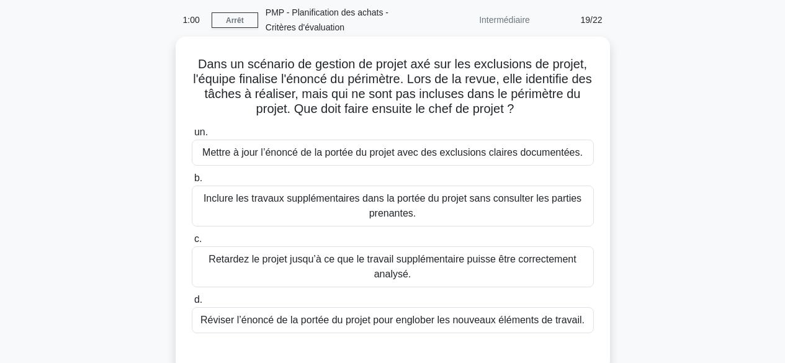
click at [423, 155] on font "Mettre à jour l’énoncé de la portée du projet avec des exclusions claires docum…" at bounding box center [392, 152] width 381 height 11
click at [192, 137] on input "un. Mettre à jour l’énoncé de la portée du projet avec des exclusions claires d…" at bounding box center [192, 132] width 0 height 8
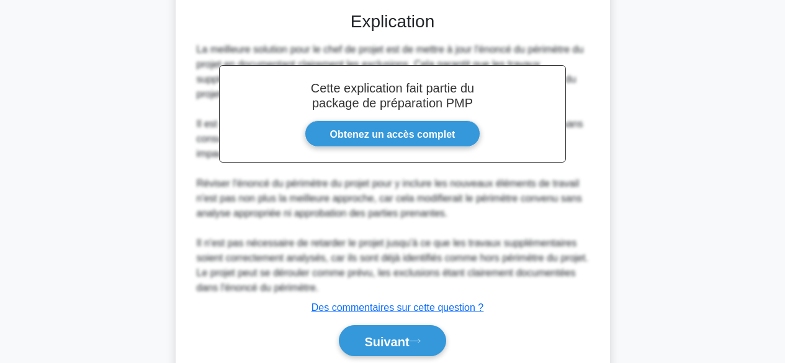
scroll to position [435, 0]
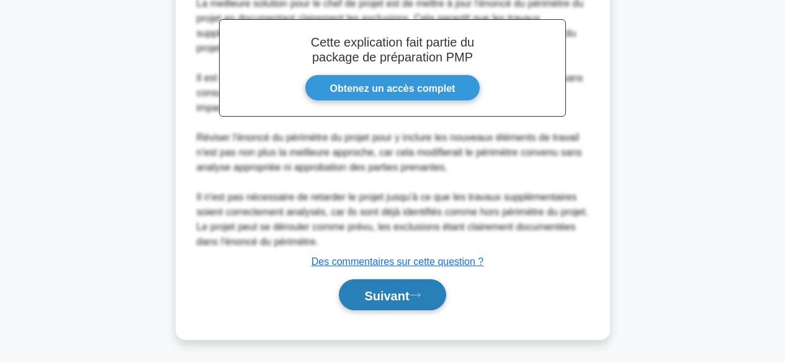
click at [391, 296] on font "Suivant" at bounding box center [386, 296] width 45 height 14
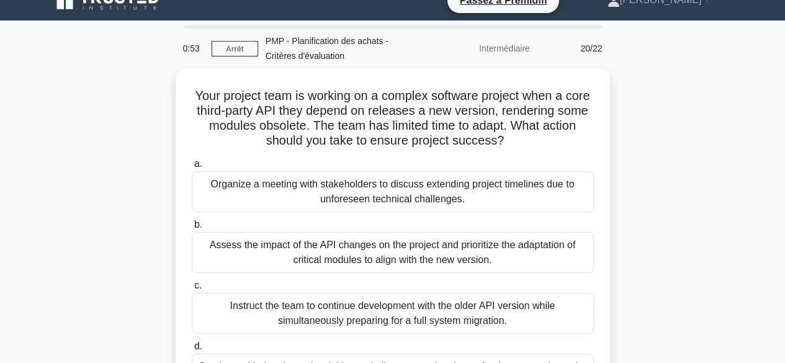
scroll to position [0, 0]
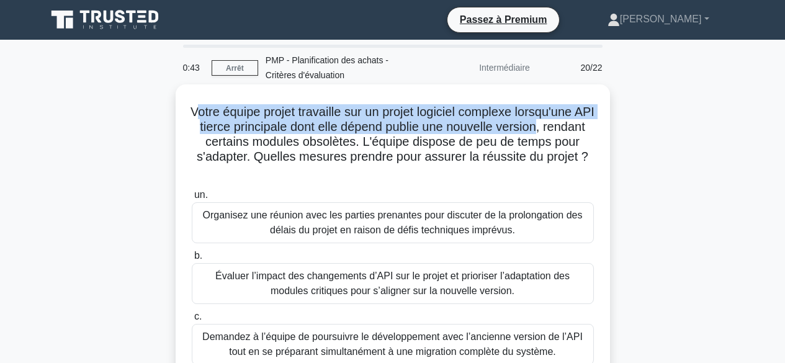
drag, startPoint x: 203, startPoint y: 115, endPoint x: 570, endPoint y: 126, distance: 367.6
click at [577, 127] on font "Votre équipe projet travaille sur un projet logiciel complexe lorsqu'une API ti…" at bounding box center [393, 134] width 404 height 58
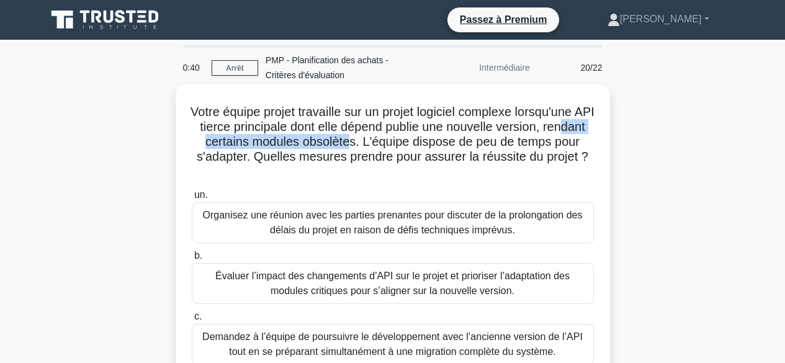
drag, startPoint x: 215, startPoint y: 145, endPoint x: 398, endPoint y: 154, distance: 183.3
click at [387, 146] on font "Votre équipe projet travaille sur un projet logiciel complexe lorsqu'une API ti…" at bounding box center [393, 134] width 404 height 58
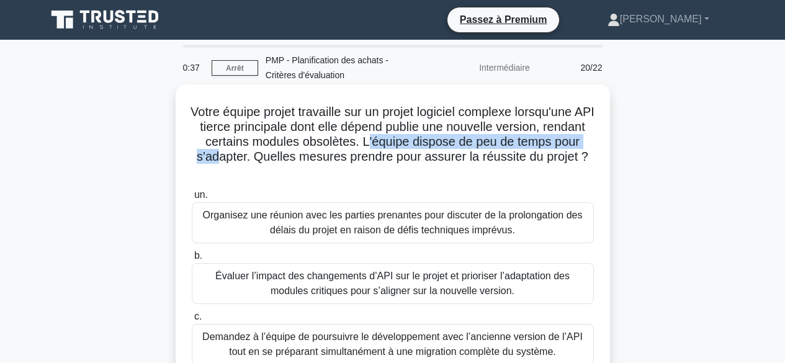
drag, startPoint x: 405, startPoint y: 139, endPoint x: 258, endPoint y: 160, distance: 147.9
click at [258, 160] on font "Votre équipe projet travaille sur un projet logiciel complexe lorsqu'une API ti…" at bounding box center [393, 134] width 404 height 58
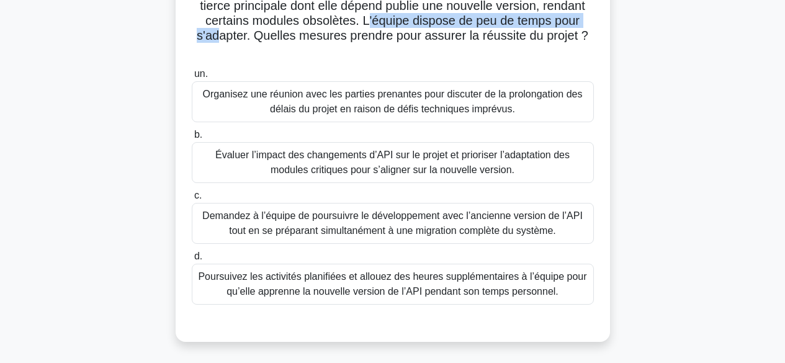
scroll to position [139, 0]
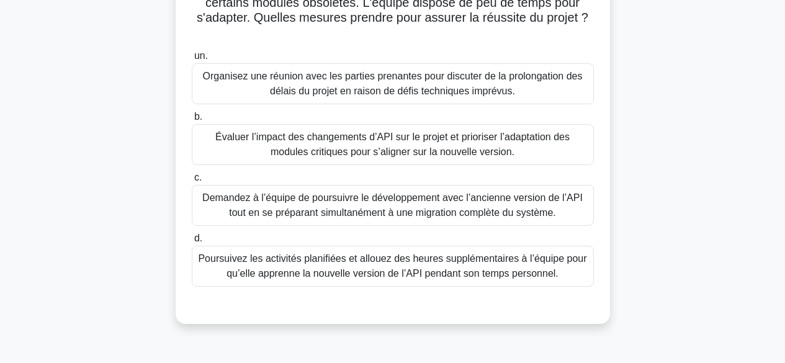
click at [511, 150] on font "Évaluer l’impact des changements d’API sur le projet et prioriser l’adaptation …" at bounding box center [392, 144] width 354 height 25
click at [192, 121] on input "b. Évaluer l’impact des changements d’API sur le projet et prioriser l’adaptati…" at bounding box center [192, 117] width 0 height 8
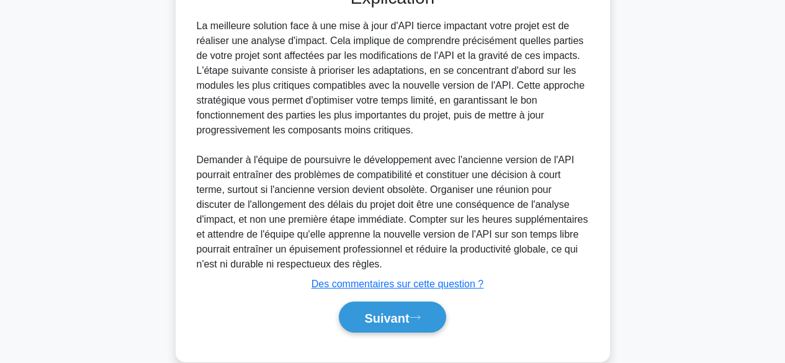
scroll to position [479, 0]
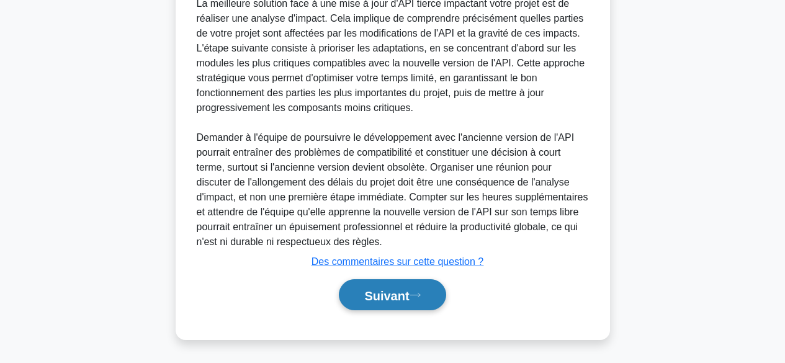
click at [409, 300] on font "Suivant" at bounding box center [386, 296] width 45 height 14
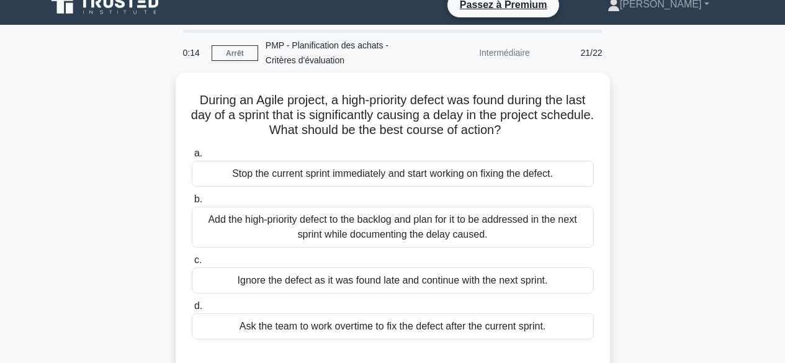
scroll to position [0, 0]
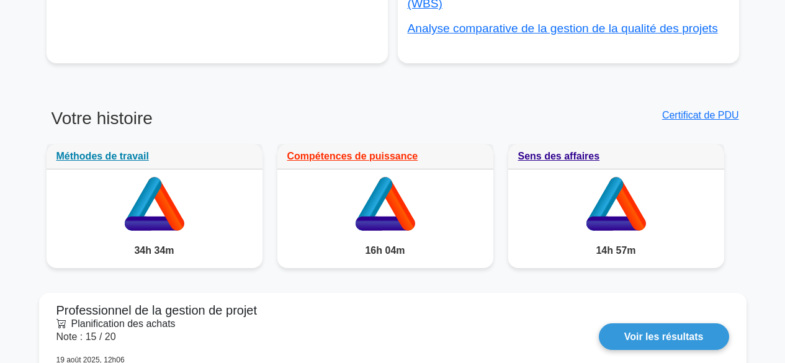
scroll to position [952, 0]
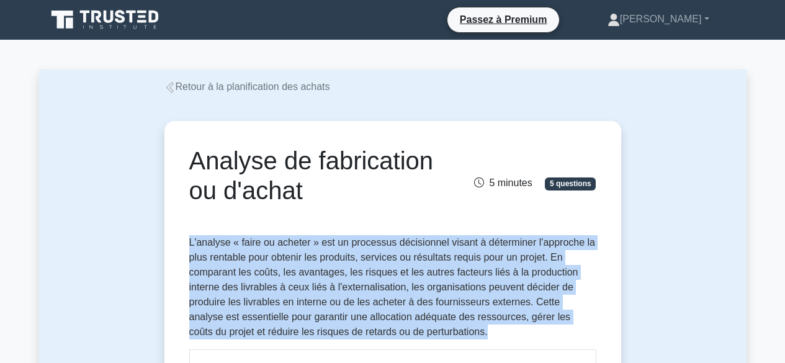
drag, startPoint x: 189, startPoint y: 245, endPoint x: 474, endPoint y: 334, distance: 298.6
click at [474, 334] on p "L'analyse « faire ou acheter » est un processus décisionnel visant à déterminer…" at bounding box center [392, 287] width 407 height 104
copy font "L'analyse « faire ou acheter » est un processus décisionnel visant à déterminer…"
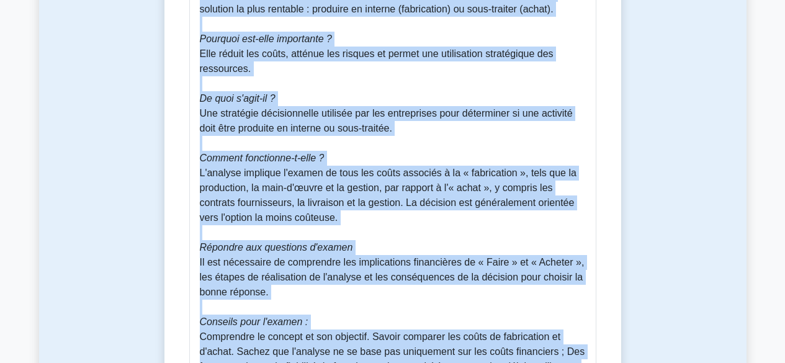
scroll to position [525, 0]
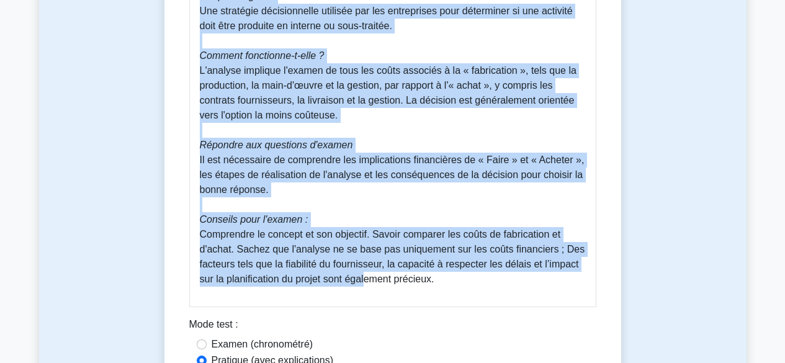
drag, startPoint x: 202, startPoint y: 32, endPoint x: 448, endPoint y: 286, distance: 353.8
click at [448, 286] on div "Guide d'analyse « Make-or-Buy » - PMBOK, 7e édition L' analyse « Faire ou Achet…" at bounding box center [392, 65] width 407 height 483
copy div "Guide d'analyse « Make-or-Buy » - PMBOK, 7e édition L' analyse « Faire ou Achet…"
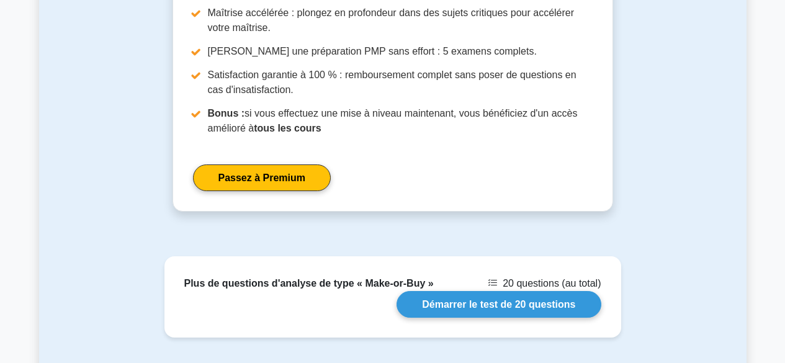
scroll to position [1299, 0]
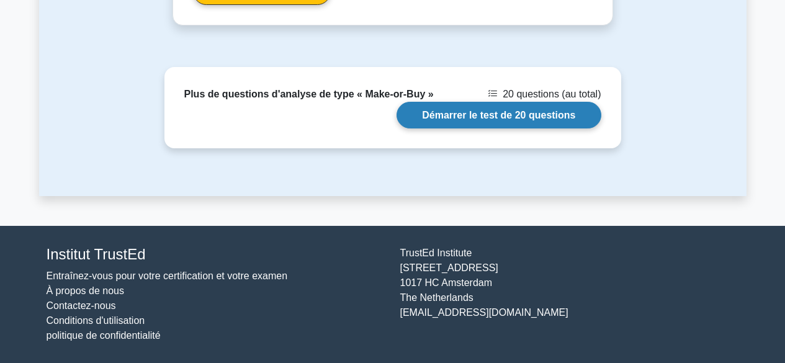
click at [505, 111] on link "Démarrer le test de 20 questions" at bounding box center [499, 115] width 204 height 27
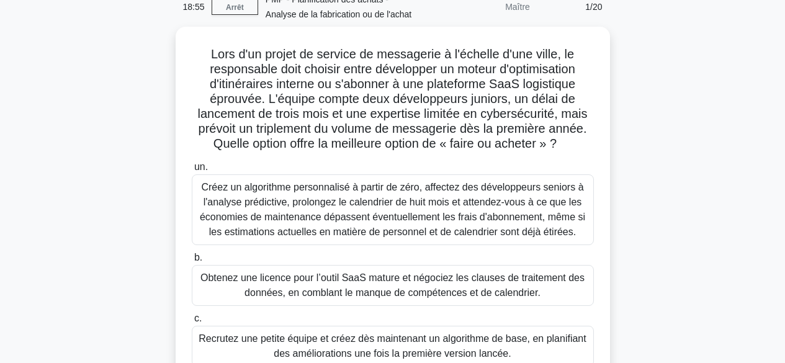
scroll to position [40, 0]
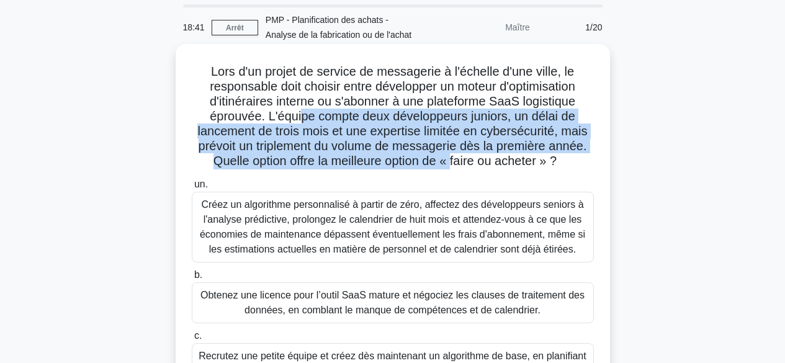
drag, startPoint x: 298, startPoint y: 117, endPoint x: 455, endPoint y: 168, distance: 165.1
click at [455, 168] on font "Lors d'un projet de service de messagerie à l'échelle d'une ville, le responsab…" at bounding box center [392, 116] width 390 height 103
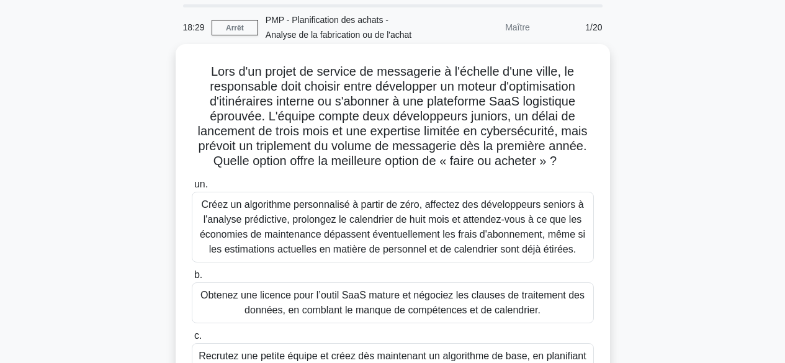
click at [430, 286] on div "Obtenez une licence pour l’outil SaaS mature et négociez les clauses de traitem…" at bounding box center [393, 302] width 402 height 41
click at [192, 279] on input "b. Obtenez une licence pour l’outil SaaS mature et négociez les clauses de trai…" at bounding box center [192, 275] width 0 height 8
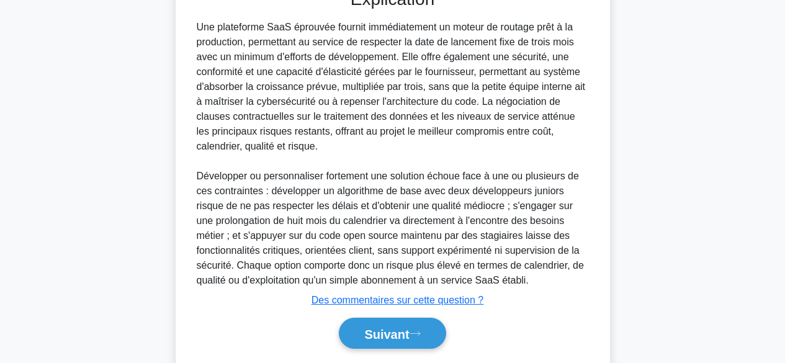
scroll to position [554, 0]
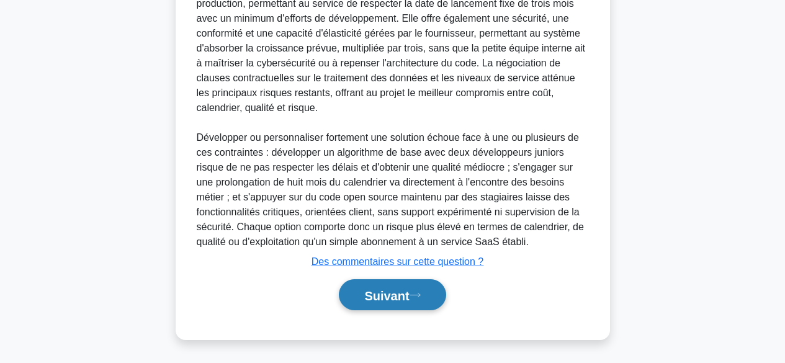
click at [382, 289] on font "Suivant" at bounding box center [386, 296] width 45 height 14
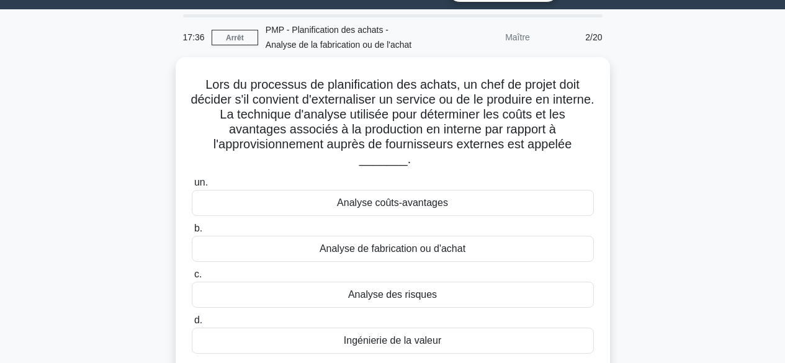
scroll to position [25, 0]
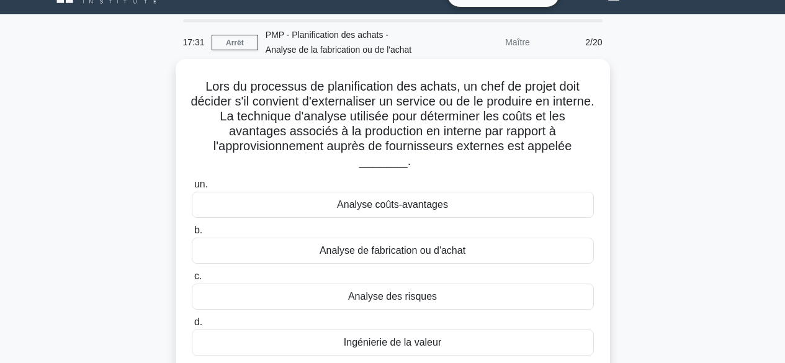
click at [498, 250] on div "Analyse de fabrication ou d'achat" at bounding box center [393, 251] width 402 height 26
click at [192, 235] on input "b. Analyse de fabrication ou d'achat" at bounding box center [192, 231] width 0 height 8
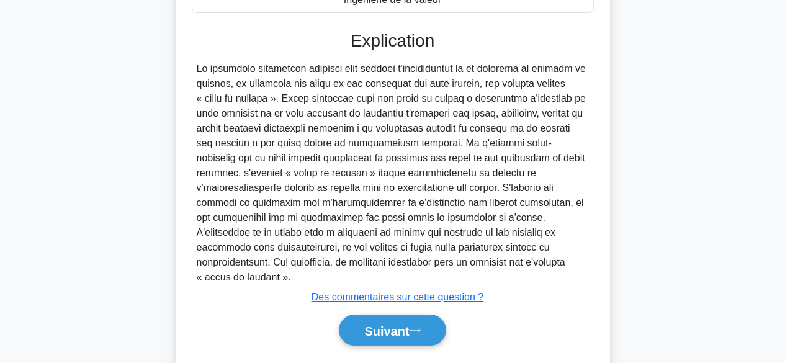
scroll to position [377, 0]
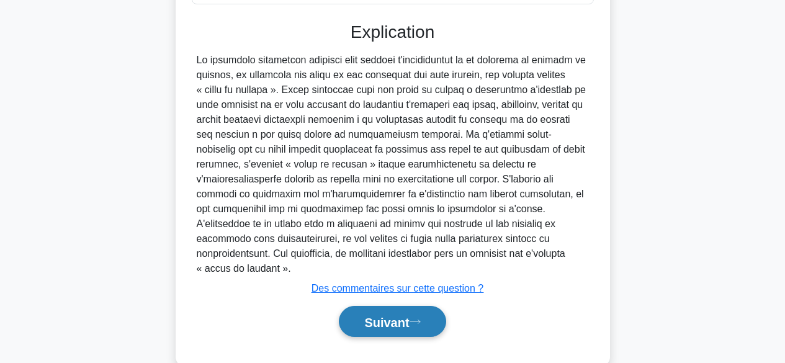
click at [407, 315] on font "Suivant" at bounding box center [386, 322] width 45 height 14
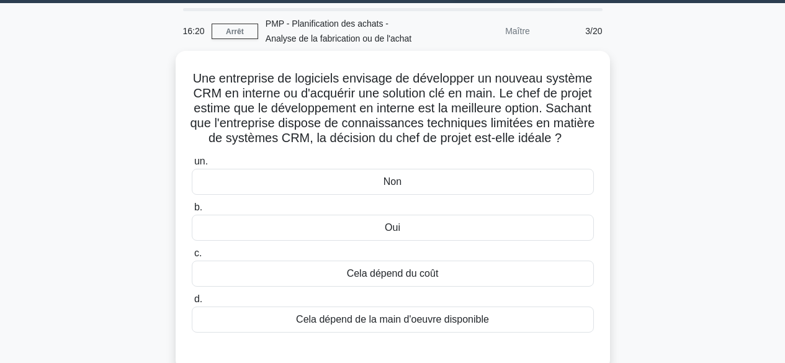
scroll to position [29, 0]
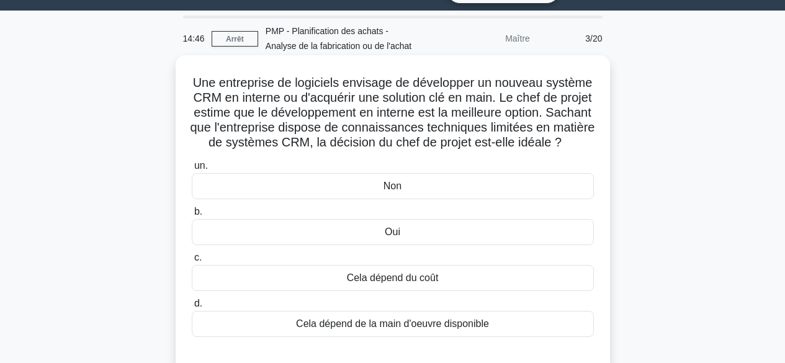
click at [436, 198] on div "Non" at bounding box center [393, 186] width 402 height 26
click at [192, 170] on input "un. Non" at bounding box center [192, 166] width 0 height 8
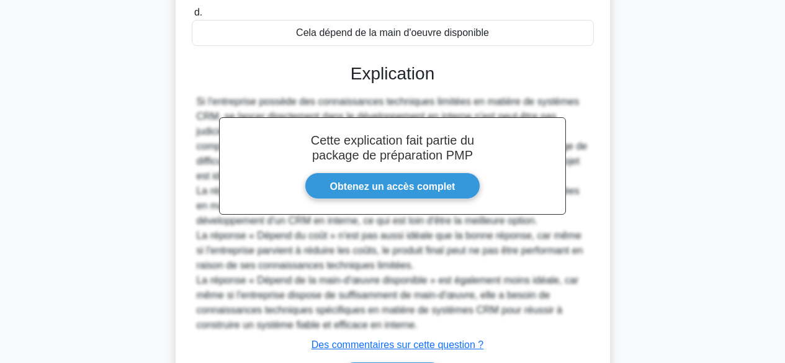
scroll to position [420, 0]
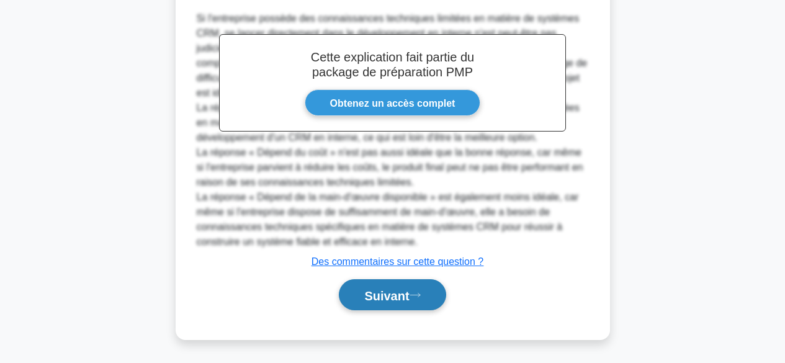
click at [389, 294] on font "Suivant" at bounding box center [386, 296] width 45 height 14
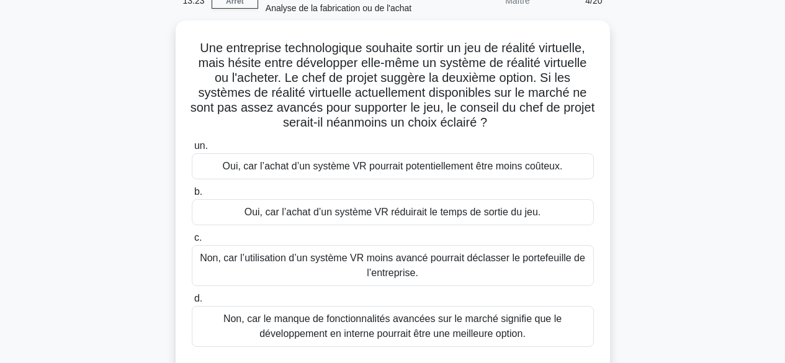
scroll to position [0, 0]
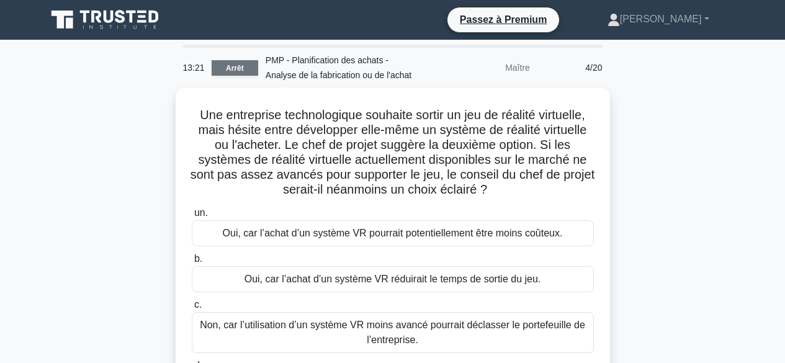
click at [233, 66] on font "Arrêt" at bounding box center [235, 68] width 18 height 9
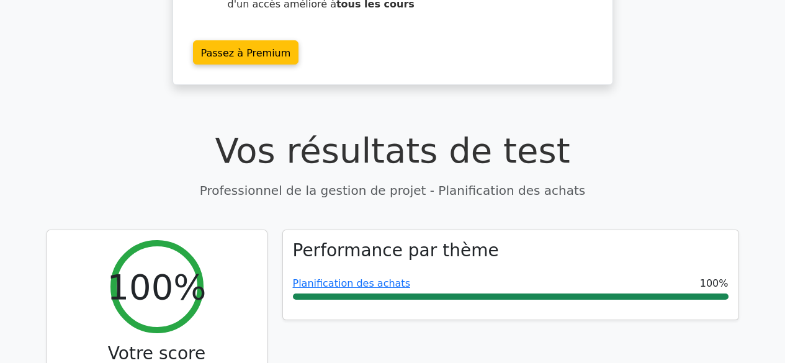
scroll to position [199, 0]
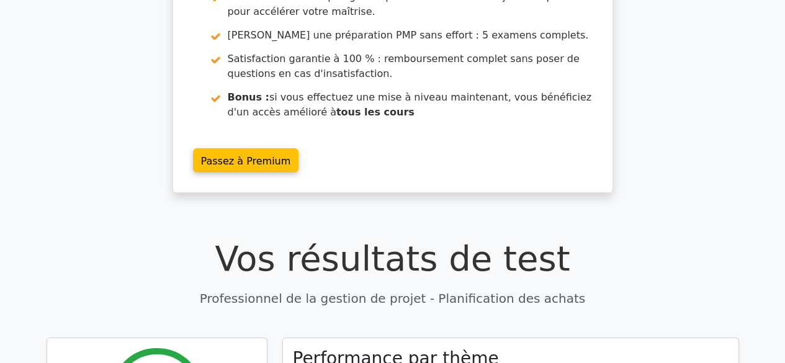
drag, startPoint x: 788, startPoint y: 53, endPoint x: 791, endPoint y: 80, distance: 27.6
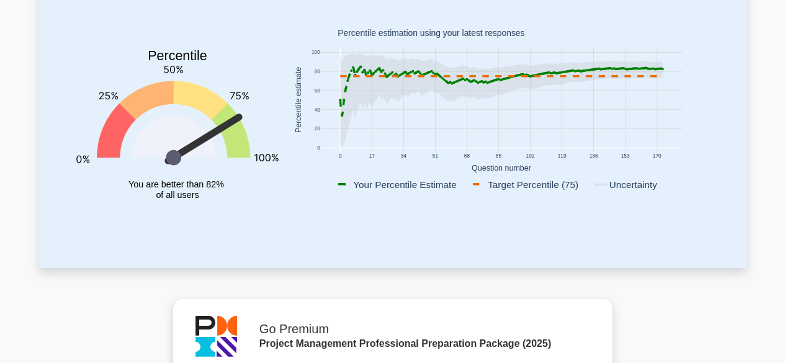
scroll to position [74, 0]
